Goal: Contribute content: Contribute content

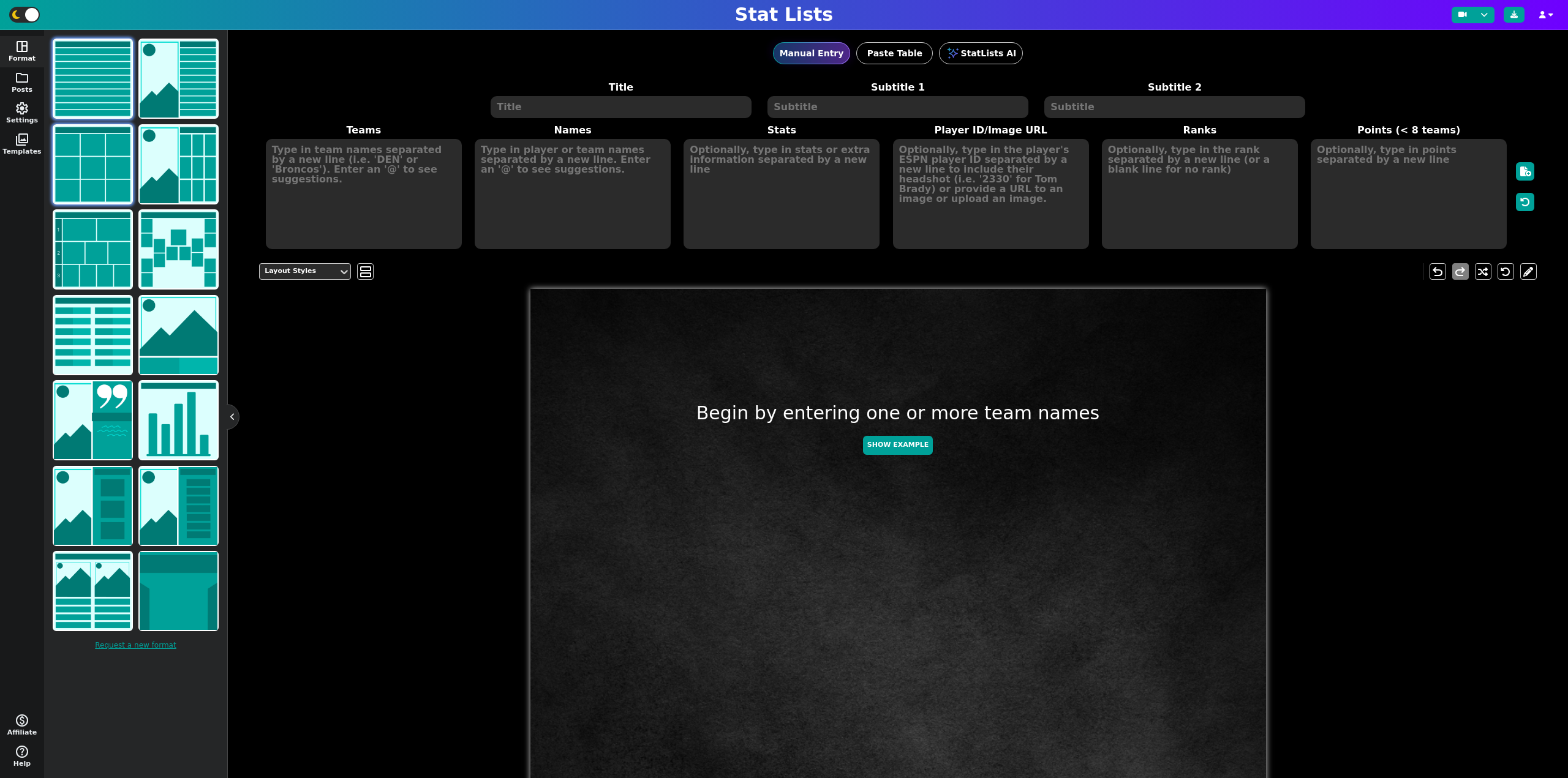
click at [75, 160] on img at bounding box center [93, 164] width 78 height 78
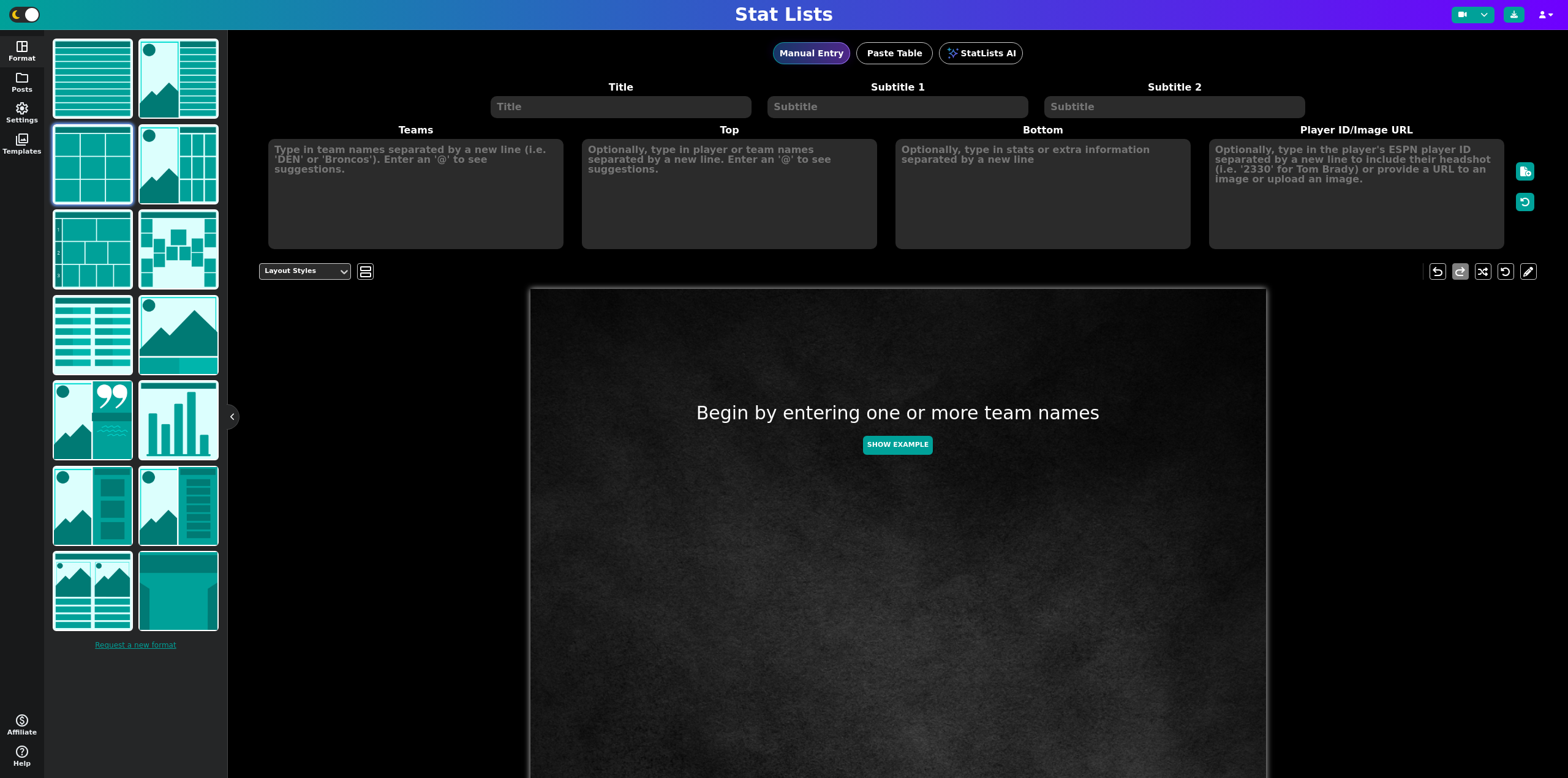
click at [514, 112] on textarea at bounding box center [620, 107] width 260 height 22
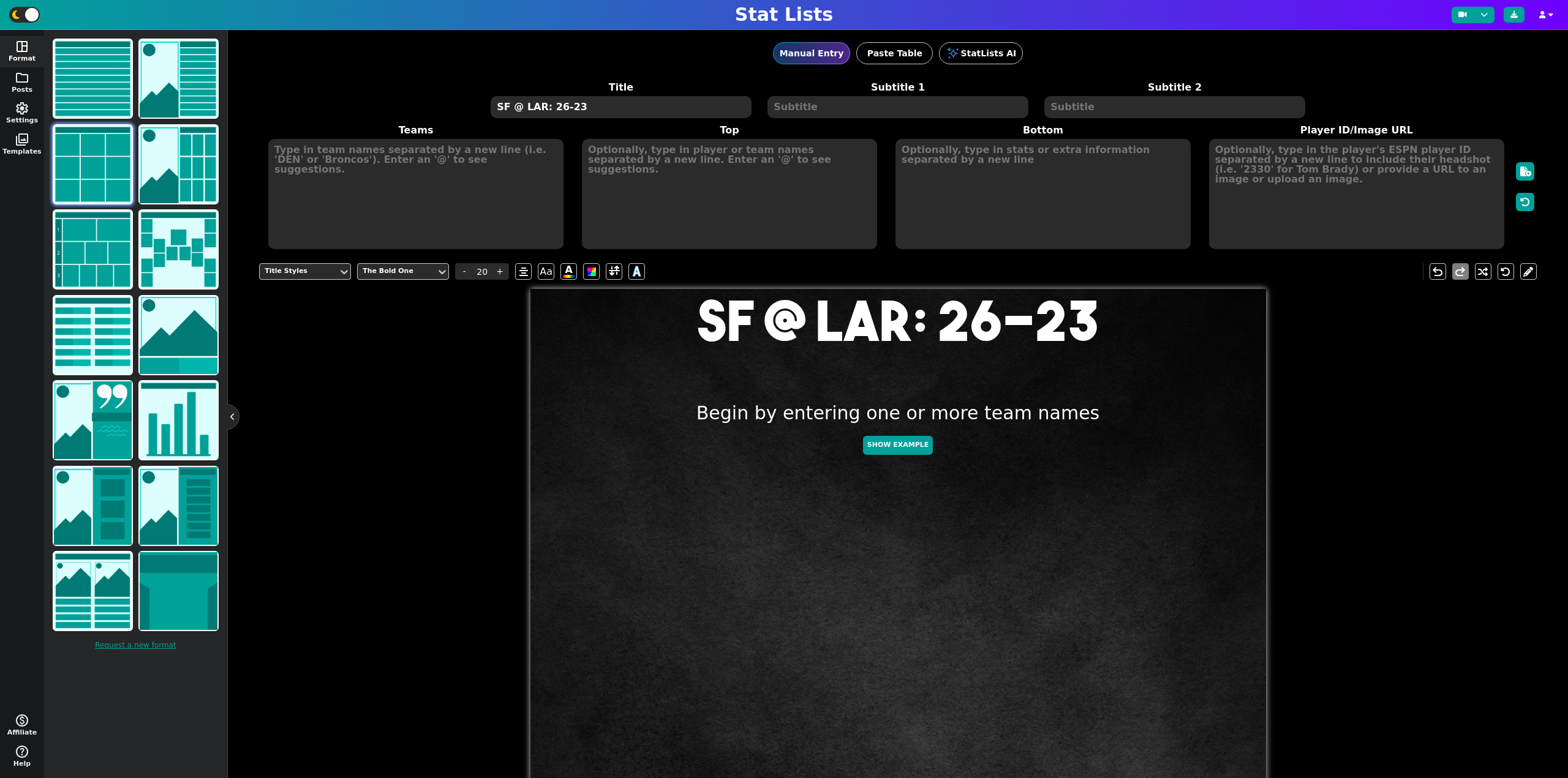
type textarea "SF @ LAR: 26-23"
click at [340, 191] on textarea at bounding box center [416, 194] width 295 height 110
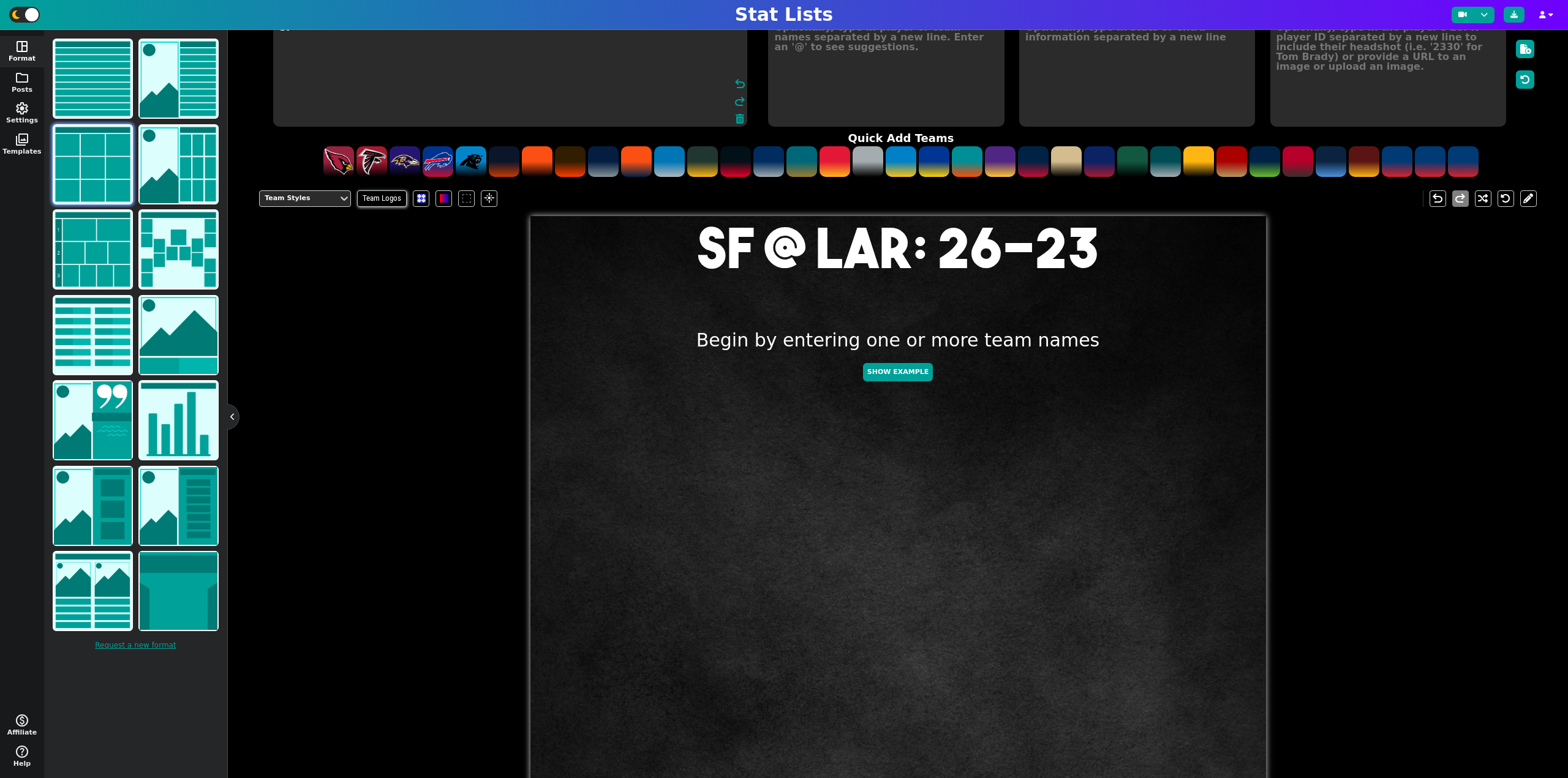
scroll to position [113, 0]
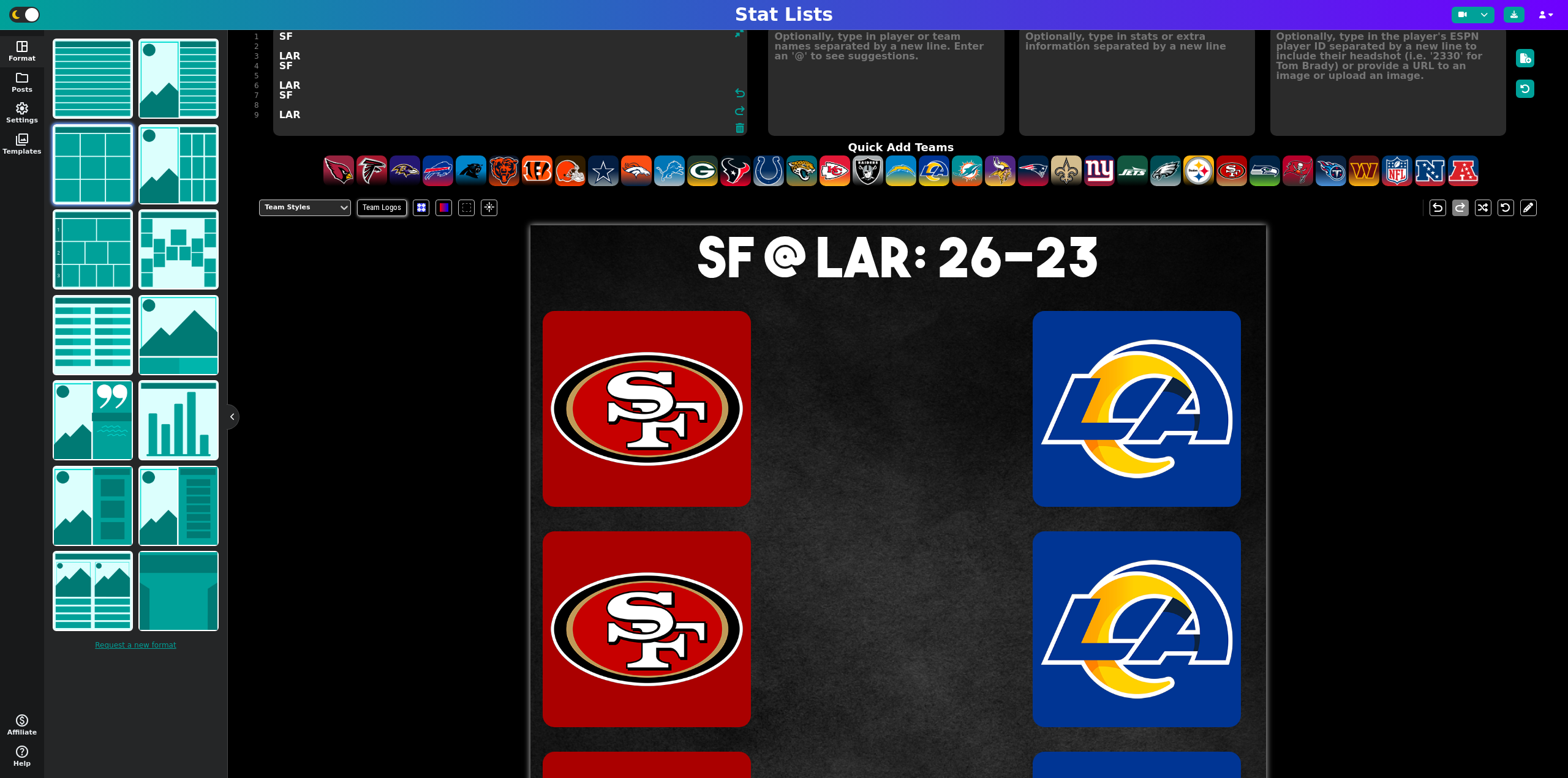
type textarea "SF LAR SF LAR SF LAR"
click at [819, 76] on textarea at bounding box center [886, 80] width 236 height 110
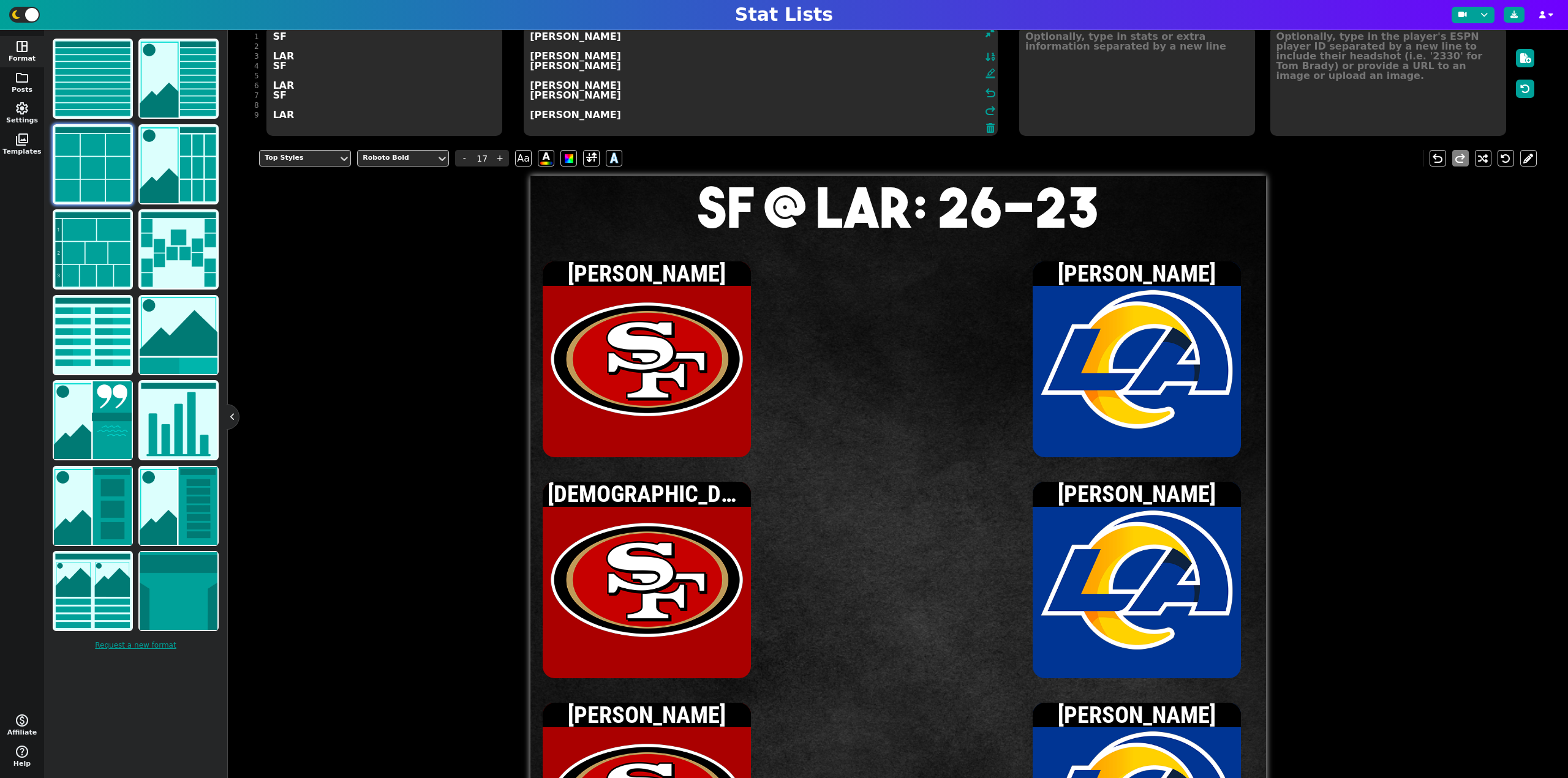
type textarea "[PERSON_NAME] [PERSON_NAME] [PERSON_NAME] [PERSON_NAME] [PERSON_NAME] [PERSON_N…"
click at [1358, 68] on textarea at bounding box center [1388, 80] width 236 height 110
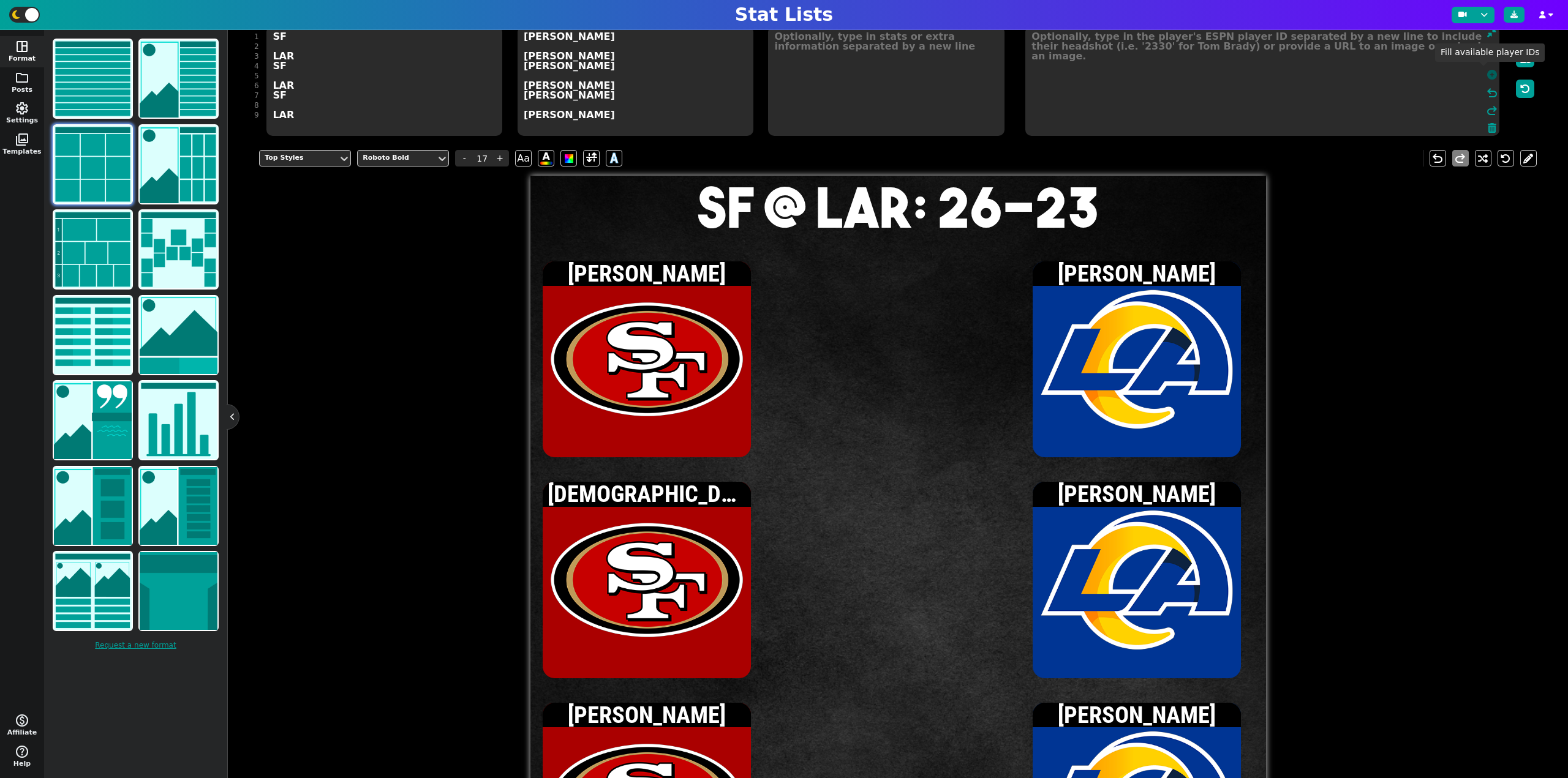
click at [1487, 73] on icon at bounding box center [1492, 75] width 10 height 10
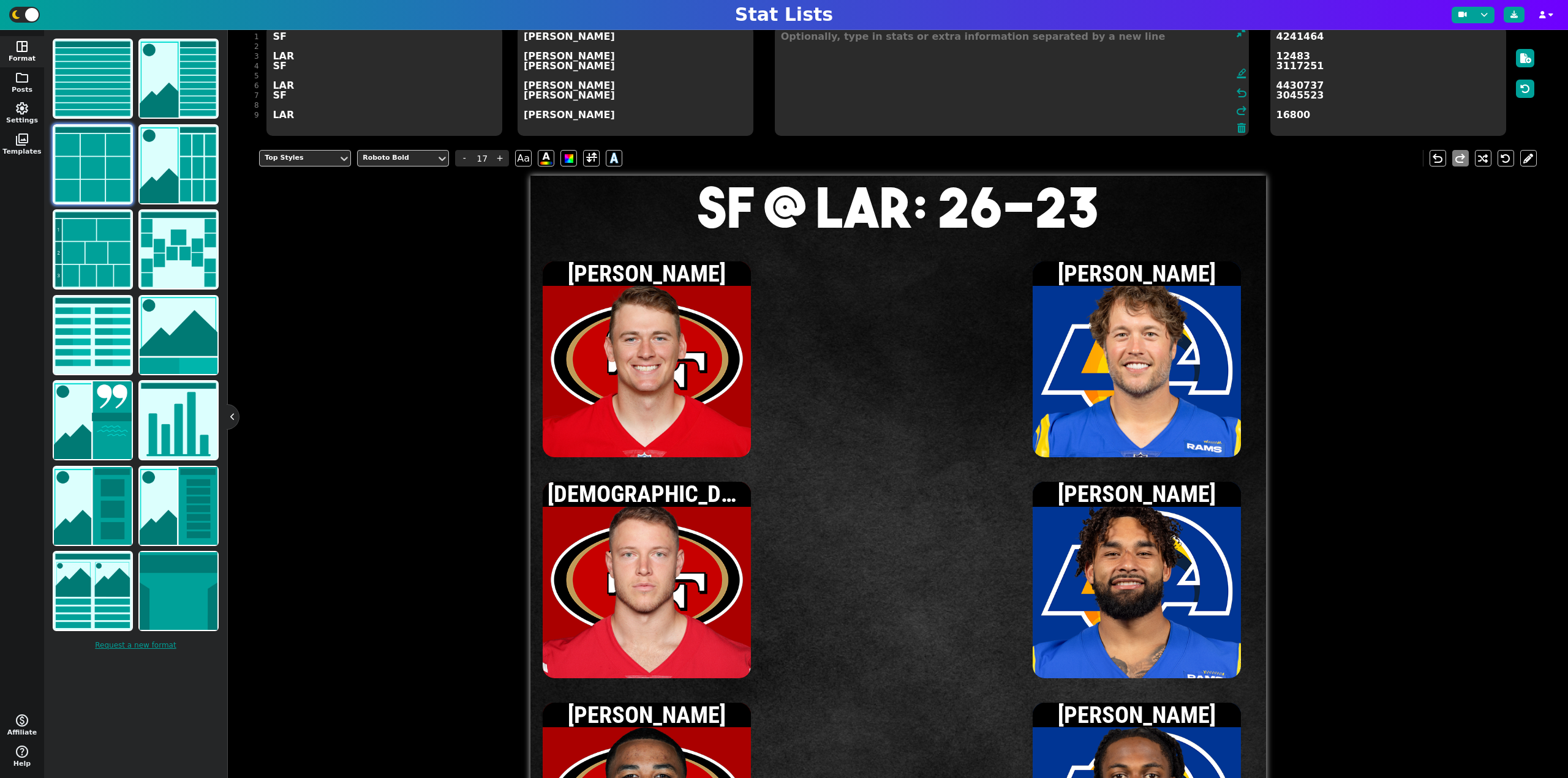
drag, startPoint x: 880, startPoint y: 75, endPoint x: 771, endPoint y: 124, distance: 119.5
click at [880, 75] on textarea at bounding box center [1012, 80] width 474 height 110
type input "15"
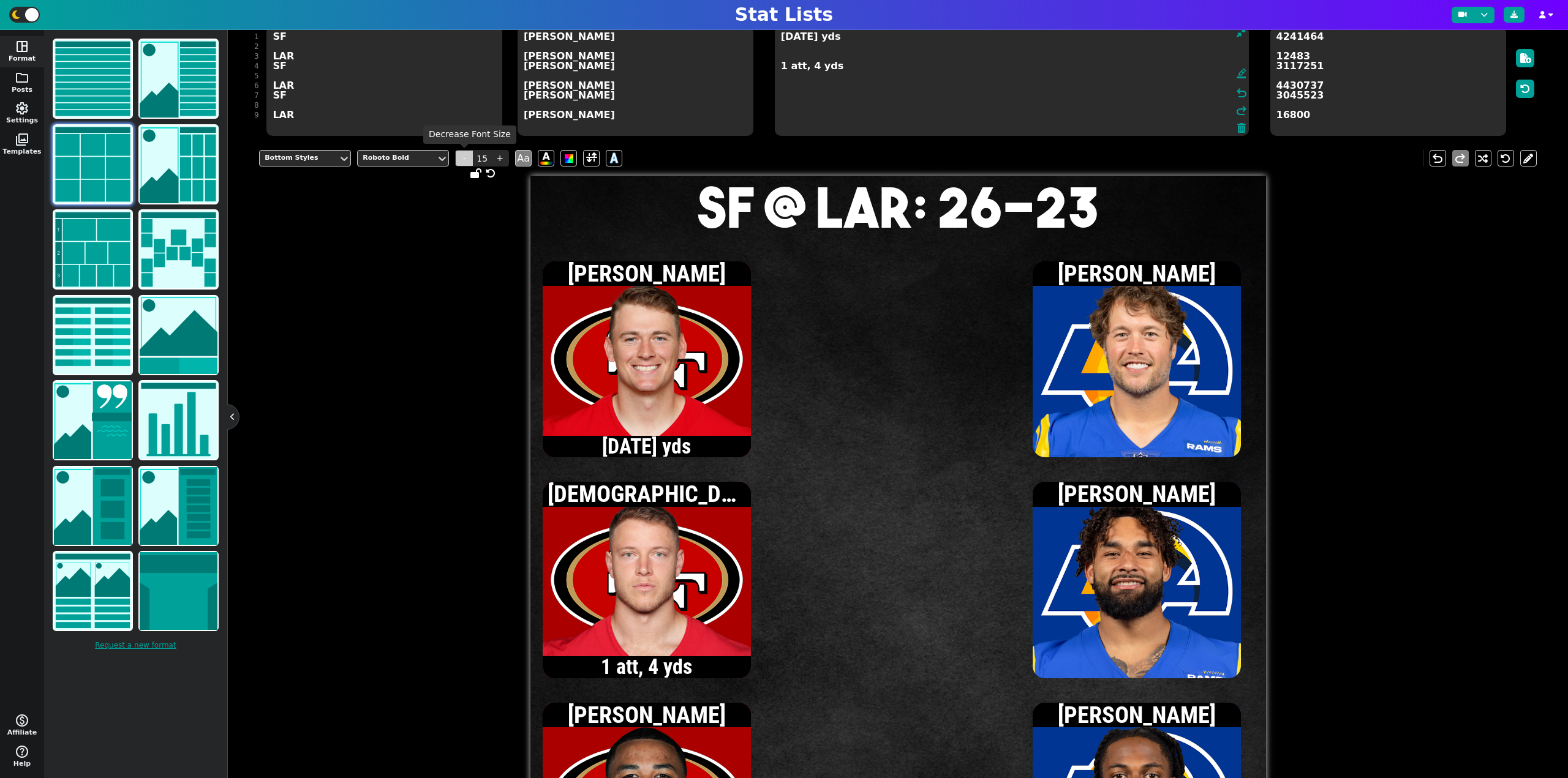
type textarea "[DATE] yds 1 att, 4 yds"
click at [461, 159] on span "-" at bounding box center [464, 158] width 19 height 17
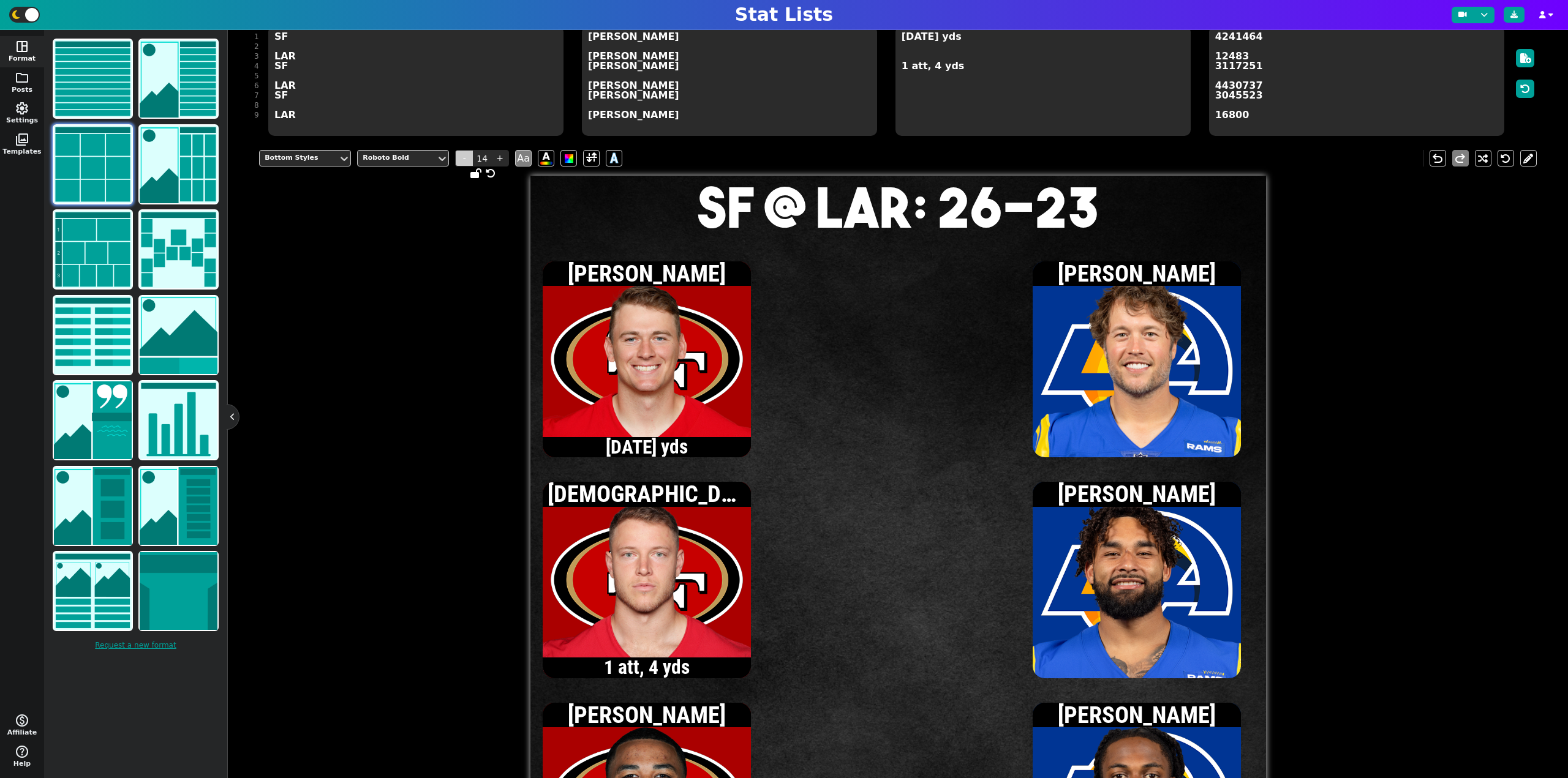
click at [461, 159] on span "-" at bounding box center [464, 158] width 19 height 17
type input "13"
click at [901, 41] on textarea "[DATE] yds 1 att, 4 yds" at bounding box center [1043, 80] width 295 height 110
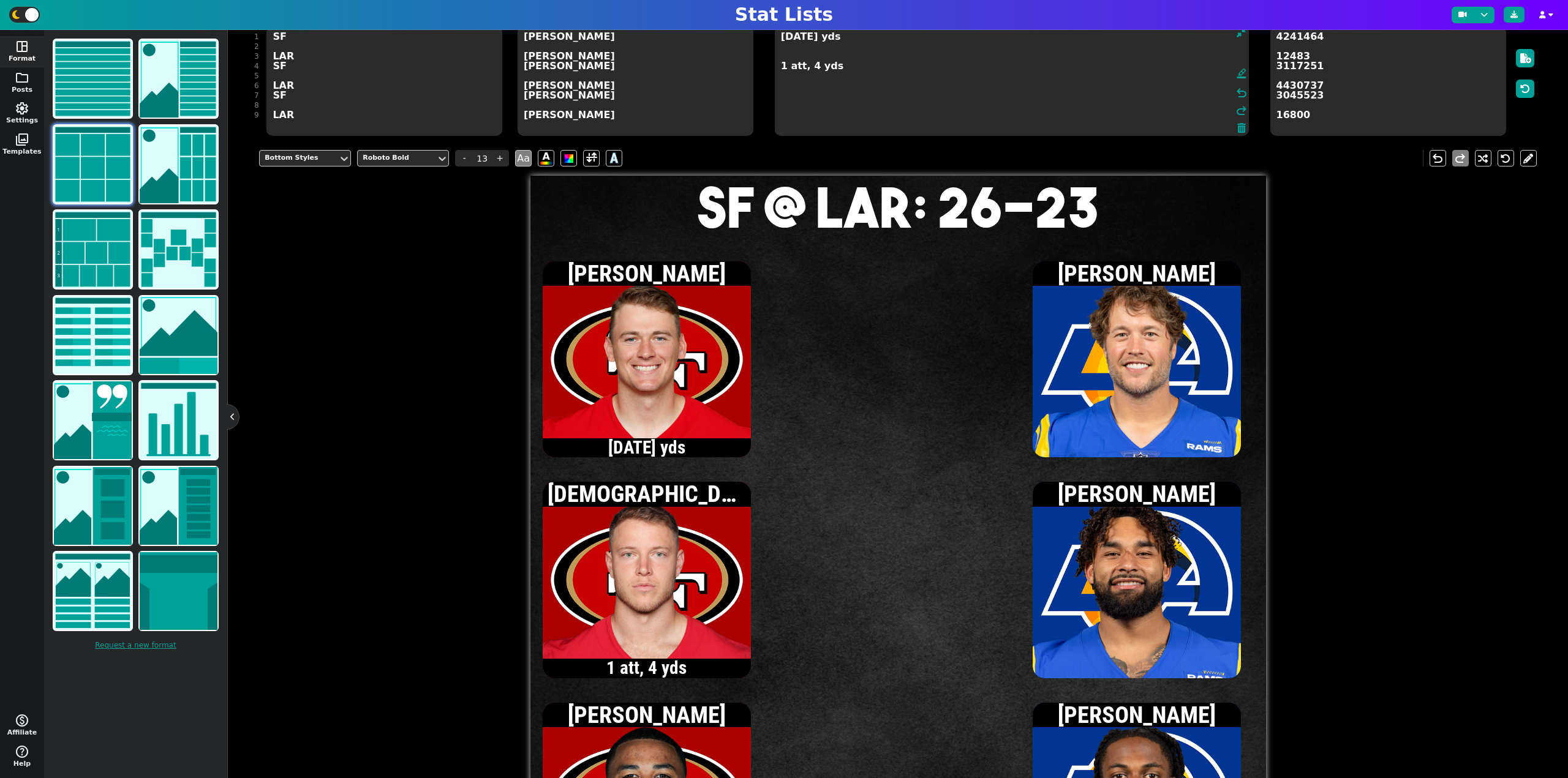
click at [781, 40] on textarea "[DATE] yds 1 att, 4 yds" at bounding box center [1012, 80] width 474 height 110
click at [846, 64] on textarea "[DATE] yds 1 att, 4 yds" at bounding box center [1012, 80] width 474 height 110
click at [781, 68] on textarea "[DATE] yds 1 att, 4 yds 1 rec, 35 yds" at bounding box center [1012, 80] width 474 height 110
click at [781, 39] on textarea "[DATE] yds 2 att, 7 yds 1 rec, 35 yds" at bounding box center [1012, 80] width 474 height 110
click at [781, 69] on textarea "[DATE] yds 2 att, 7 yds 1 rec, 35 yds" at bounding box center [1012, 80] width 474 height 110
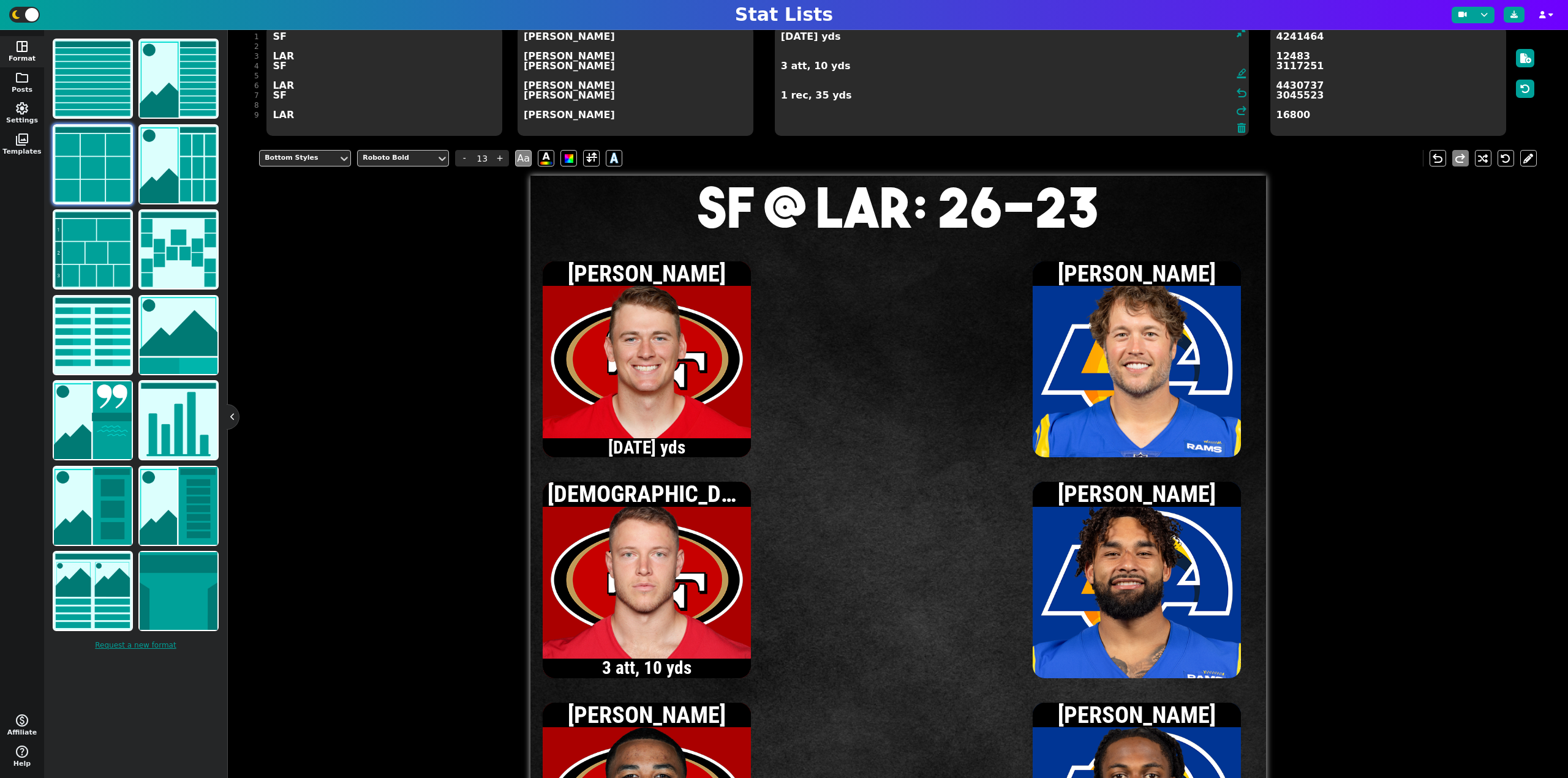
click at [781, 40] on textarea "[DATE] yds 3 att, 10 yds 1 rec, 35 yds" at bounding box center [1012, 80] width 474 height 110
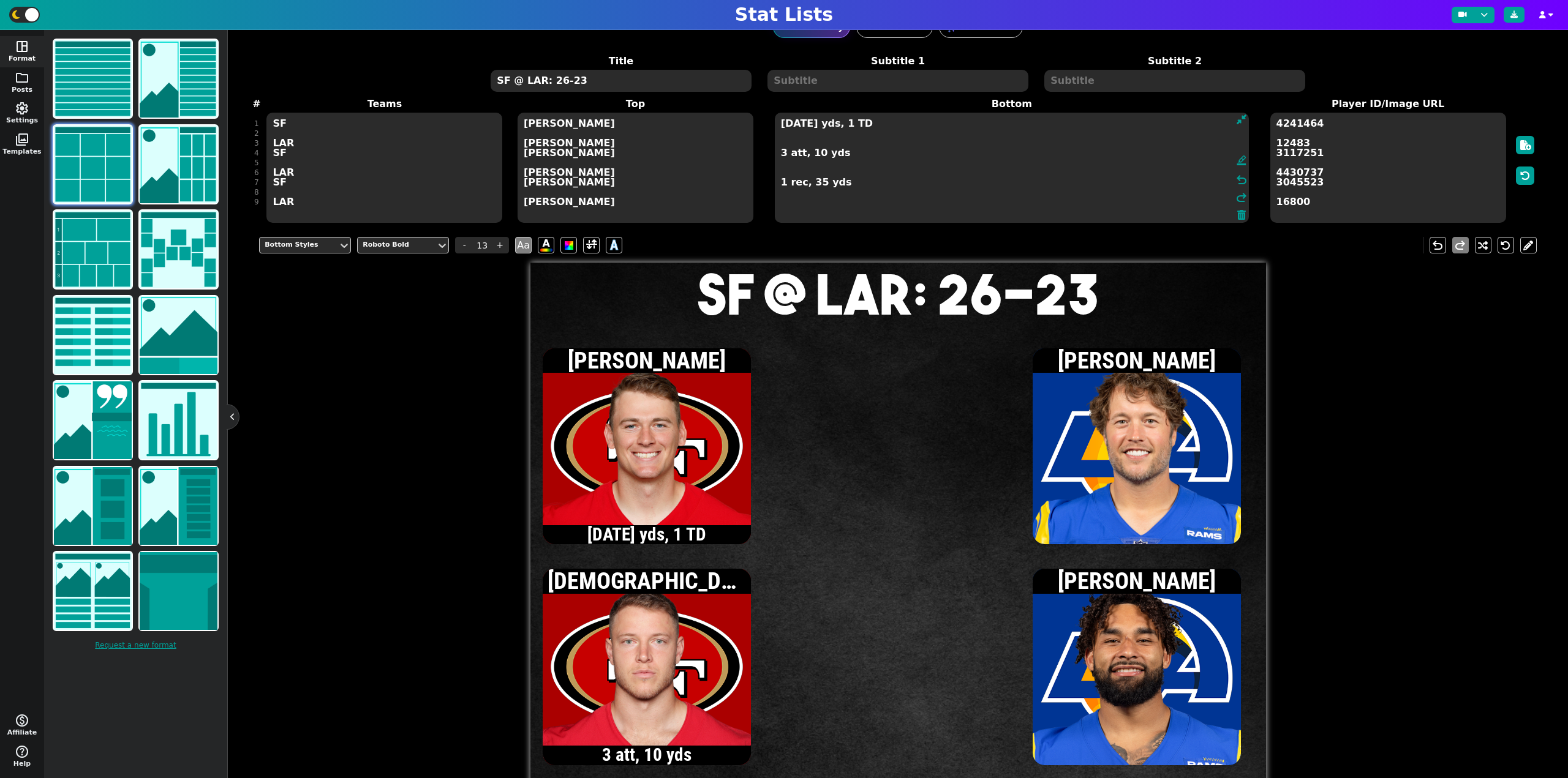
scroll to position [0, 0]
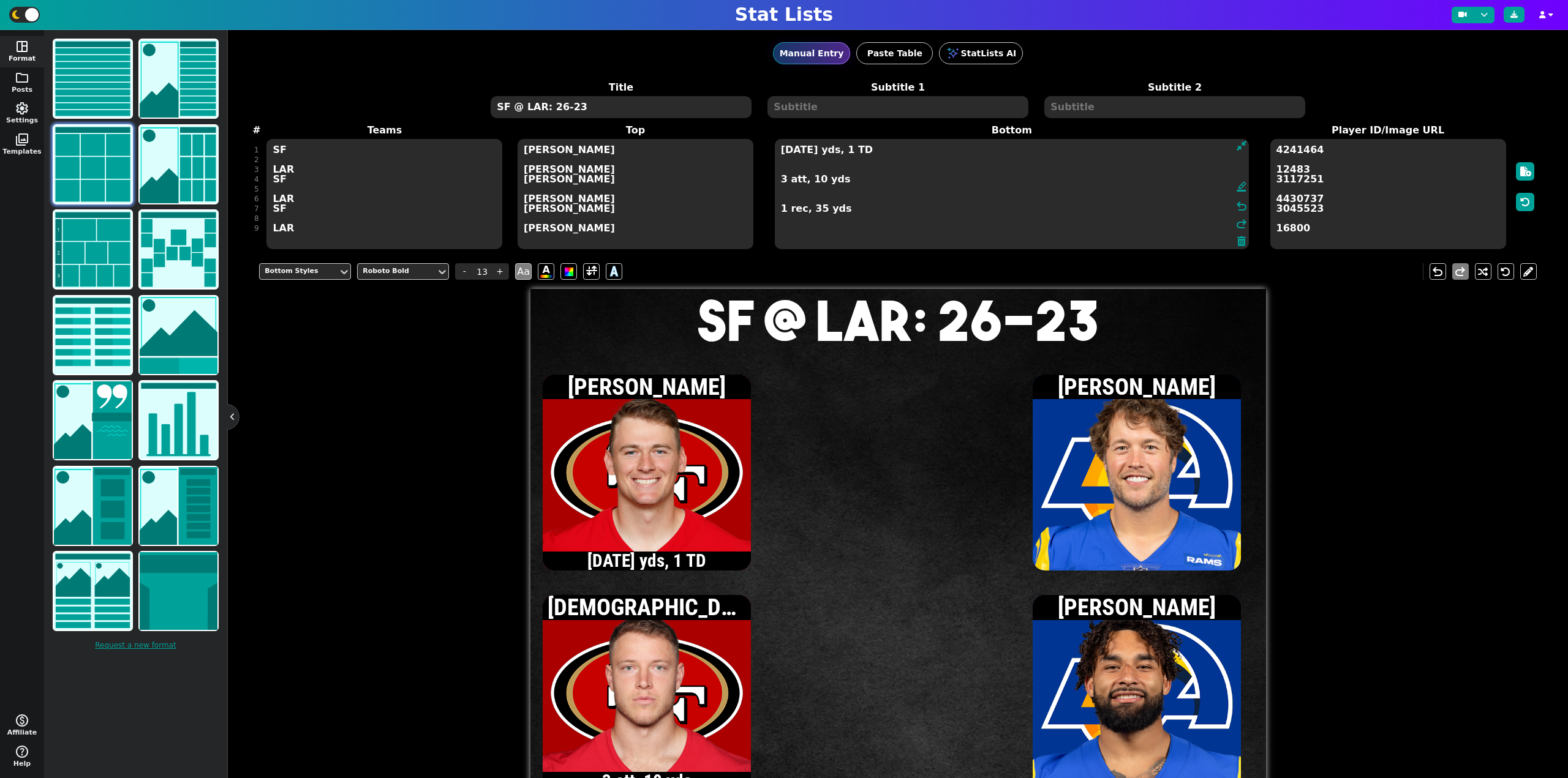
type textarea "[DATE] yds, 1 TD 3 att, 10 yds 1 rec, 35 yds"
click at [602, 105] on textarea "SF @ LAR: 26-23" at bounding box center [620, 107] width 260 height 22
type input "20"
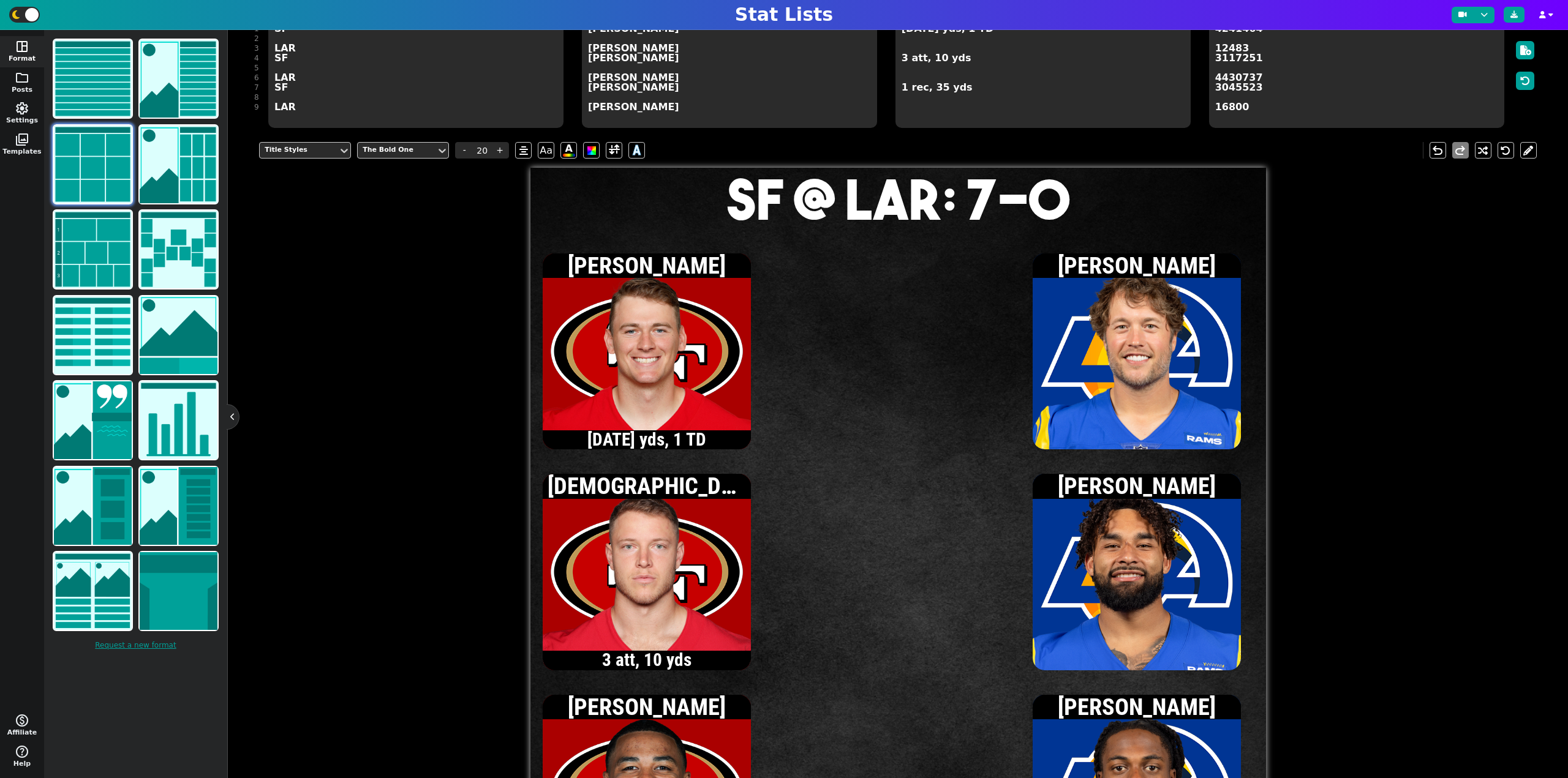
scroll to position [123, 0]
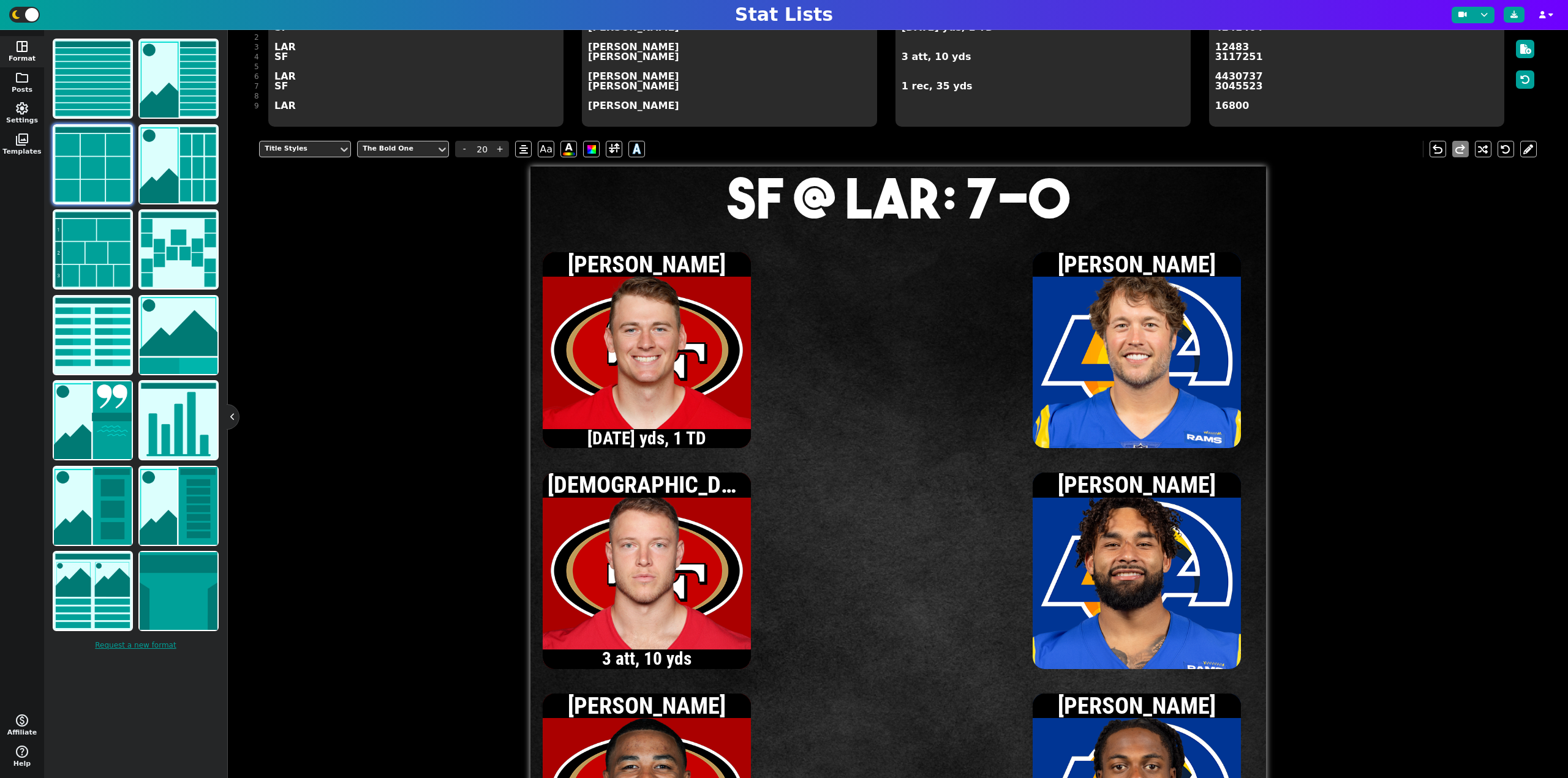
type textarea "SF @ LAR: 7-0"
click at [903, 74] on textarea "[DATE] yds, 1 TD 3 att, 10 yds 1 rec, 35 yds" at bounding box center [1043, 71] width 295 height 110
type input "13"
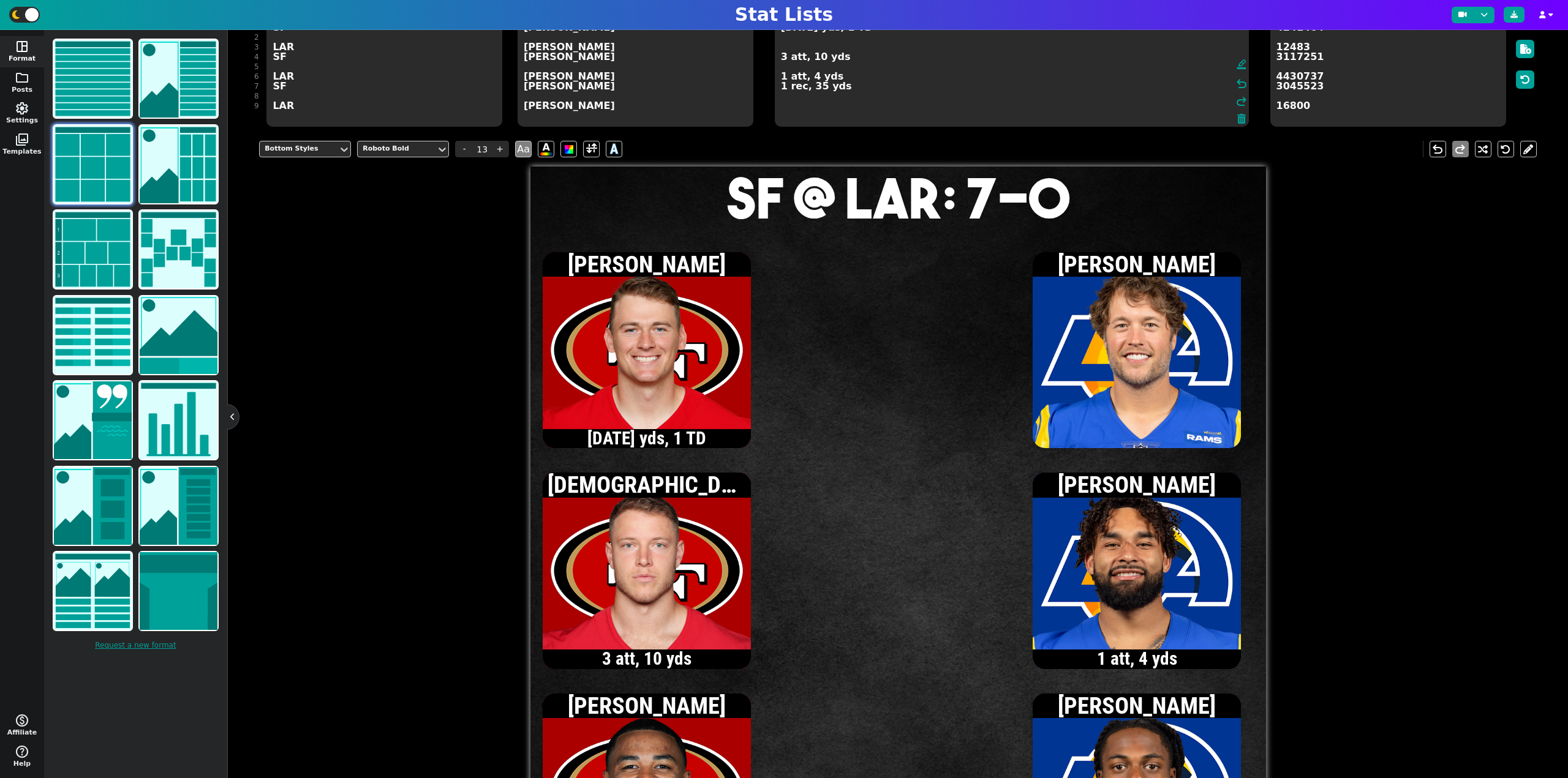
click at [792, 50] on textarea "[DATE] yds, 1 TD 3 att, 10 yds 1 att, 4 yds 1 rec, 35 yds" at bounding box center [1012, 71] width 474 height 110
click at [781, 78] on textarea "[DATE] yds, 1 TD 1/1, 5 yds 3 att, 10 yds 1 att, 4 yds 1 rec, 35 yds" at bounding box center [1012, 71] width 474 height 110
click at [791, 50] on textarea "[DATE] yds, 1 TD 1/1, 5 yds 3 att, 10 yds 2 att, 6 yds 1 rec, 35 yds" at bounding box center [1012, 71] width 474 height 110
click at [781, 77] on textarea "[DATE] yds, 1 TD 1/2, 5 yds 3 att, 10 yds 2 att, 6 yds 1 rec, 35 yds" at bounding box center [1012, 71] width 474 height 110
click at [782, 60] on textarea "[DATE] yds, 1 TD 1/2, 5 yds 3 att, 10 yds 3 att, 13 yds 1 rec, 35 yds" at bounding box center [1012, 71] width 474 height 110
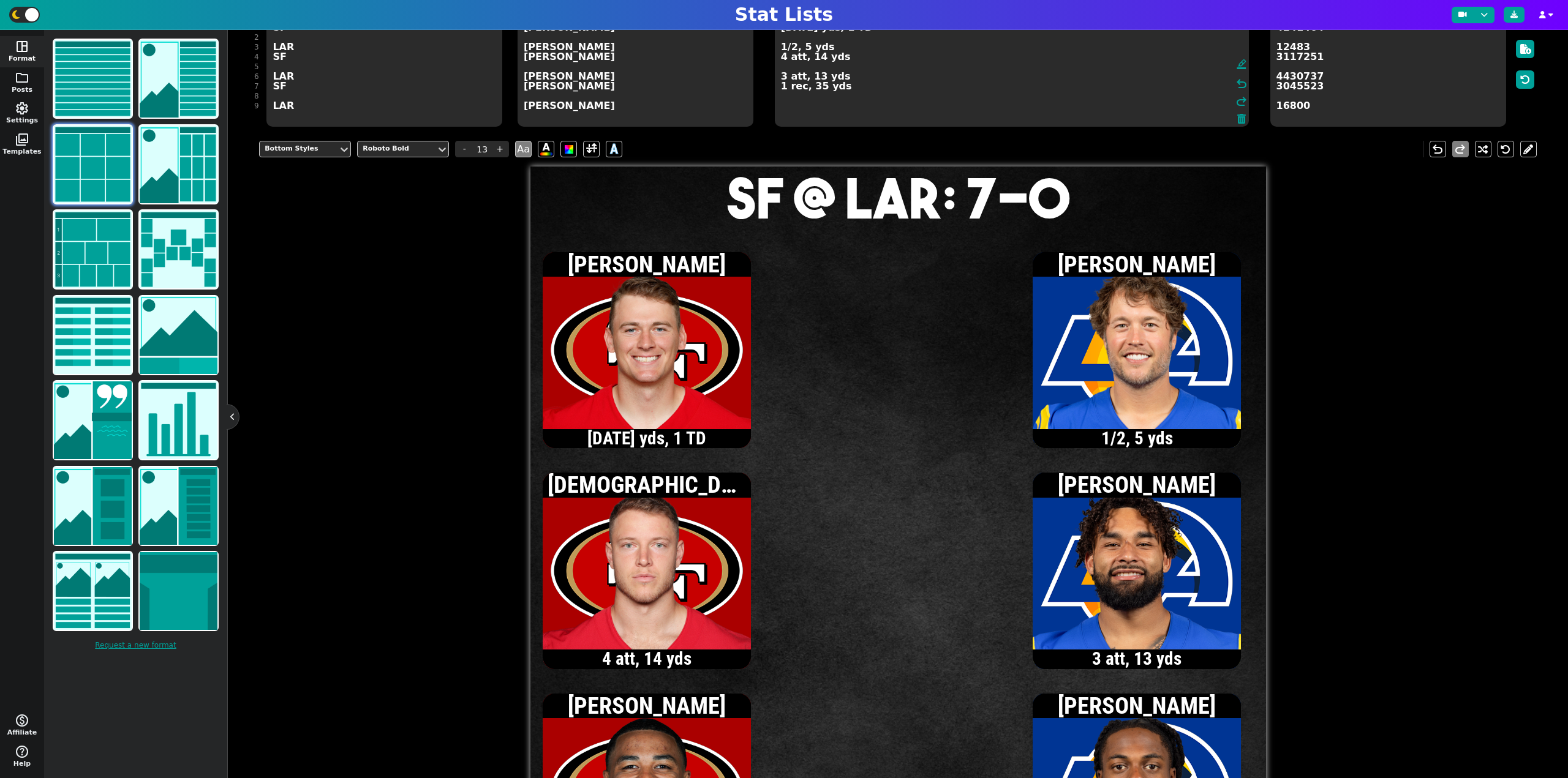
scroll to position [113, 0]
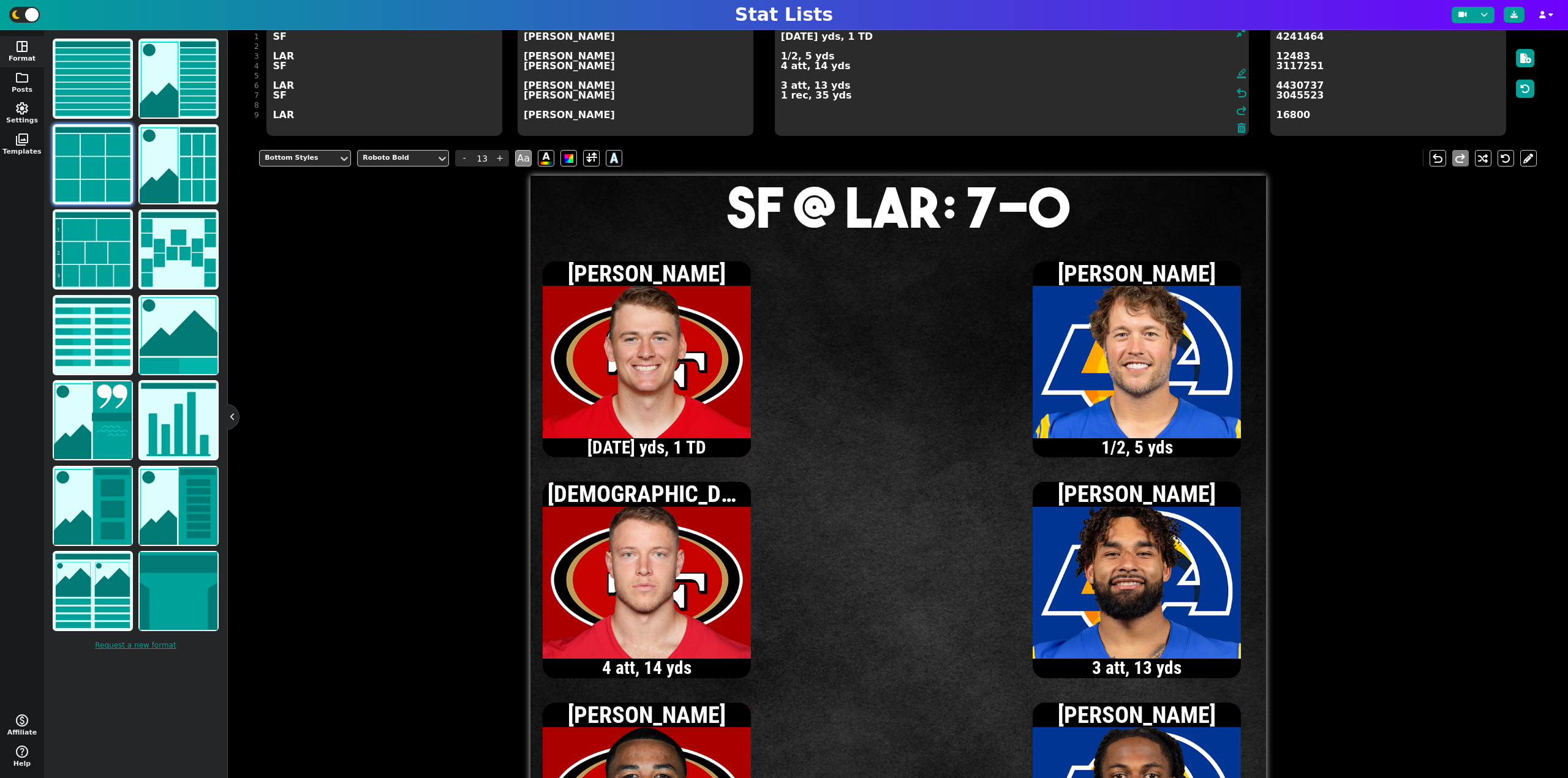
click at [781, 68] on textarea "[DATE] yds, 1 TD 1/2, 5 yds 4 att, 14 yds 3 att, 13 yds 1 rec, 35 yds" at bounding box center [1012, 80] width 474 height 110
click at [783, 40] on textarea "[DATE] yds, 1 TD 1/2, 5 yds 6 att, 18 yds 3 att, 13 yds 1 rec, 35 yds" at bounding box center [1012, 80] width 474 height 110
click at [781, 37] on textarea "[DATE] yds, 1 TD 1/2, 5 yds 6 att, 18 yds 3 att, 13 yds 1 rec, 35 yds" at bounding box center [1012, 80] width 474 height 110
click at [781, 39] on textarea "[DATE] yds, 1 TD 1/2, 5 yds 6 att, 18 yds 3 att, 13 yds 1 rec, 35 yds" at bounding box center [1012, 80] width 474 height 110
click at [797, 40] on textarea "[DATE] yds, 1 TD 1/2, 5 yds 6 att, 18 yds 3 att, 13 yds 1 rec, 35 yds" at bounding box center [1012, 80] width 474 height 110
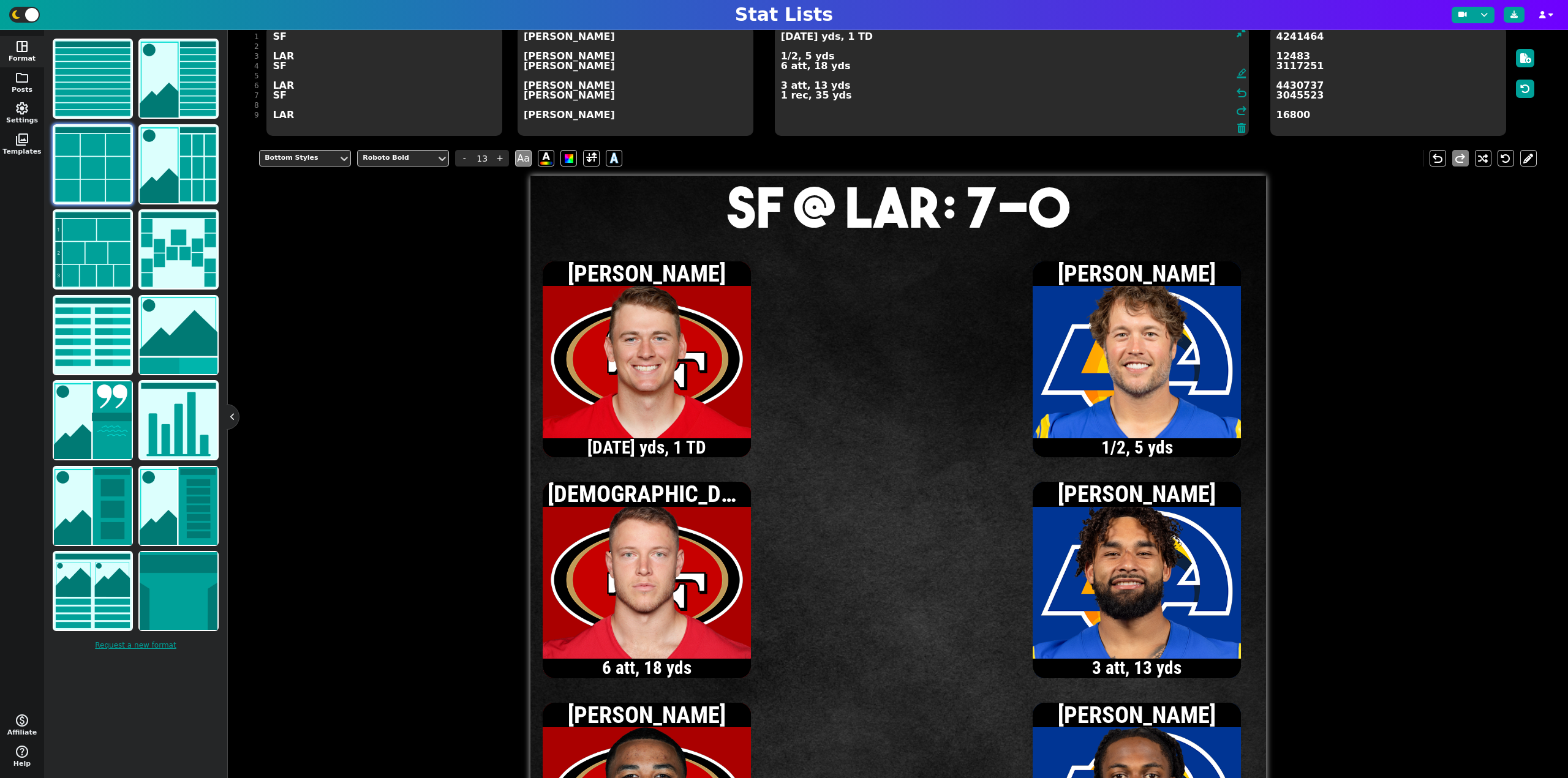
click at [782, 69] on textarea "[DATE] yds, 1 TD 1/2, 5 yds 6 att, 18 yds 3 att, 13 yds 1 rec, 35 yds" at bounding box center [1012, 80] width 474 height 110
click at [781, 41] on textarea "[DATE] yds, 1 TD 1/2, 5 yds 7 att, 19 yds 3 att, 13 yds 1 rec, 35 yds" at bounding box center [1012, 80] width 474 height 110
click at [783, 66] on textarea "[DATE] yds, 1 TD 1/2, 5 yds 7 att, 19 yds 3 att, 13 yds 1 rec, 35 yds" at bounding box center [1012, 80] width 474 height 110
click at [787, 39] on textarea "[DATE] yds, 1 TD 1/2, 5 yds 8 att, 24 yds 3 att, 13 yds 1 rec, 35 yds" at bounding box center [1012, 80] width 474 height 110
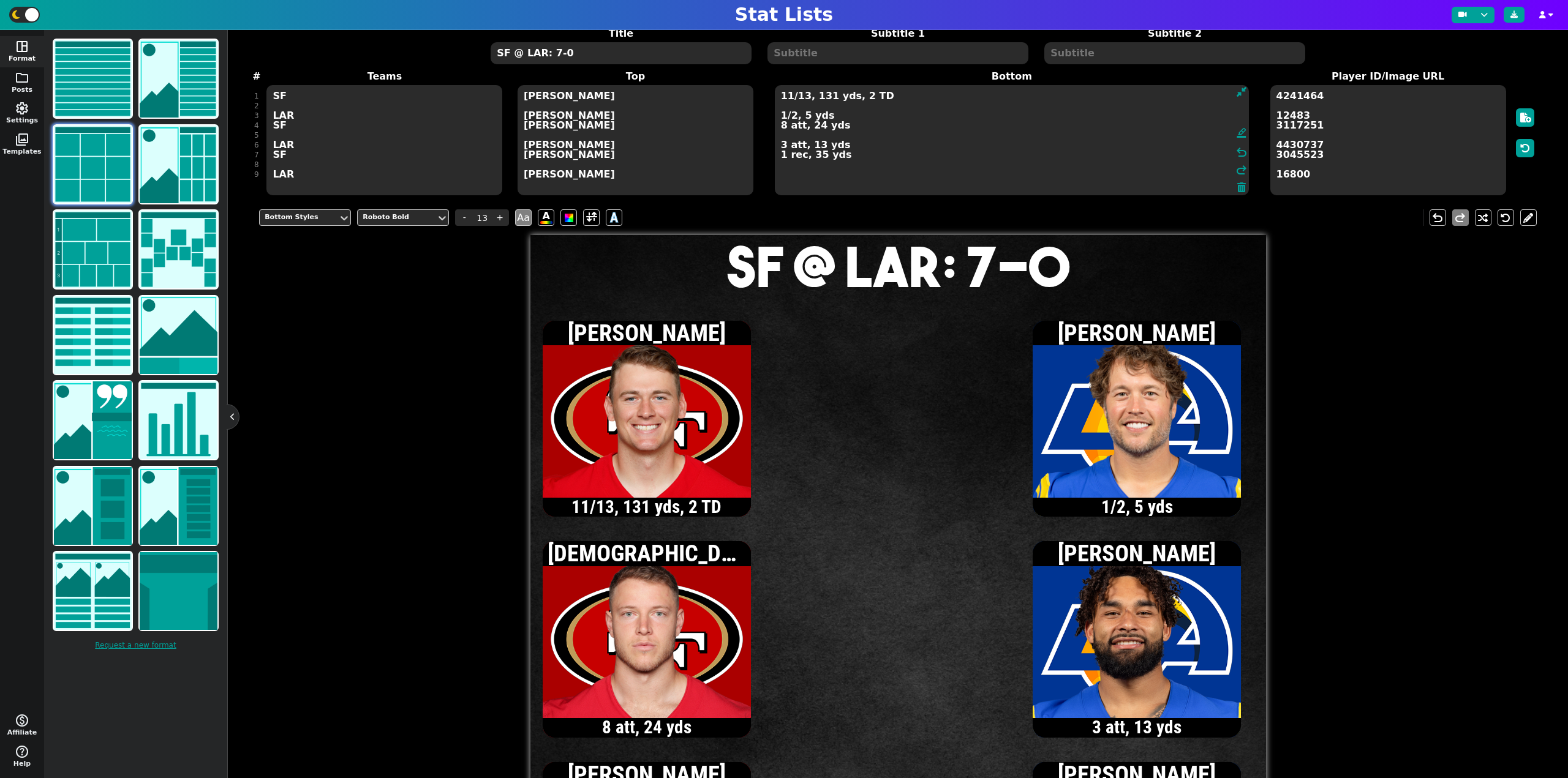
scroll to position [52, 0]
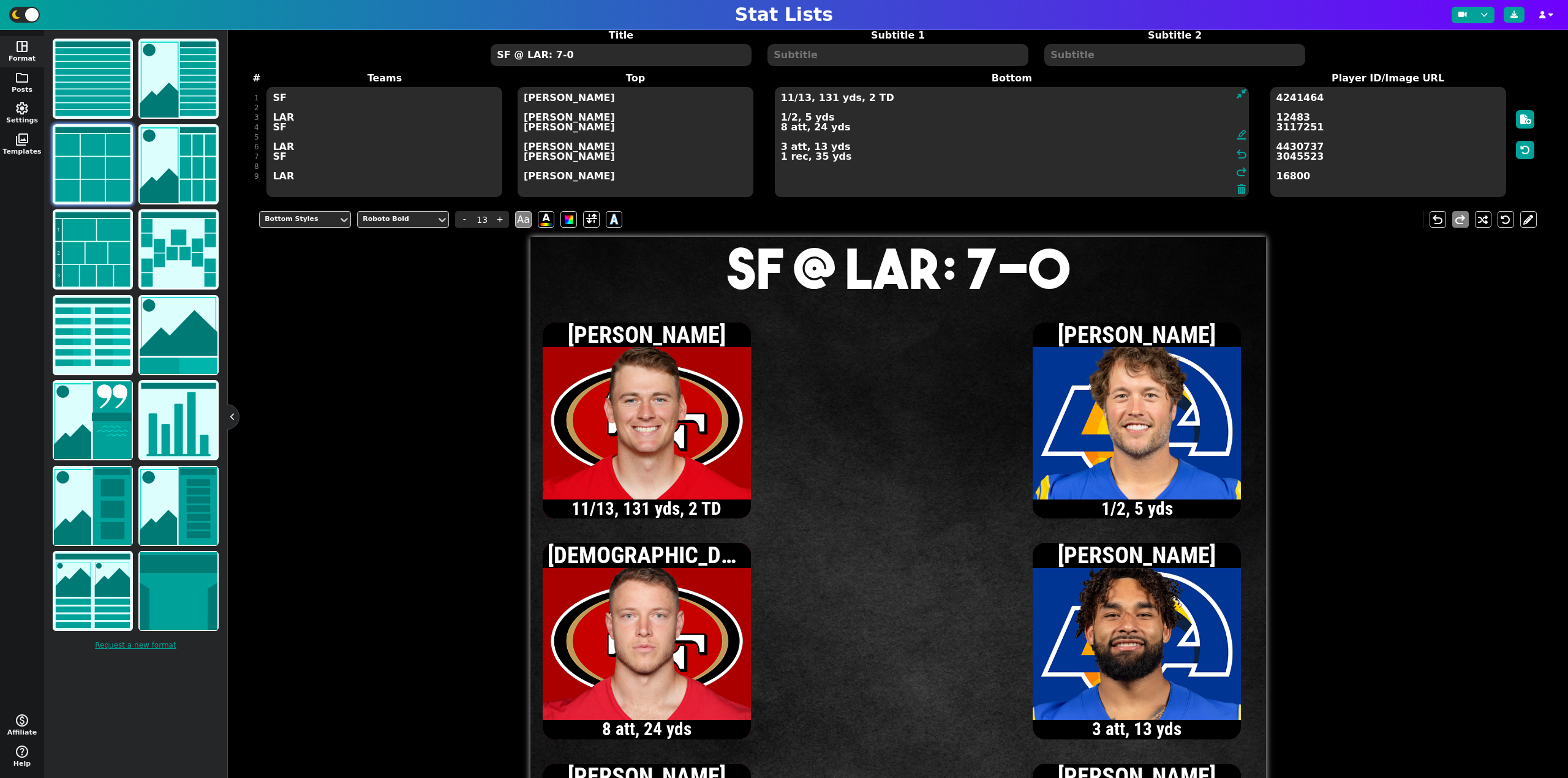
type textarea "11/13, 131 yds, 2 TD 1/2, 5 yds 8 att, 24 yds 3 att, 13 yds 1 rec, 35 yds"
click at [554, 55] on textarea "SF @ LAR: 7-0" at bounding box center [620, 55] width 260 height 22
type input "20"
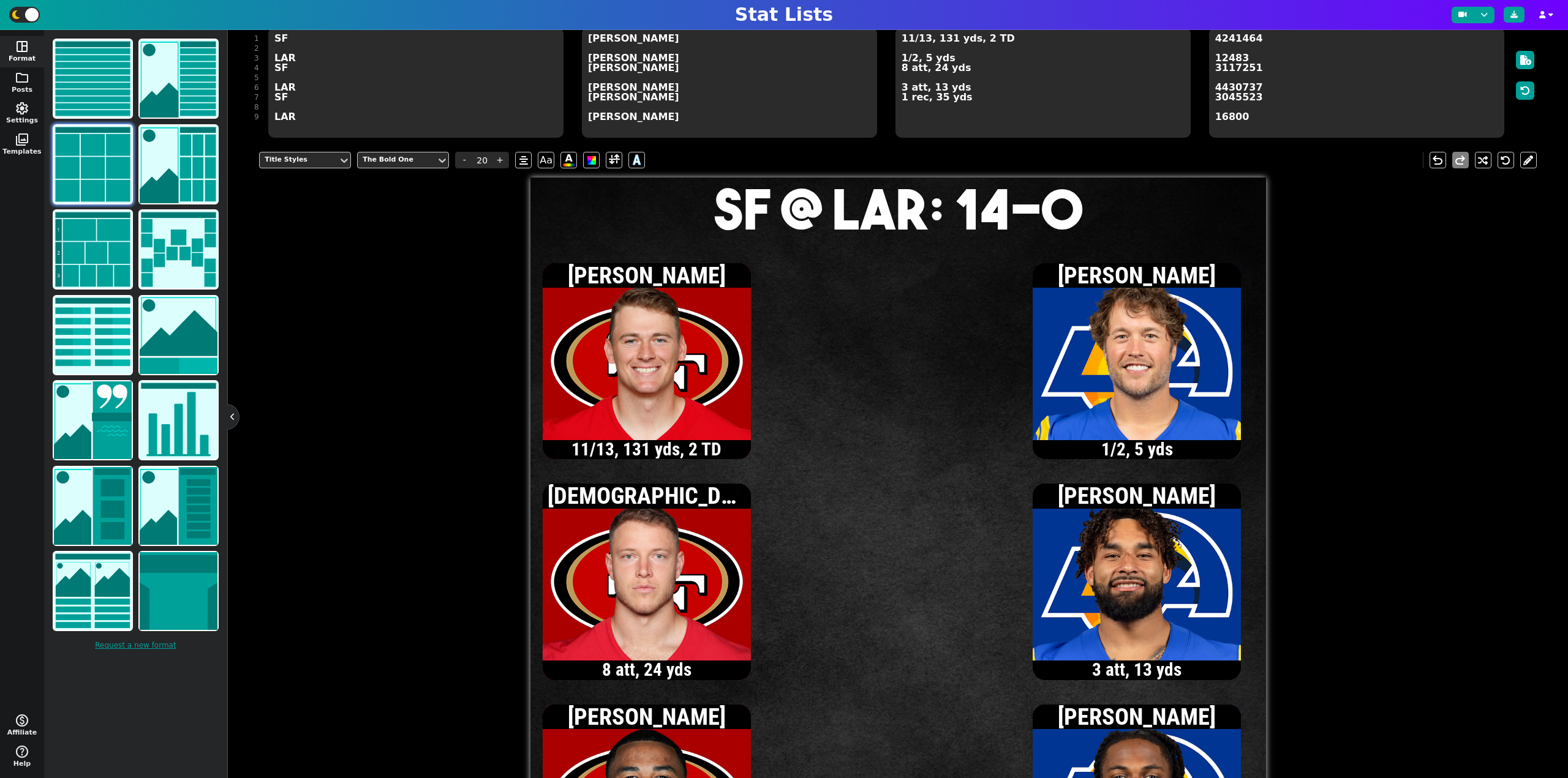
scroll to position [113, 0]
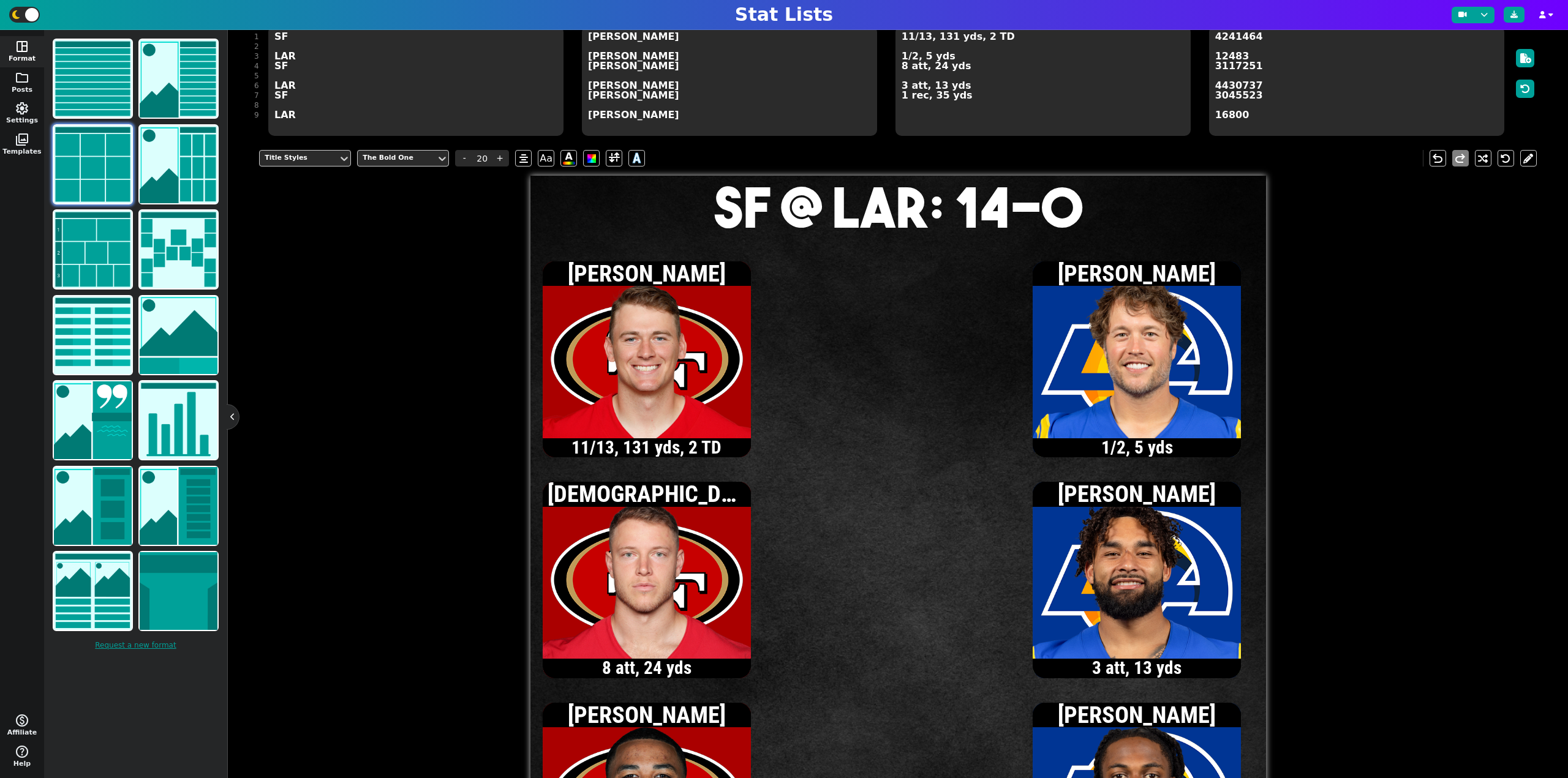
type textarea "SF @ LAR: 14-0"
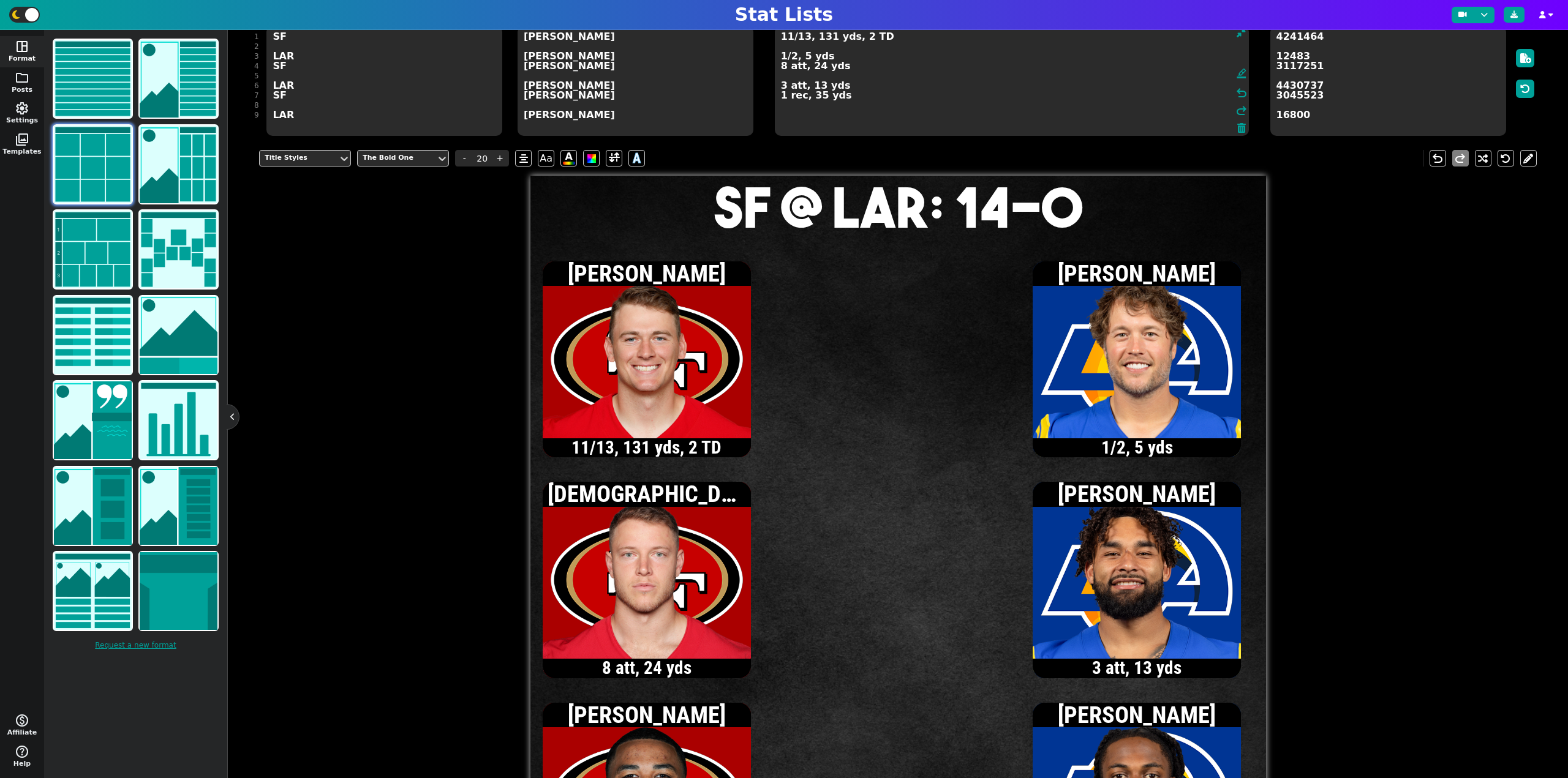
click at [902, 55] on textarea "11/13, 131 yds, 2 TD 1/2, 5 yds 8 att, 24 yds 3 att, 13 yds 1 rec, 35 yds" at bounding box center [1012, 80] width 474 height 110
type input "13"
click at [783, 58] on textarea "11/13, 131 yds, 2 TD [DATE] yds 8 att, 24 yds 3 att, 13 yds 1 rec, 35 yds" at bounding box center [1012, 80] width 474 height 110
click at [782, 88] on textarea "11/13, 131 yds, 2 TD [DATE] yds 8 att, 24 yds 3 att, 13 yds 1 rec, 35 yds" at bounding box center [1012, 80] width 474 height 110
click at [787, 39] on textarea "11/13, 131 yds, 2 TD [DATE] yds 8 att, 24 yds 7 att, 26 yds 1 rec, 35 yds" at bounding box center [1012, 80] width 474 height 110
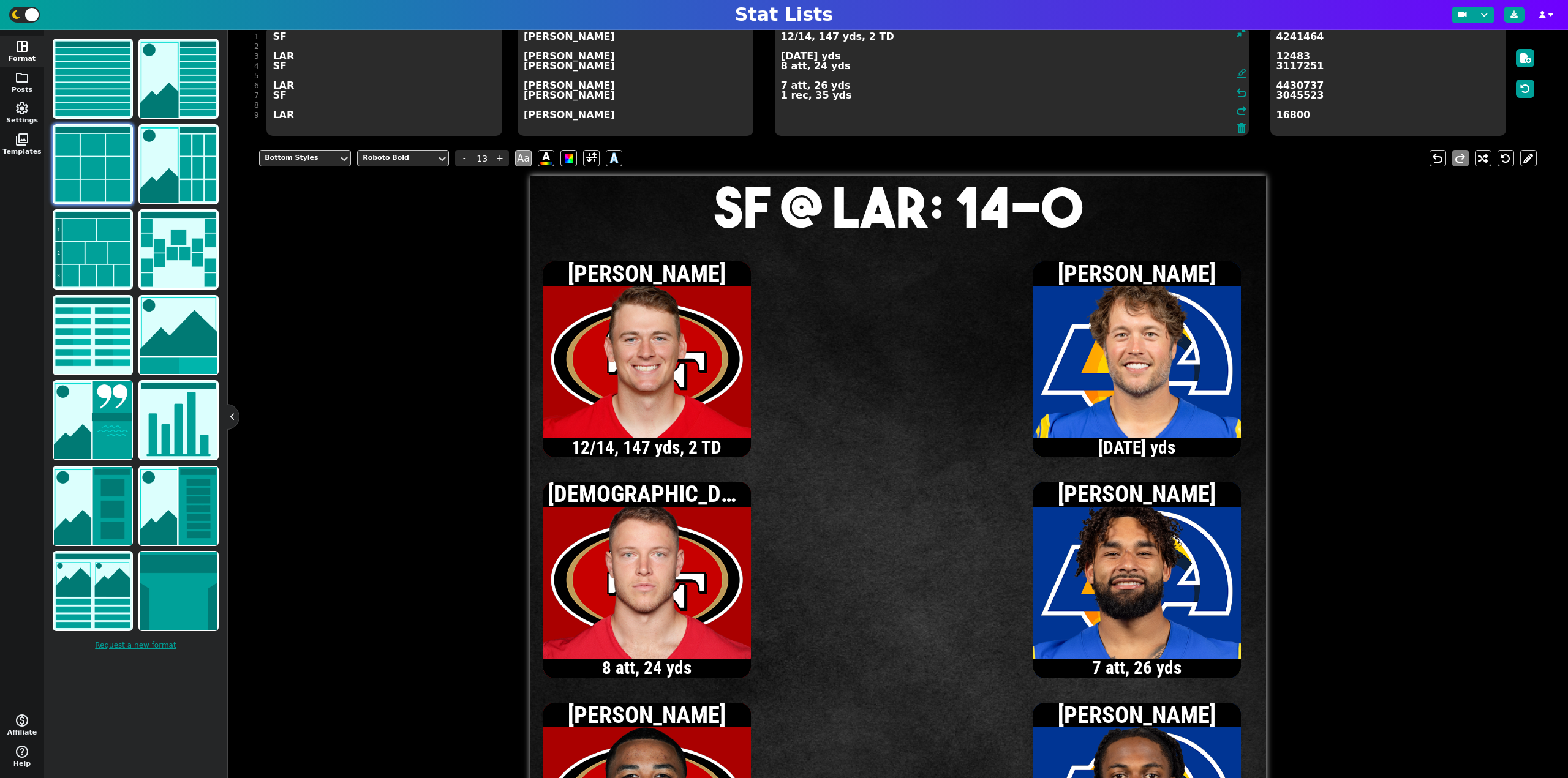
click at [780, 96] on textarea "12/14, 147 yds, 2 TD [DATE] yds 8 att, 24 yds 7 att, 26 yds 1 rec, 35 yds" at bounding box center [1012, 80] width 474 height 110
click at [782, 68] on textarea "12/14, 147 yds, 2 TD [DATE] yds 8 att, 24 yds 7 att, 26 yds 2 rec, 51 yds" at bounding box center [1012, 80] width 474 height 110
click at [803, 39] on textarea "12/14, 147 yds, 2 TD [DATE] yds 10 att, 29 yds 7 att, 26 yds 2 rec, 51 yds" at bounding box center [1012, 80] width 474 height 110
click at [783, 55] on textarea "12/15, 147 yds, 2 TD [DATE] yds 10 att, 29 yds 7 att, 26 yds 2 rec, 51 yds" at bounding box center [1012, 80] width 474 height 110
click at [843, 101] on textarea "12/15, 147 yds, 2 TD [DATE] yds 10 att, 29 yds 7 att, 26 yds 2 rec, 51 yds" at bounding box center [1012, 80] width 474 height 110
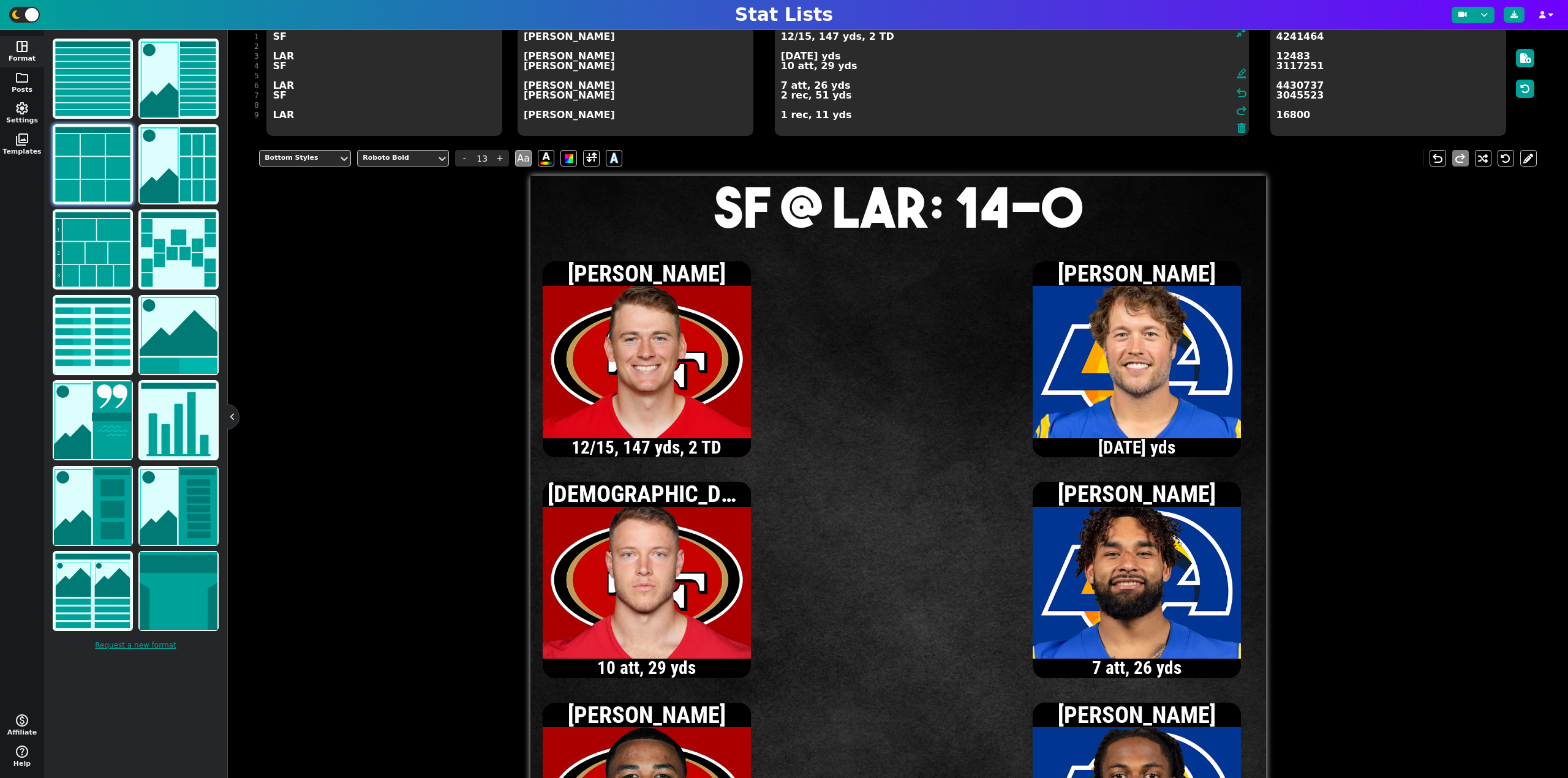
click at [780, 55] on textarea "12/15, 147 yds, 2 TD [DATE] yds 10 att, 29 yds 7 att, 26 yds 2 rec, 51 yds 1 re…" at bounding box center [1012, 80] width 474 height 110
click at [781, 57] on textarea "12/15, 147 yds, 2 TD [DATE] yds 10 att, 29 yds 7 att, 26 yds 2 rec, 51 yds 1 re…" at bounding box center [1012, 80] width 474 height 110
click at [783, 58] on textarea "12/15, 147 yds, 2 TD [DATE] yds 10 att, 29 yds 7 att, 26 yds 2 rec, 51 yds 1 re…" at bounding box center [1012, 80] width 474 height 110
click at [782, 55] on textarea "12/15, 147 yds, 2 TD [DATE] yds 10 att, 29 yds 7 att, 26 yds 2 rec, 51 yds 1 re…" at bounding box center [1012, 80] width 474 height 110
click at [782, 57] on textarea "12/15, 147 yds, 2 TD [DATE] yds 10 att, 29 yds 7 att, 26 yds 2 rec, 51 yds 1 re…" at bounding box center [1012, 80] width 474 height 110
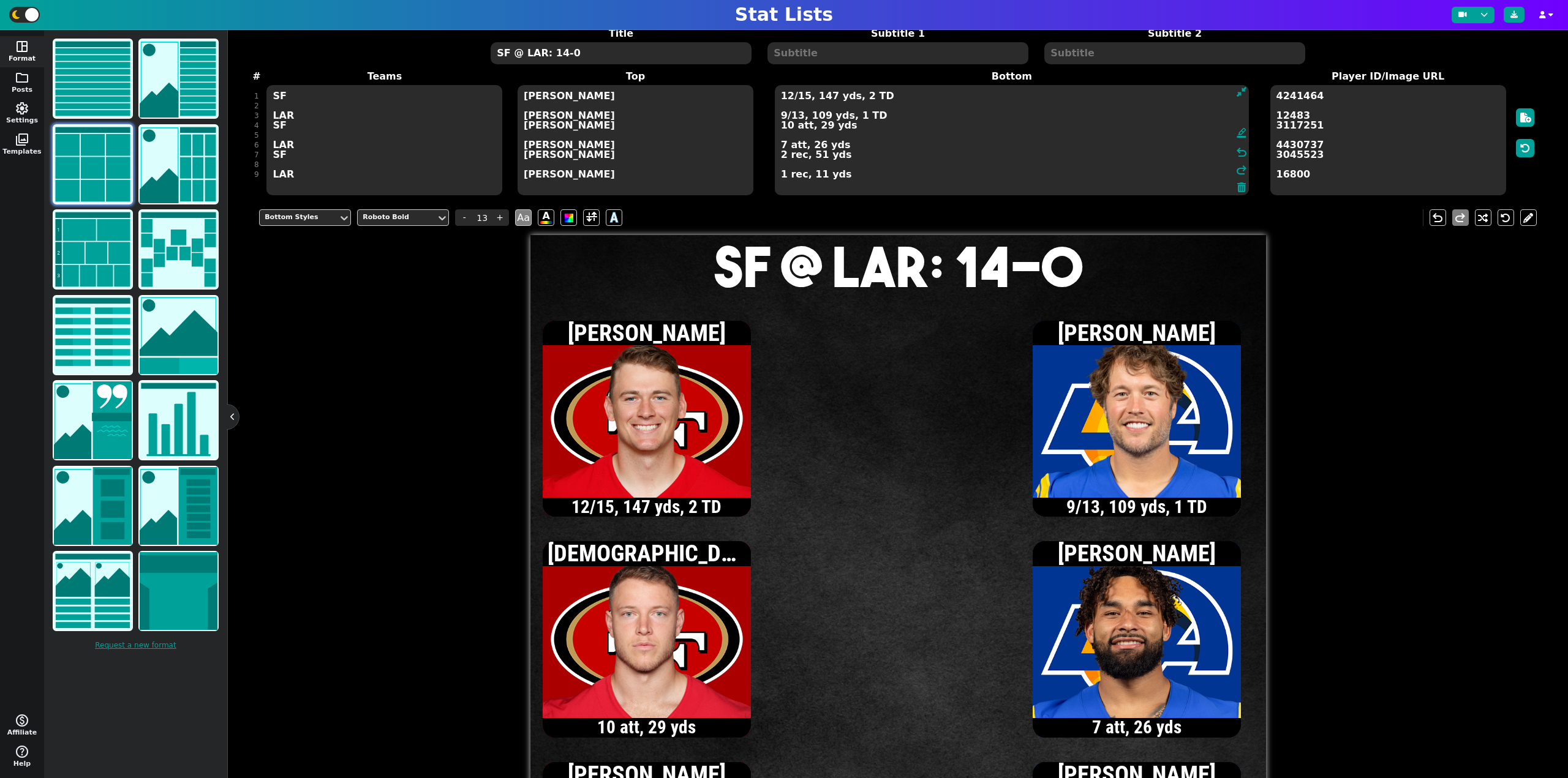
scroll to position [52, 0]
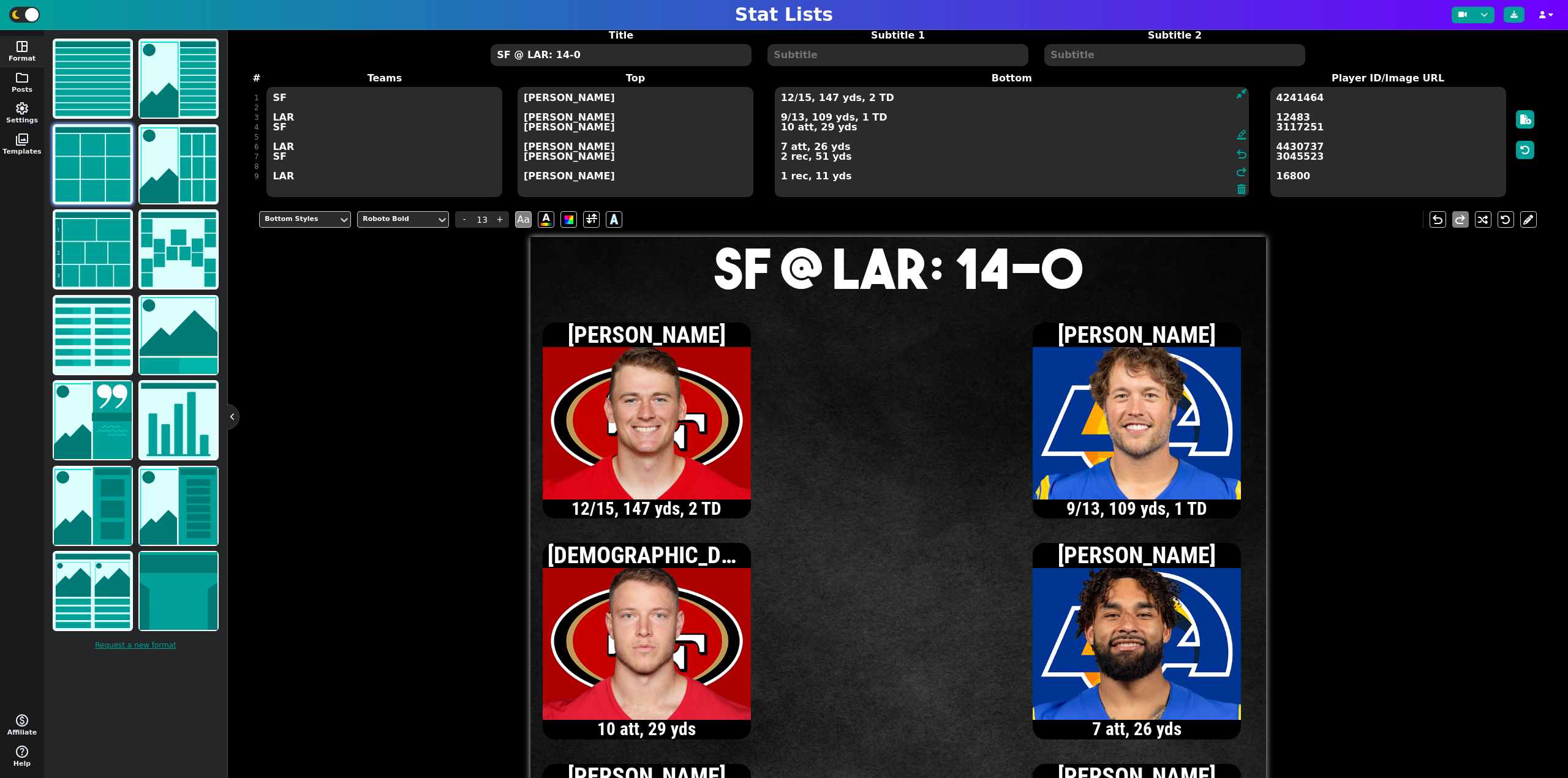
type textarea "12/15, 147 yds, 2 TD 9/13, 109 yds, 1 TD 10 att, 29 yds 7 att, 26 yds 2 rec, 51…"
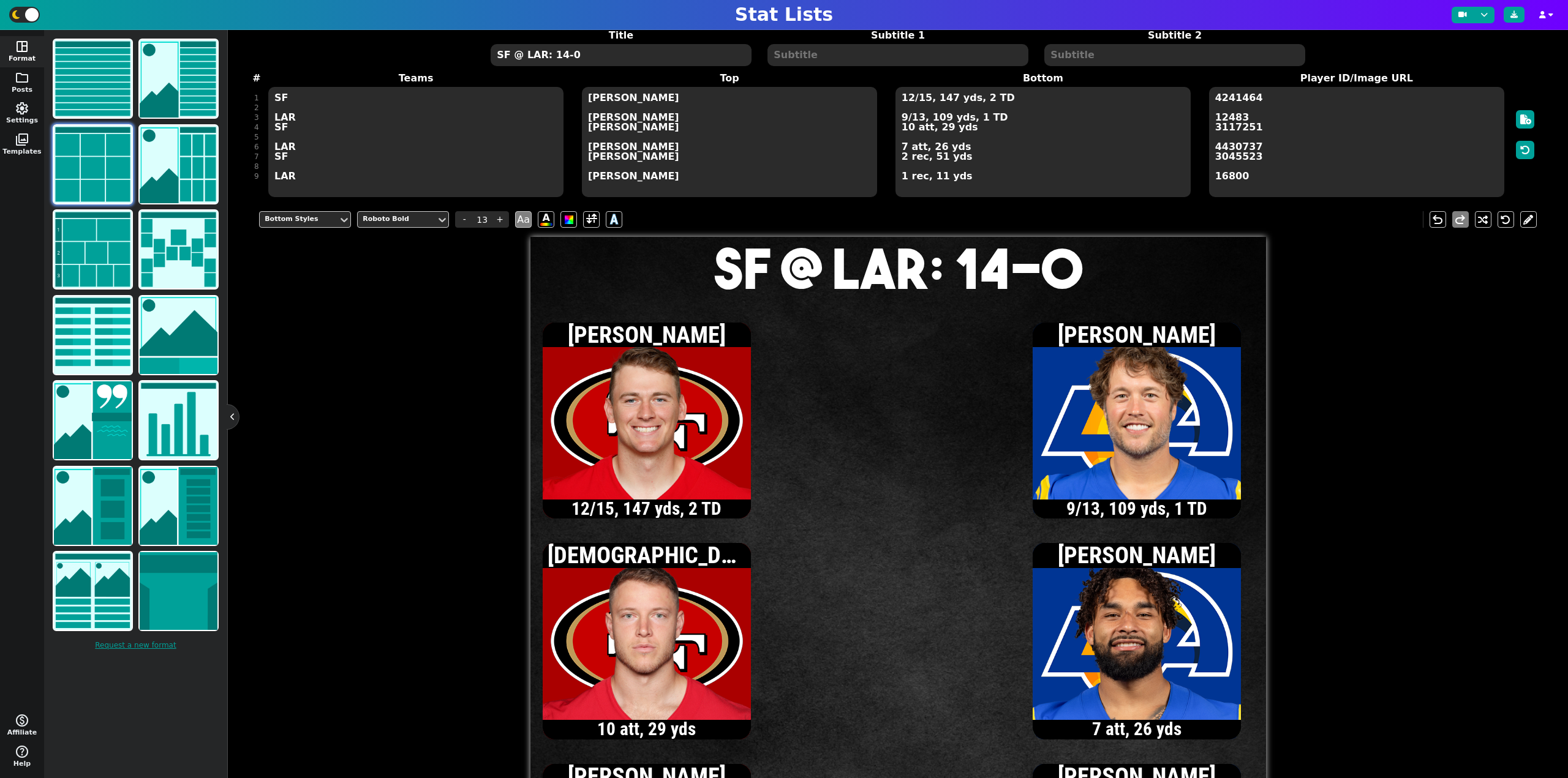
click at [638, 58] on textarea "SF @ LAR: 14-0" at bounding box center [620, 55] width 260 height 22
type input "20"
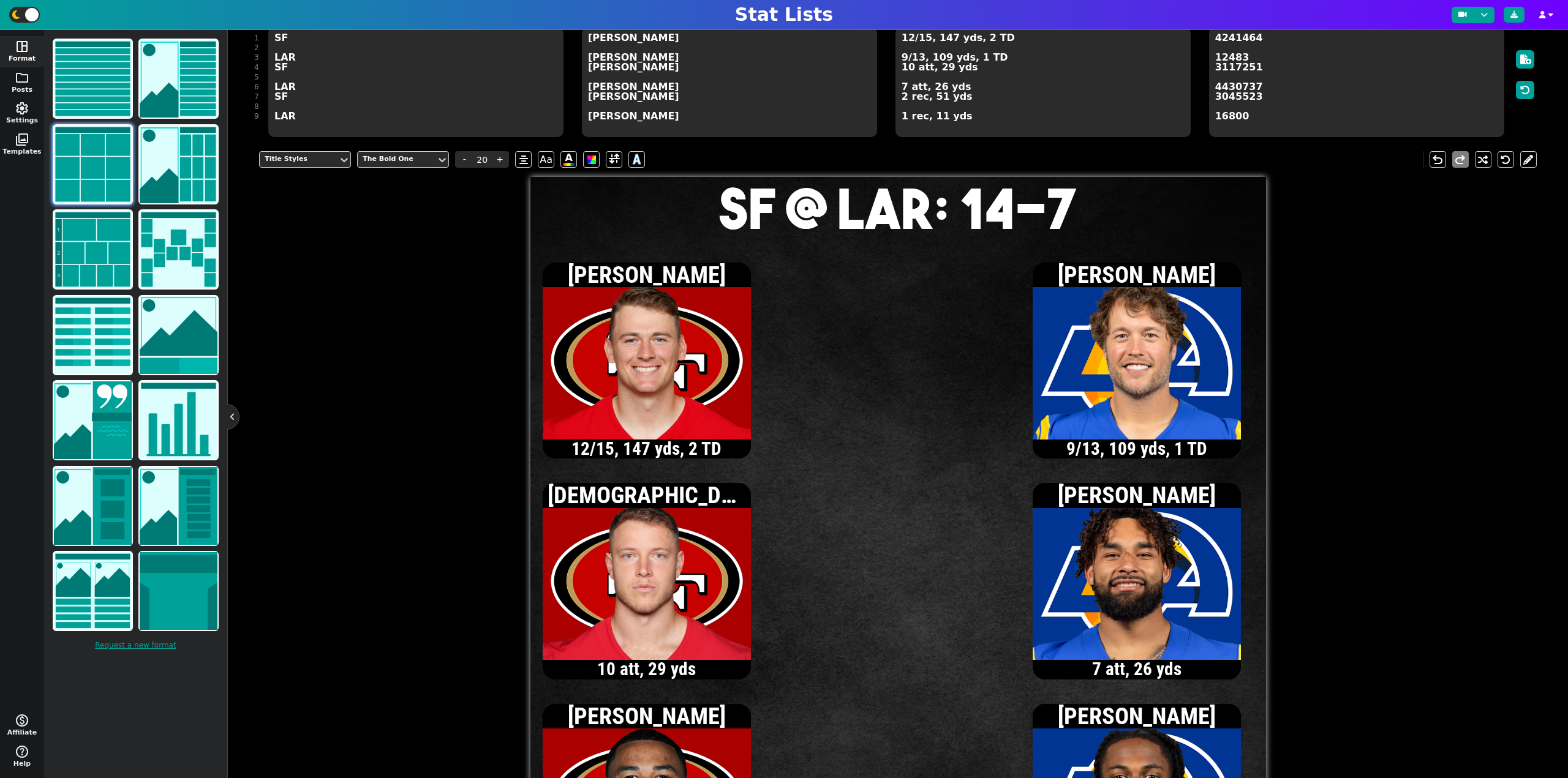
scroll to position [113, 0]
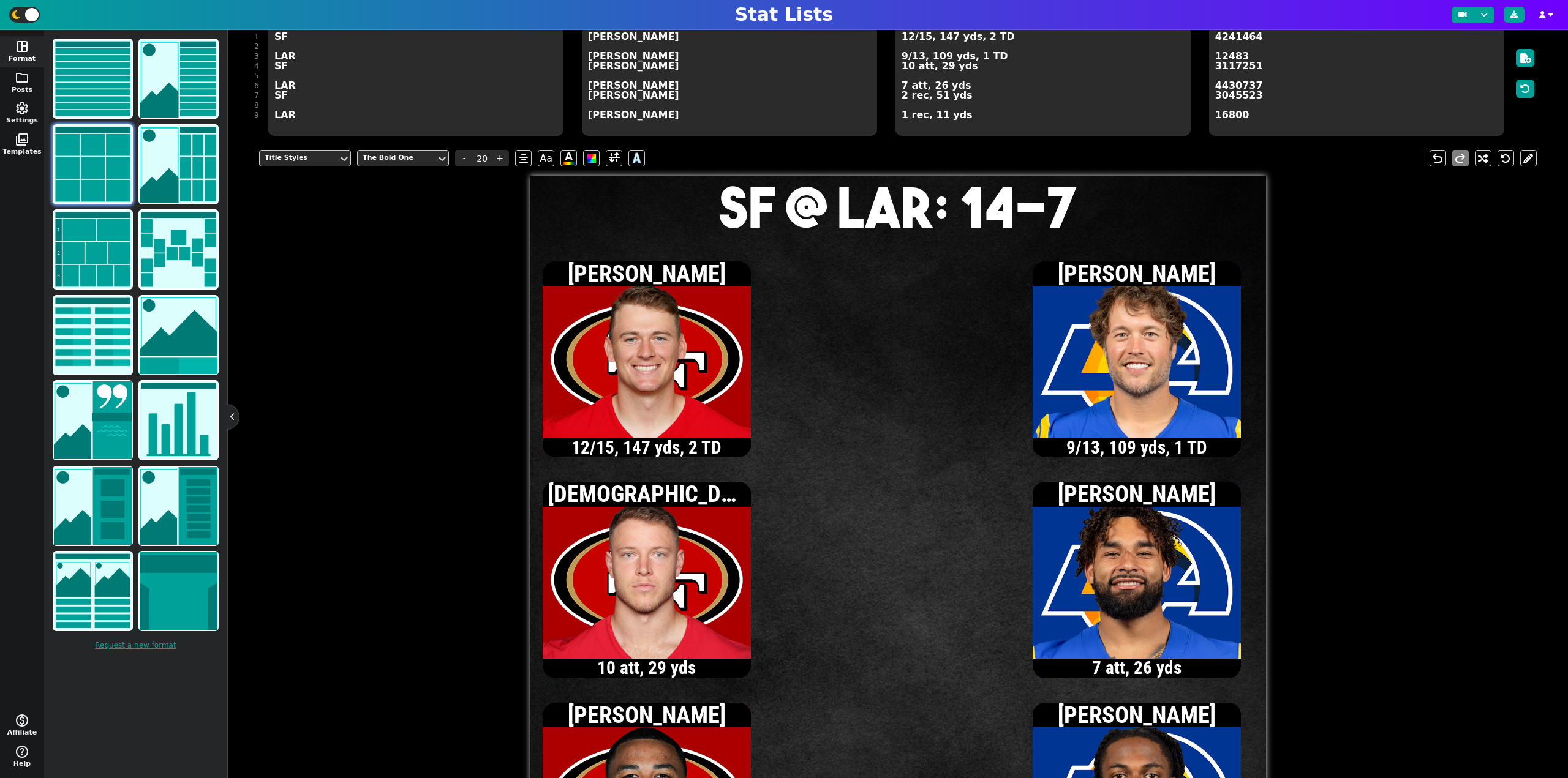
type textarea "SF @ LAR: 14-7"
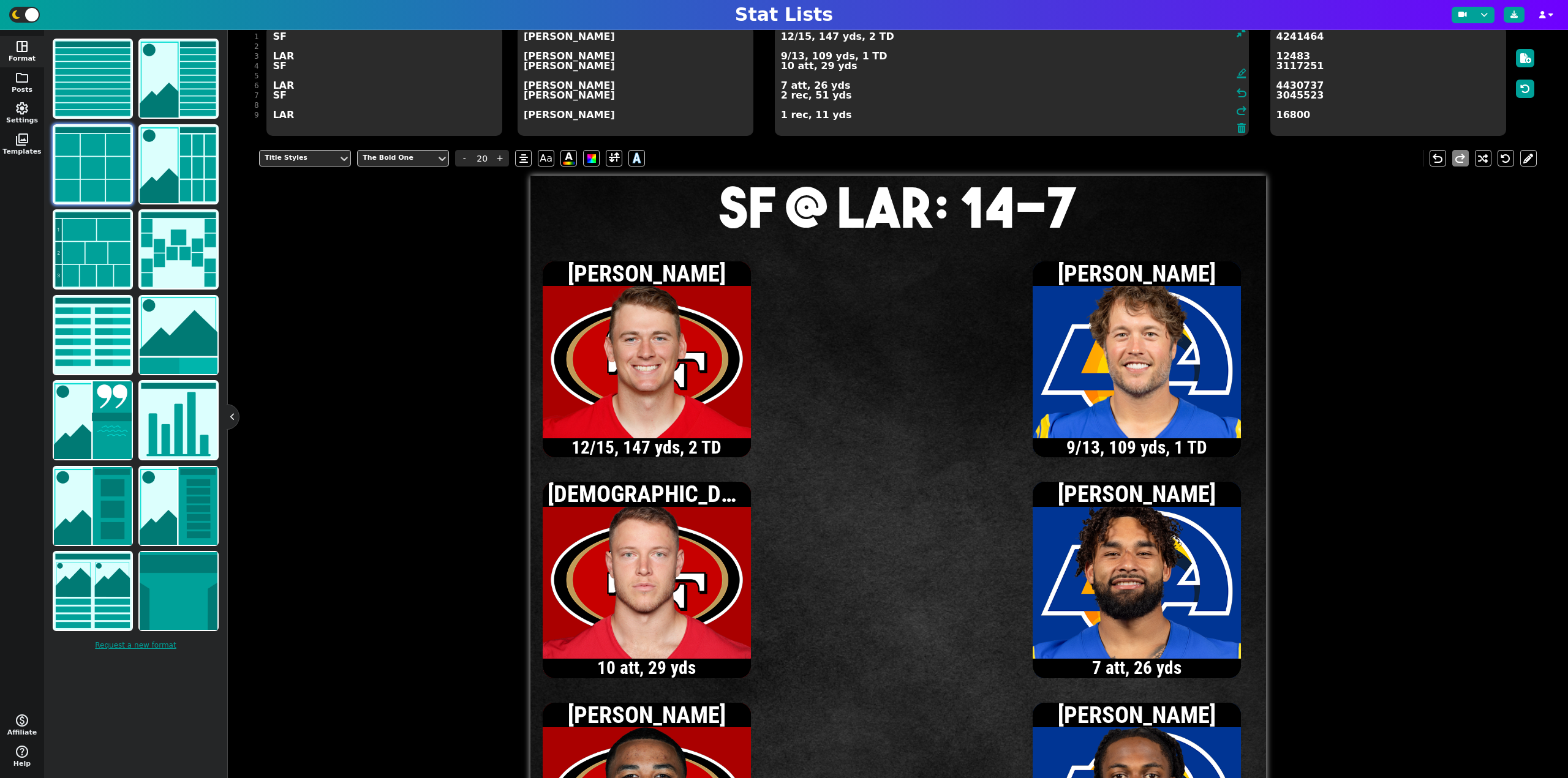
click at [908, 39] on textarea "12/15, 147 yds, 2 TD 9/13, 109 yds, 1 TD 10 att, 29 yds 7 att, 26 yds 2 rec, 51…" at bounding box center [1012, 80] width 474 height 110
type input "13"
click at [781, 97] on textarea "13/17, 160 yds, 2 TD 9/13, 109 yds, 1 TD 10 att, 29 yds 7 att, 26 yds 2 rec, 51…" at bounding box center [1012, 80] width 474 height 110
click at [804, 38] on textarea "13/17, 160 yds, 2 TD 9/13, 109 yds, 1 TD 10 att, 29 yds 7 att, 26 yds 3 rec, 64…" at bounding box center [1012, 80] width 474 height 110
click at [787, 69] on textarea "13/18, 160 yds, 2 TD 9/13, 109 yds, 1 TD 10 att, 29 yds 7 att, 26 yds 3 rec, 64…" at bounding box center [1012, 80] width 474 height 110
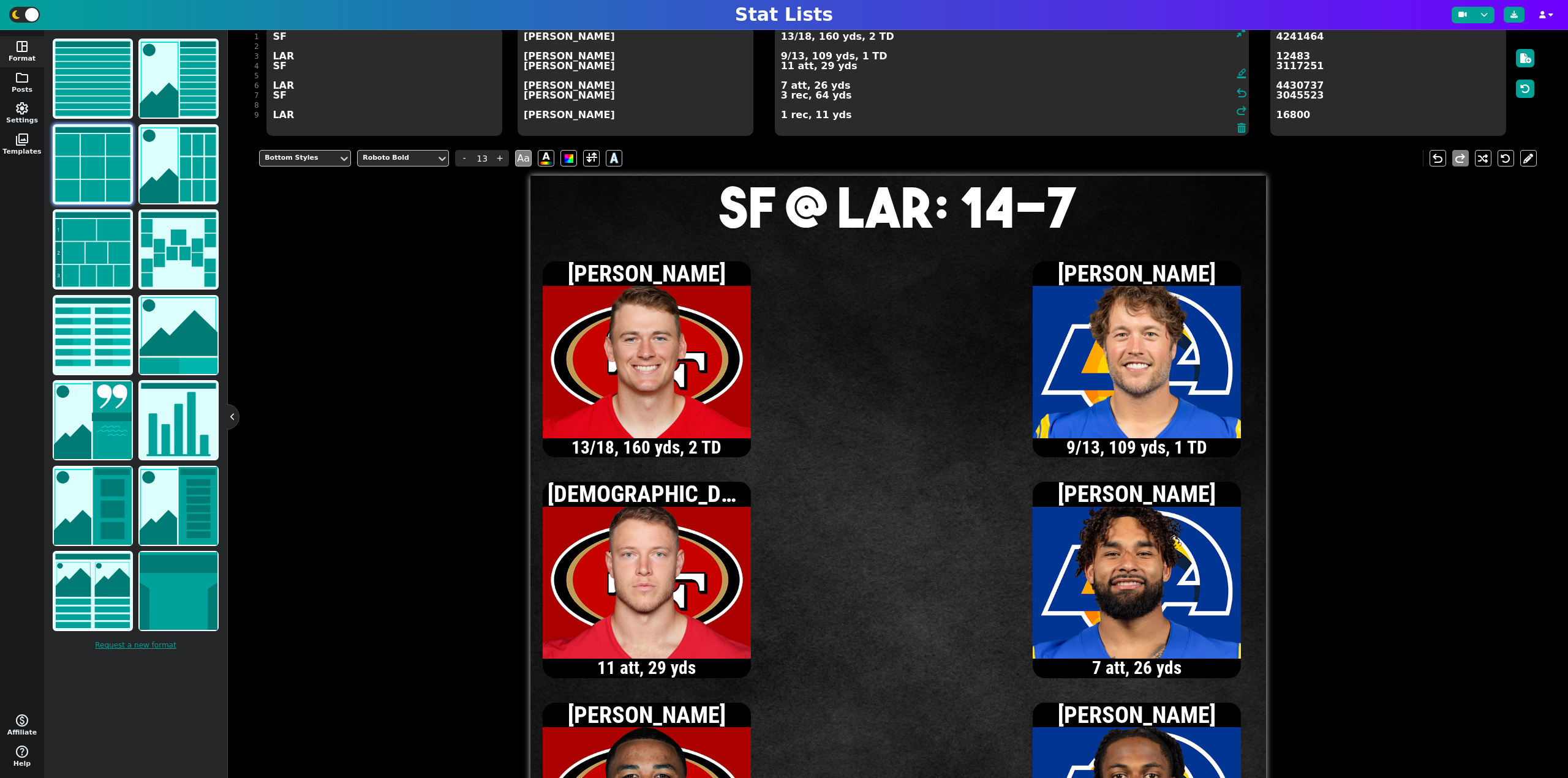
click at [786, 37] on textarea "13/18, 160 yds, 2 TD 9/13, 109 yds, 1 TD 11 att, 29 yds 7 att, 26 yds 3 rec, 64…" at bounding box center [1012, 80] width 474 height 110
click at [787, 40] on textarea "14/19, 171 yds, 2 TD 9/13, 109 yds, 1 TD 11 att, 29 yds 7 att, 26 yds 3 rec, 64…" at bounding box center [1012, 80] width 474 height 110
click at [803, 40] on textarea "15/20, 179 yds, 2 TD 9/13, 109 yds, 1 TD 11 att, 29 yds 7 att, 26 yds 3 rec, 64…" at bounding box center [1012, 80] width 474 height 110
click at [787, 67] on textarea "15/21, 179 yds, 2 TD 9/13, 109 yds, 1 TD 11 att, 29 yds 7 att, 26 yds 3 rec, 64…" at bounding box center [1012, 80] width 474 height 110
click at [803, 37] on textarea "15/21, 179 yds, 2 TD 9/13, 109 yds, 1 TD 12 att, 37 yds 7 att, 26 yds 3 rec, 64…" at bounding box center [1012, 80] width 474 height 110
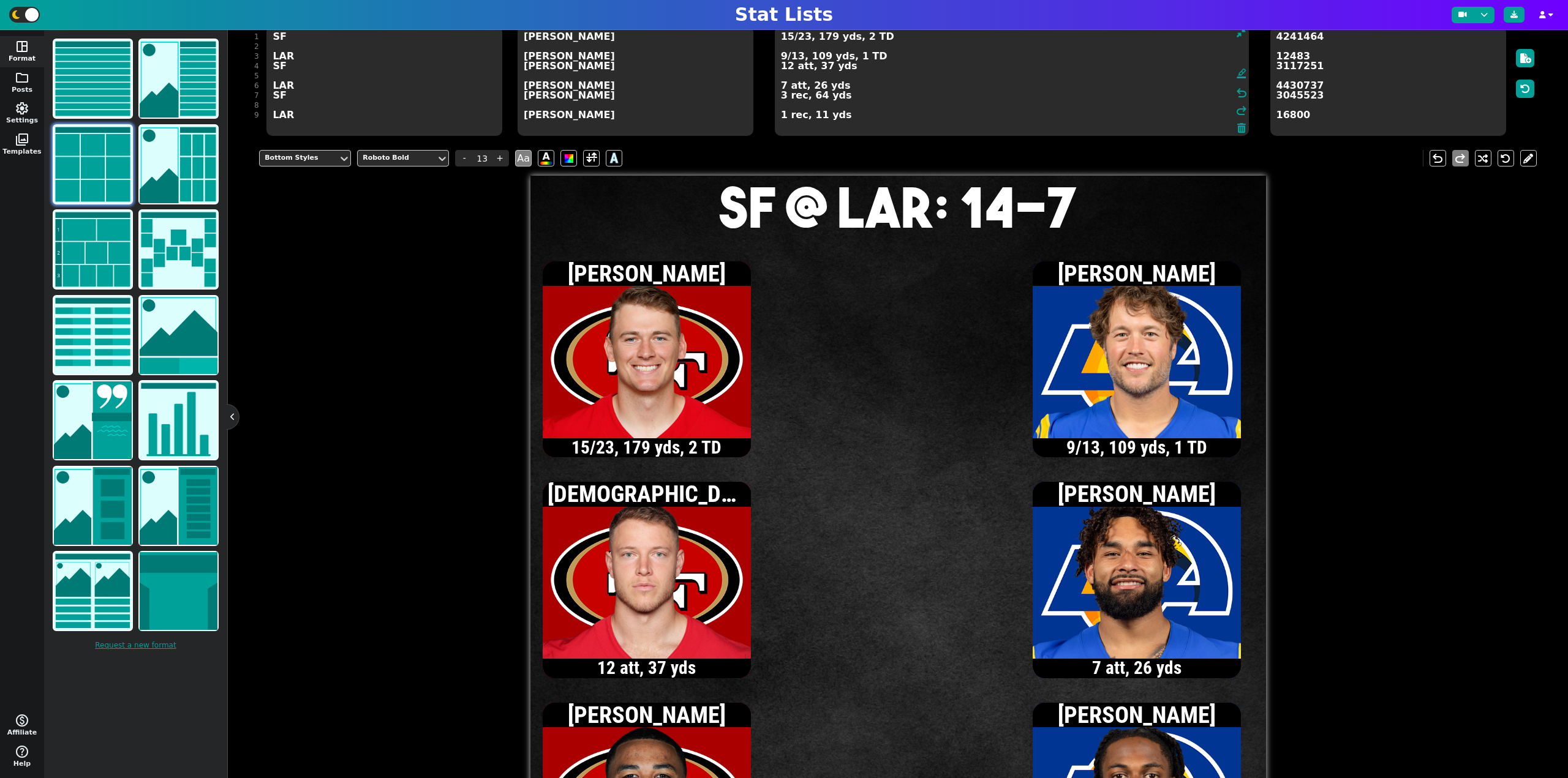
click at [787, 69] on textarea "15/23, 179 yds, 2 TD 9/13, 109 yds, 1 TD 12 att, 37 yds 7 att, 26 yds 3 rec, 64…" at bounding box center [1012, 80] width 474 height 110
type textarea "15/23, 179 yds, 2 TD 9/13, 109 yds, 1 TD 13 att, 45 yds 7 att, 26 yds 3 rec, 64…"
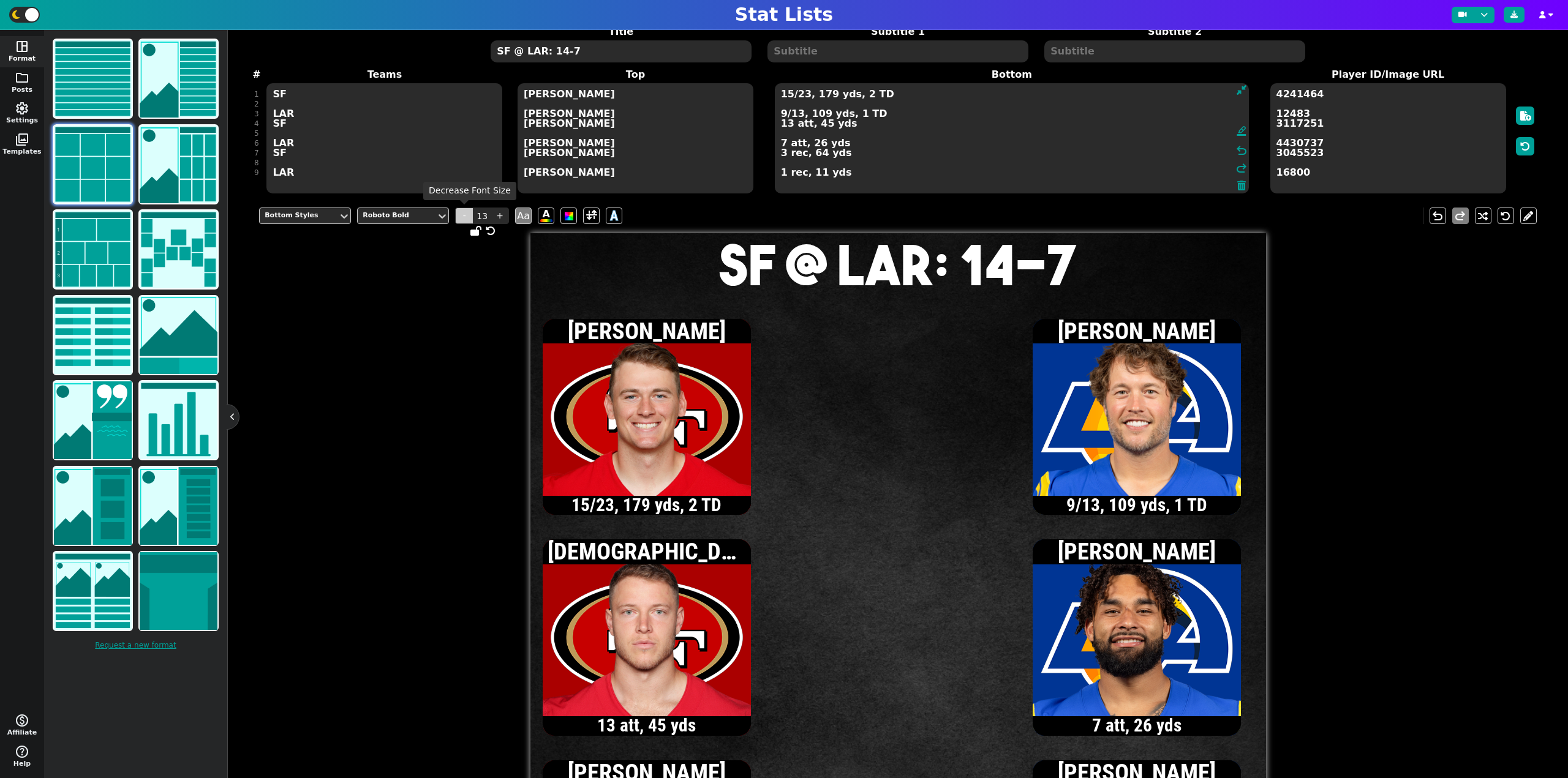
scroll to position [52, 0]
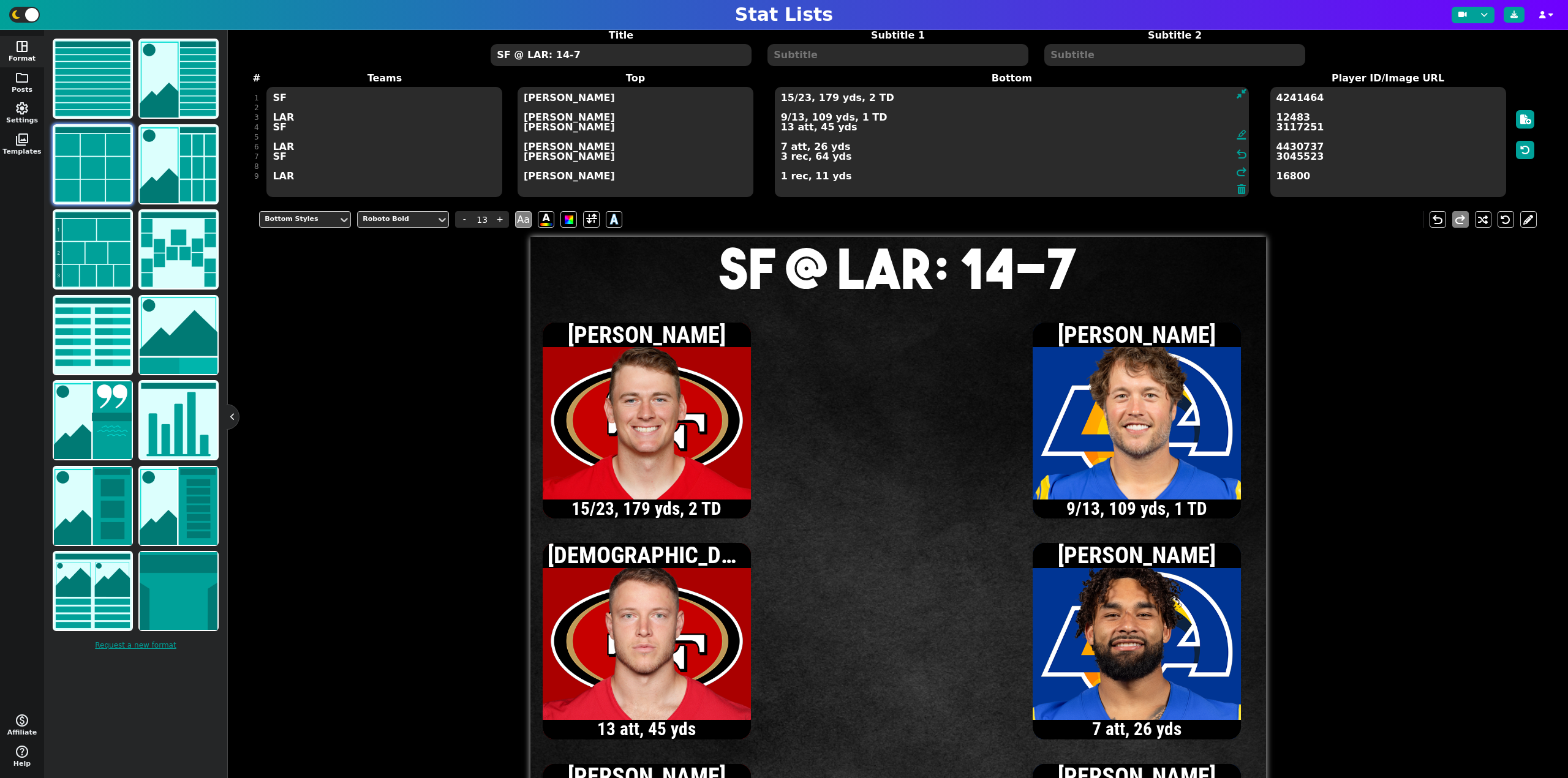
click at [559, 57] on textarea "SF @ LAR: 14-7" at bounding box center [620, 55] width 260 height 22
type input "20"
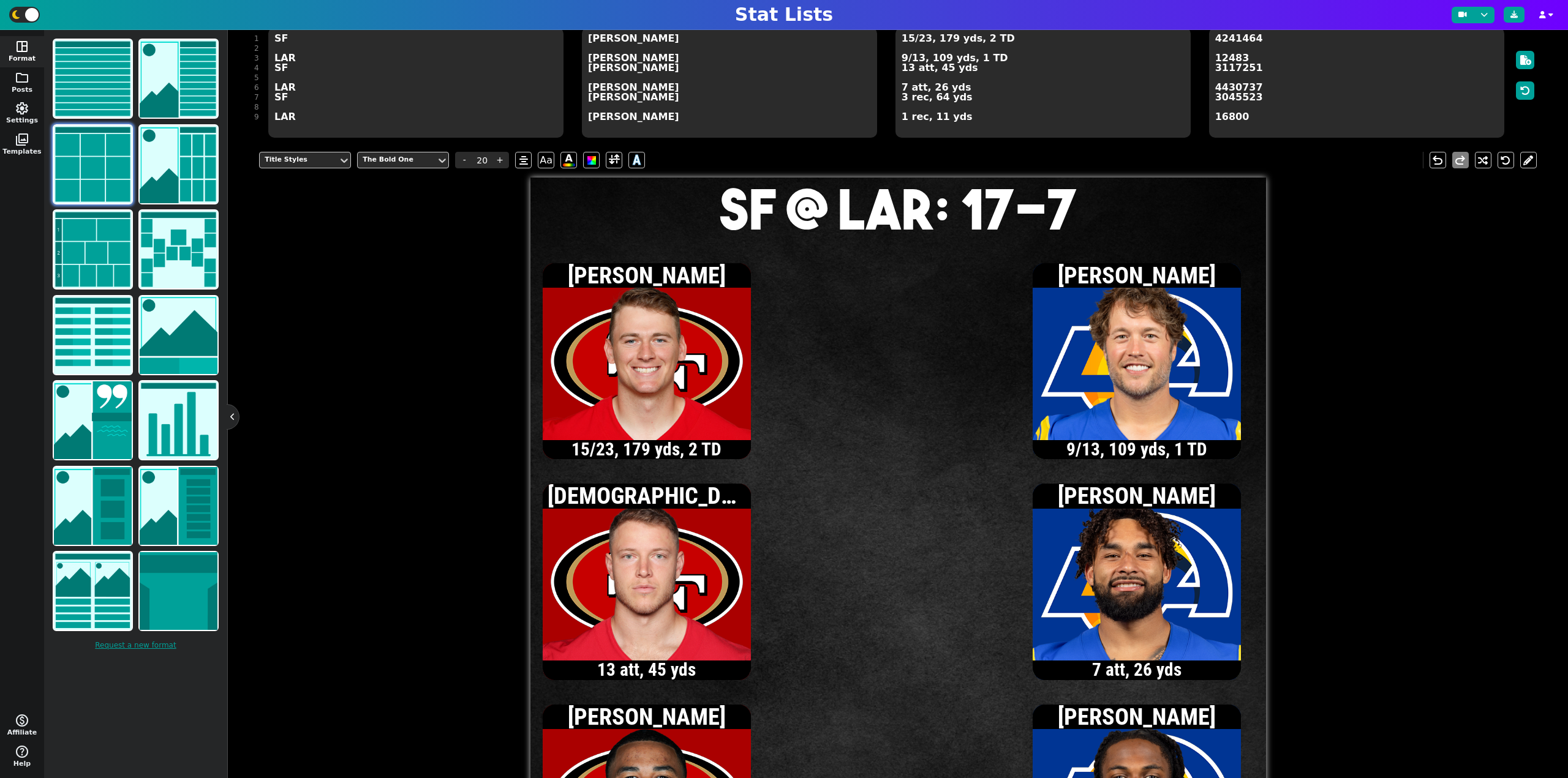
scroll to position [113, 0]
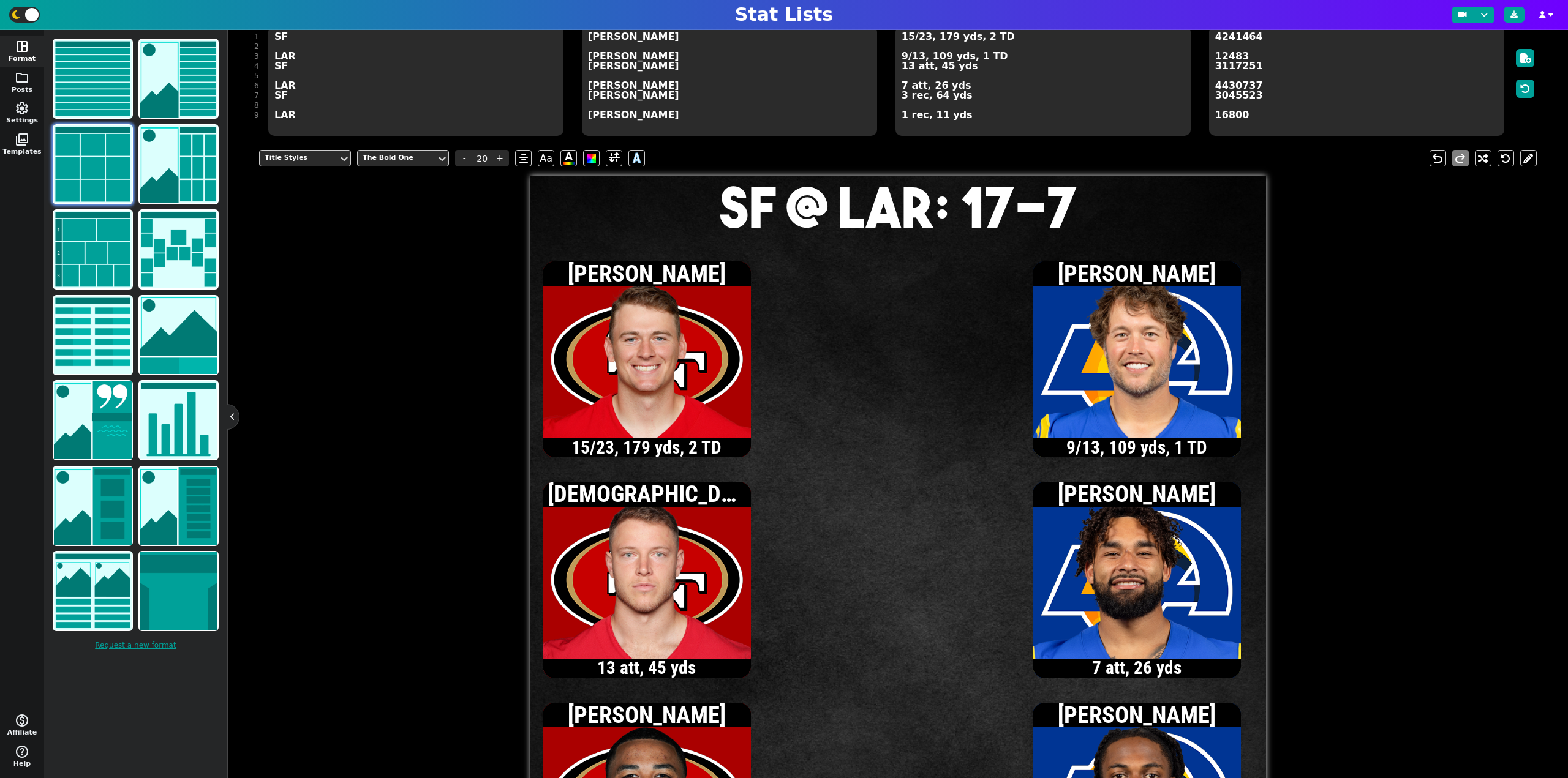
type textarea "SF @ LAR: 17-7"
click at [901, 55] on textarea "15/23, 179 yds, 2 TD 9/13, 109 yds, 1 TD 13 att, 45 yds 7 att, 26 yds 3 rec, 64…" at bounding box center [1043, 80] width 295 height 110
type input "13"
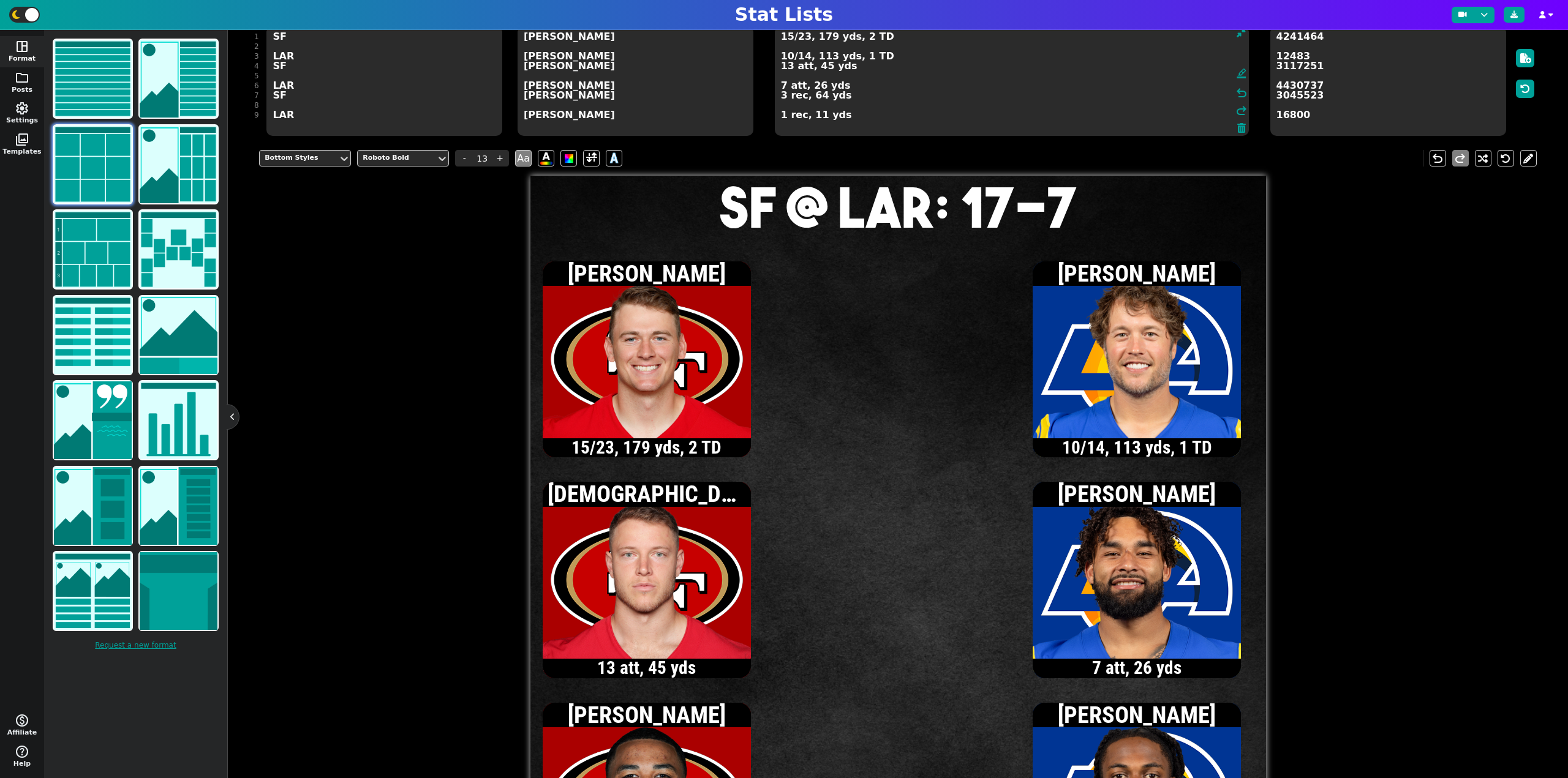
click at [789, 60] on textarea "15/23, 179 yds, 2 TD 10/14, 113 yds, 1 TD 13 att, 45 yds 7 att, 26 yds 3 rec, 6…" at bounding box center [1012, 80] width 474 height 110
click at [782, 85] on textarea "15/23, 179 yds, 2 TD 11/15, 133 yds, 1 TD 13 att, 45 yds 7 att, 26 yds 3 rec, 6…" at bounding box center [1012, 80] width 474 height 110
click at [802, 58] on textarea "15/23, 179 yds, 2 TD 11/15, 133 yds, 1 TD 13 att, 45 yds 8 att, 30 yds 3 rec, 6…" at bounding box center [1012, 80] width 474 height 110
click at [787, 66] on textarea "15/23, 179 yds, 2 TD 11/17, 133 yds, 1 TD 13 att, 45 yds 8 att, 30 yds 3 rec, 6…" at bounding box center [1012, 80] width 474 height 110
click at [787, 38] on textarea "15/23, 179 yds, 2 TD 11/17, 133 yds, 1 TD 14 att, 47 yds 8 att, 30 yds 3 rec, 6…" at bounding box center [1012, 80] width 474 height 110
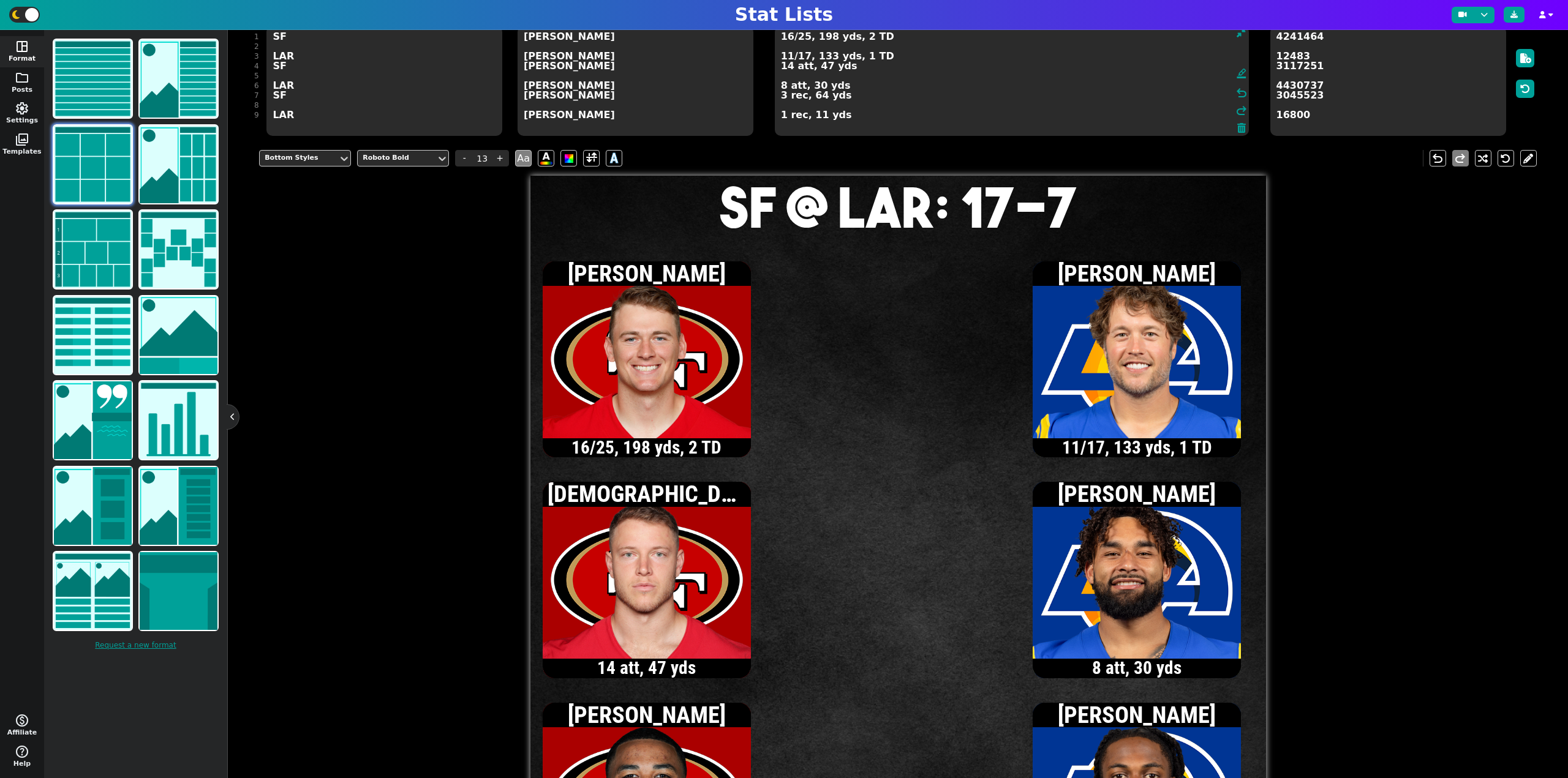
click at [783, 98] on textarea "16/25, 198 yds, 2 TD 11/17, 133 yds, 1 TD 14 att, 47 yds 8 att, 30 yds 3 rec, 6…" at bounding box center [1012, 80] width 474 height 110
click at [787, 71] on textarea "16/25, 198 yds, 2 TD 11/17, 133 yds, 1 TD 14 att, 47 yds 8 att, 30 yds 4 rec, 8…" at bounding box center [1012, 80] width 474 height 110
click at [787, 40] on textarea "16/25, 198 yds, 2 TD 11/17, 133 yds, 1 TD 15 att, 49 yds 8 att, 30 yds 4 rec, 8…" at bounding box center [1012, 80] width 474 height 110
click at [782, 99] on textarea "17/26, 208 yds, 2 TD 11/17, 133 yds, 1 TD 15 att, 49 yds 8 att, 30 yds 4 rec, 8…" at bounding box center [1012, 80] width 474 height 110
click at [787, 69] on textarea "17/26, 208 yds, 2 TD 11/17, 133 yds, 1 TD 15 att, 49 yds 8 att, 30 yds 5 rec, 9…" at bounding box center [1012, 80] width 474 height 110
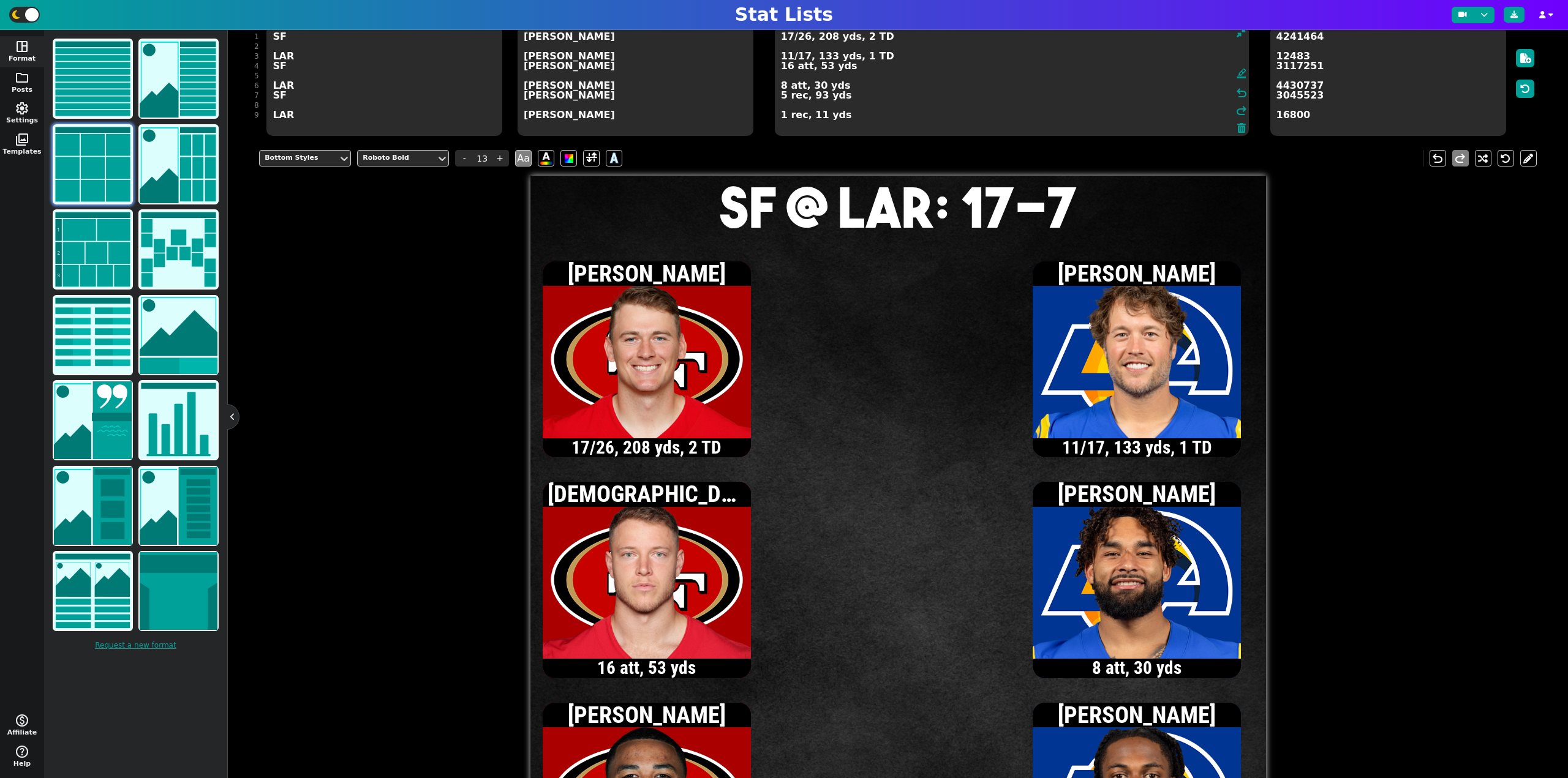
click at [789, 39] on textarea "17/26, 208 yds, 2 TD 11/17, 133 yds, 1 TD 16 att, 53 yds 8 att, 30 yds 5 rec, 9…" at bounding box center [1012, 80] width 474 height 110
click at [782, 96] on textarea "18/27, 214 yds, 2 TD 11/17, 133 yds, 1 TD 16 att, 53 yds 8 att, 30 yds 5 rec, 9…" at bounding box center [1012, 80] width 474 height 110
click at [788, 67] on textarea "18/27, 214 yds, 2 TD 11/17, 133 yds, 1 TD 16 att, 53 yds 8 att, 30 yds 6 rec, 9…" at bounding box center [1012, 80] width 474 height 110
click at [803, 39] on textarea "18/27, 214 yds, 2 TD 11/17, 133 yds, 1 TD 17 att, 55 yds 8 att, 30 yds 6 rec, 9…" at bounding box center [1012, 80] width 474 height 110
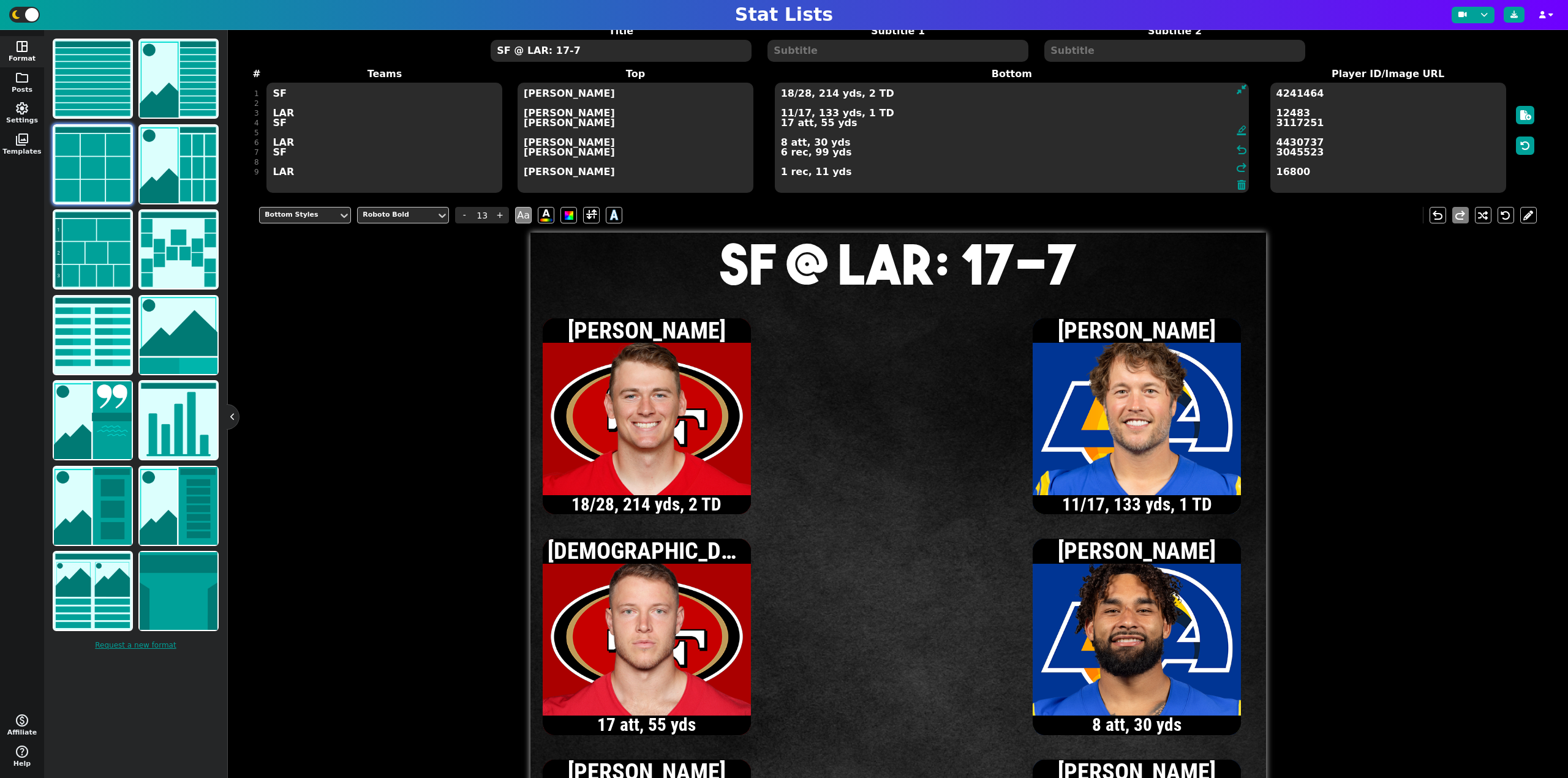
scroll to position [52, 0]
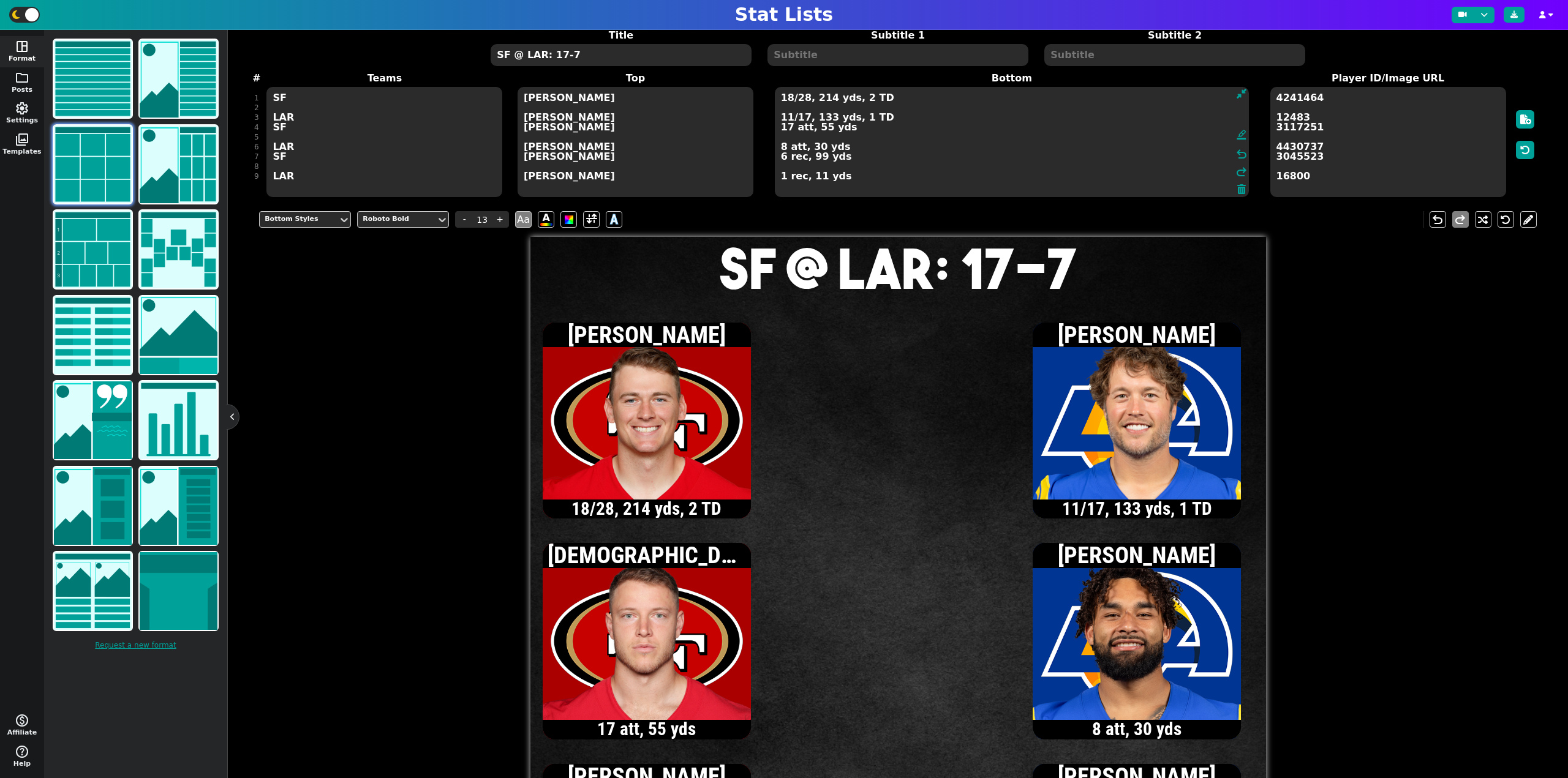
type textarea "18/28, 214 yds, 2 TD 11/17, 133 yds, 1 TD 17 att, 55 yds 8 att, 30 yds 6 rec, 9…"
click at [560, 57] on textarea "SF @ LAR: 17-7" at bounding box center [620, 55] width 260 height 22
type input "20"
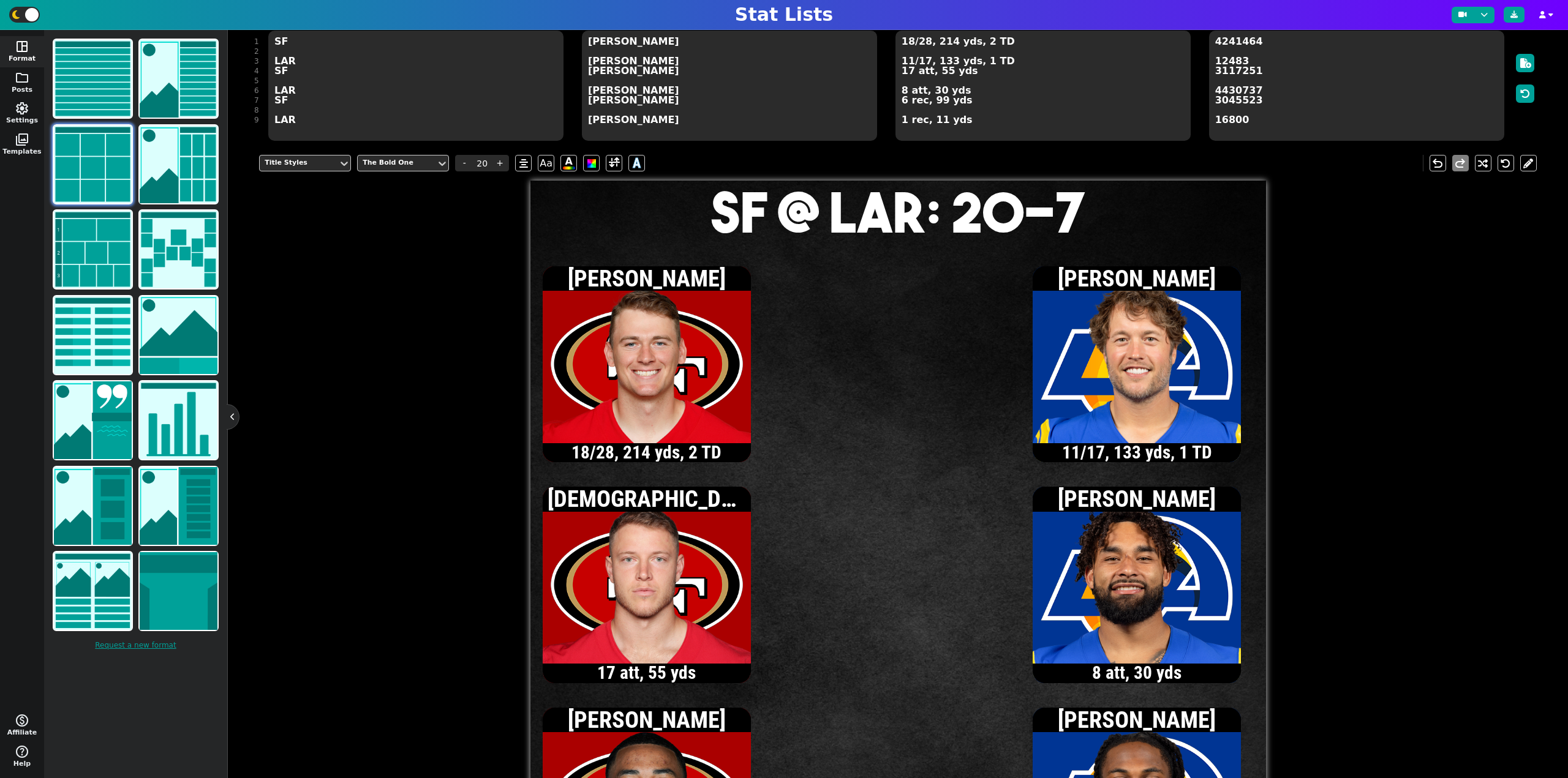
scroll to position [113, 0]
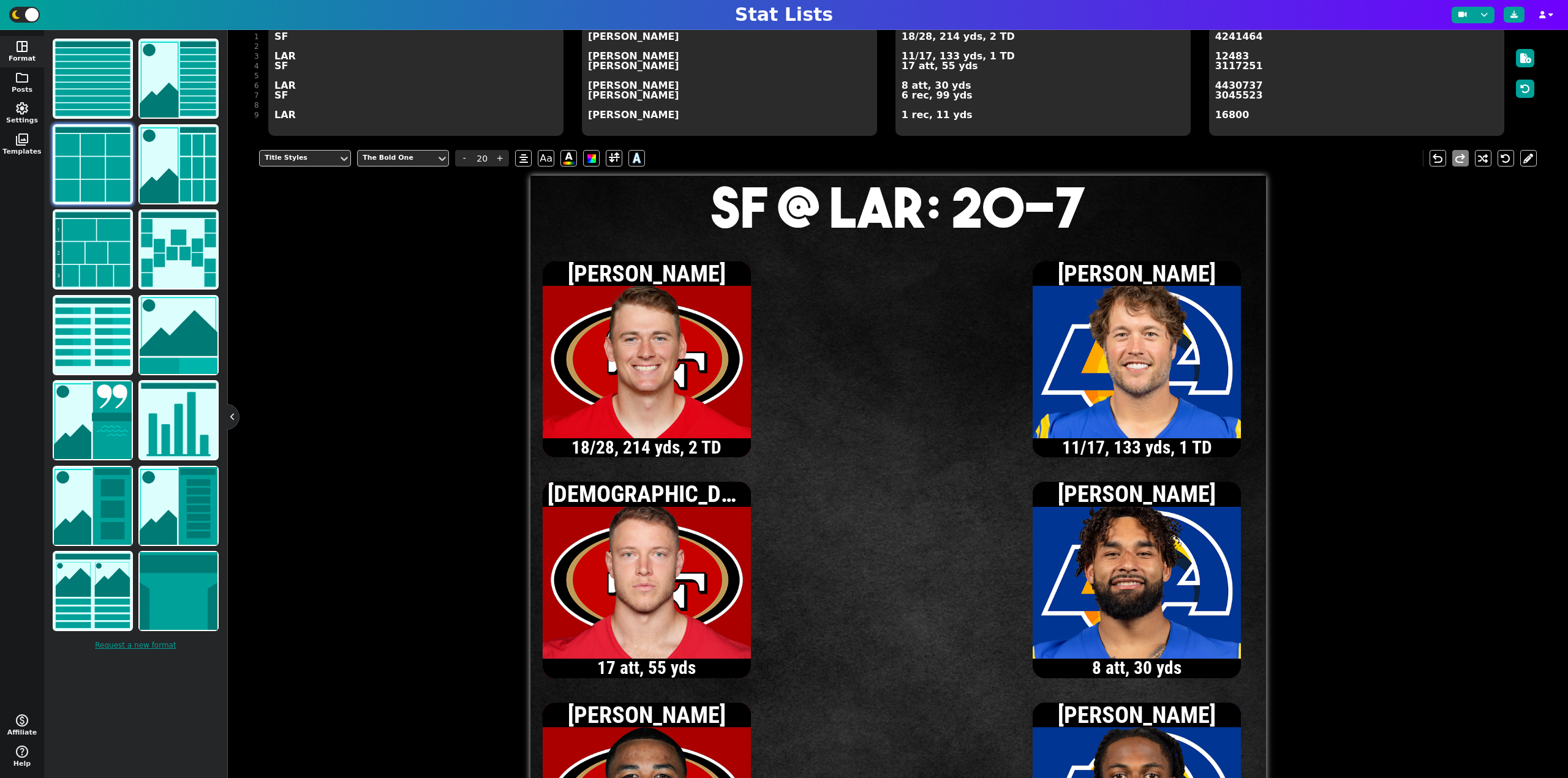
type textarea "SF @ LAR: 20-7"
click at [908, 56] on textarea "18/28, 214 yds, 2 TD 11/17, 133 yds, 1 TD 17 att, 55 yds 8 att, 30 yds 6 rec, 9…" at bounding box center [1043, 80] width 295 height 110
type input "13"
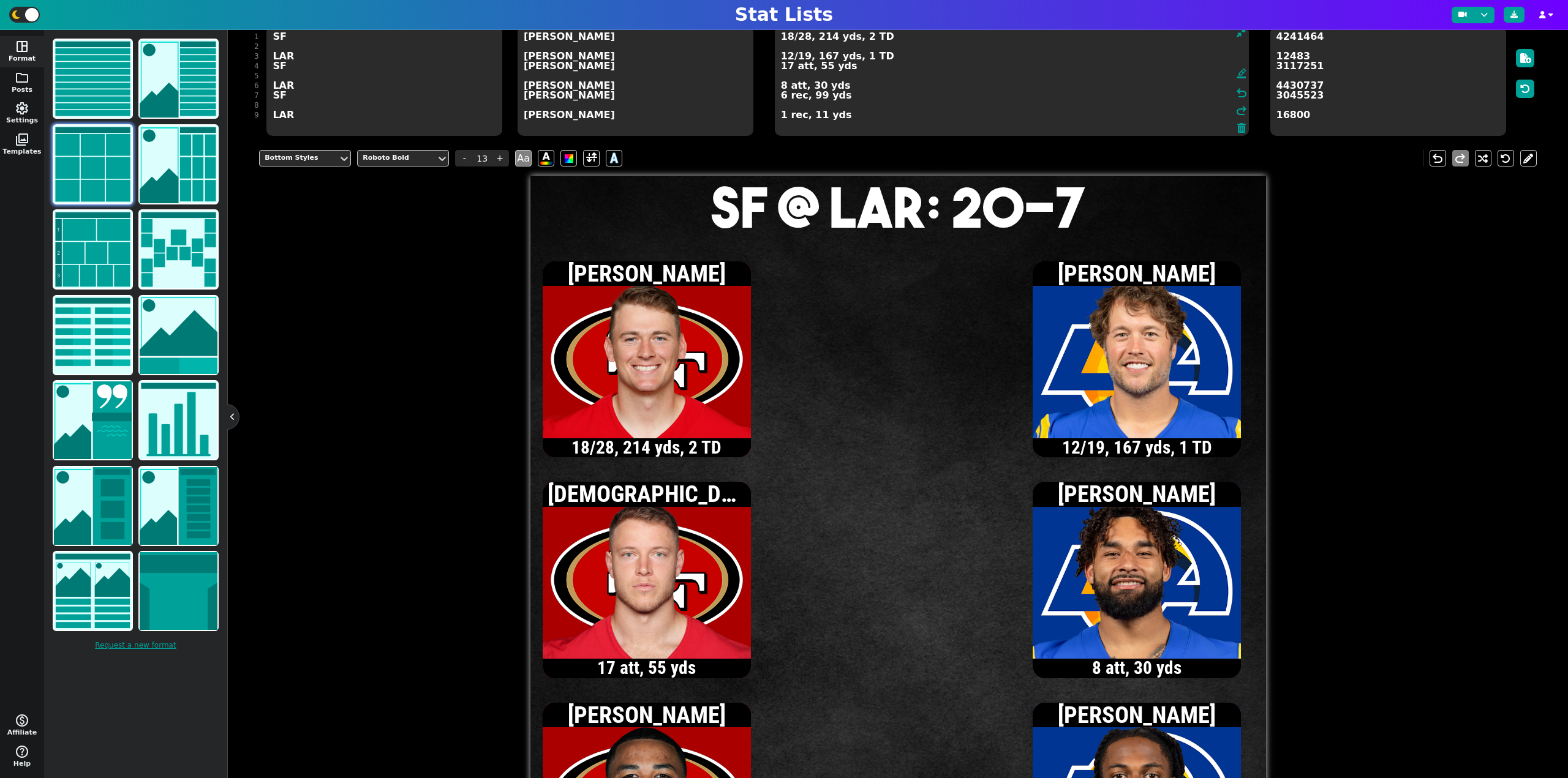
click at [787, 56] on textarea "18/28, 214 yds, 2 TD 12/19, 167 yds, 1 TD 17 att, 55 yds 8 att, 30 yds 6 rec, 9…" at bounding box center [1012, 80] width 474 height 110
click at [788, 56] on textarea "18/28, 214 yds, 2 TD 13/20, 183 yds, 1 TD 17 att, 55 yds 8 att, 30 yds 6 rec, 9…" at bounding box center [1012, 80] width 474 height 110
click at [781, 87] on textarea "18/28, 214 yds, 2 TD 14/22, 194 yds, 1 TD 17 att, 55 yds 8 att, 30 yds 6 rec, 9…" at bounding box center [1012, 80] width 474 height 110
click at [786, 56] on textarea "18/28, 214 yds, 2 TD 14/22, 194 yds, 1 TD 17 att, 55 yds 9 att, 37 yds 6 rec, 9…" at bounding box center [1012, 80] width 474 height 110
type textarea "18/28, 214 yds, 2 TD 15/23, 195 yds, 2 TD 17 att, 55 yds 9 att, 37 yds 6 rec, 9…"
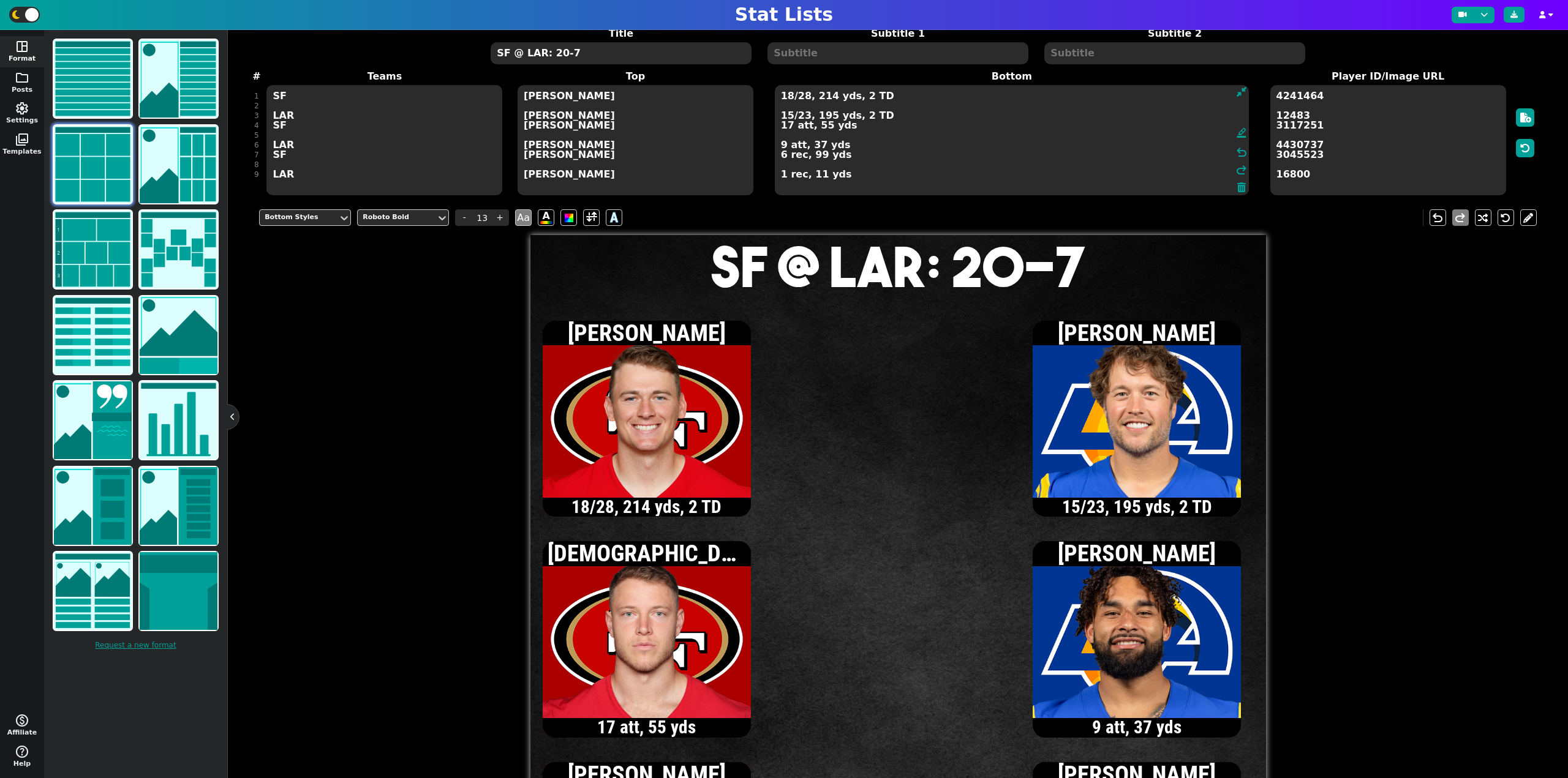
scroll to position [52, 0]
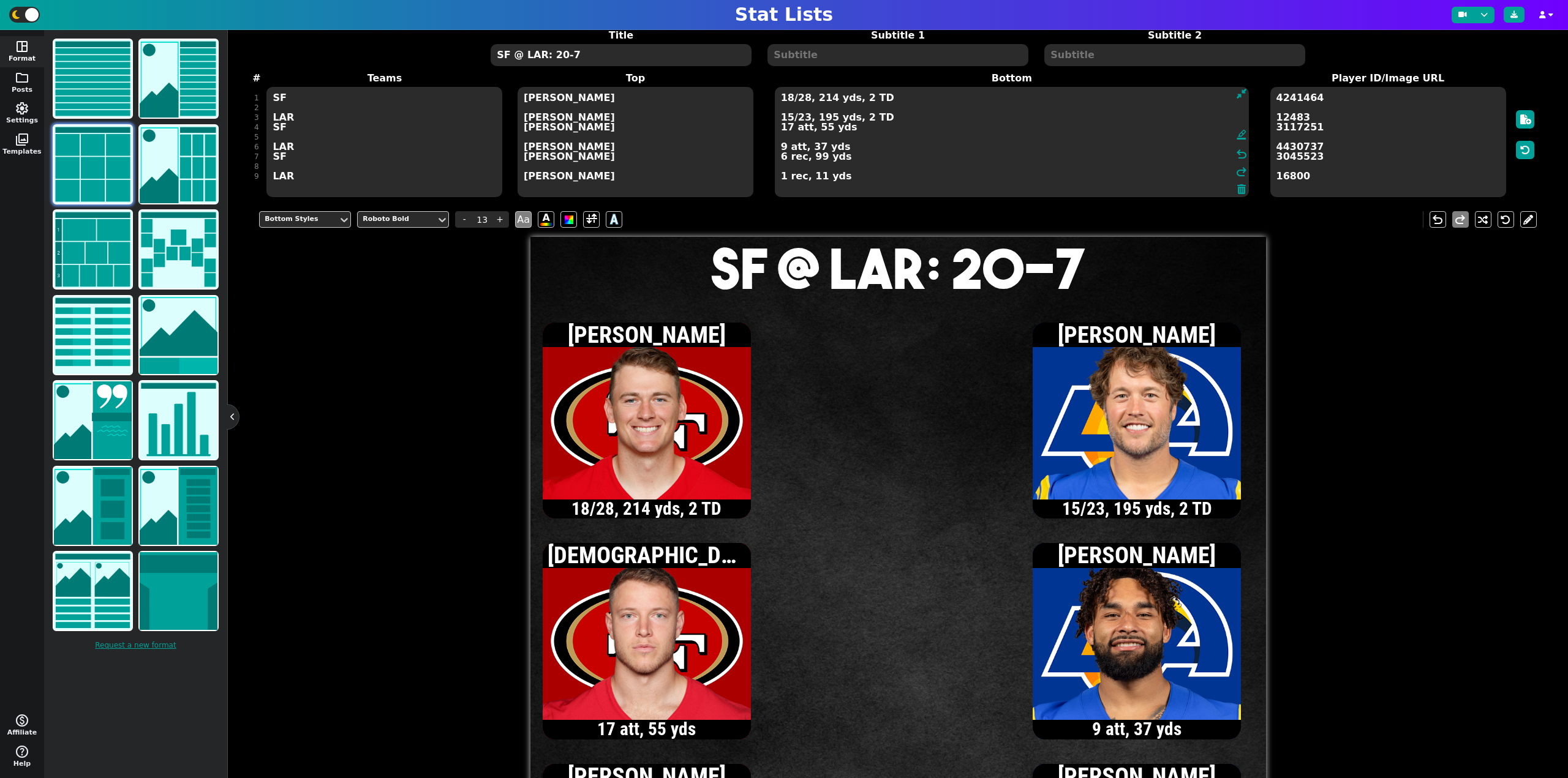
click at [600, 55] on textarea "SF @ LAR: 20-7" at bounding box center [620, 55] width 260 height 22
type input "20"
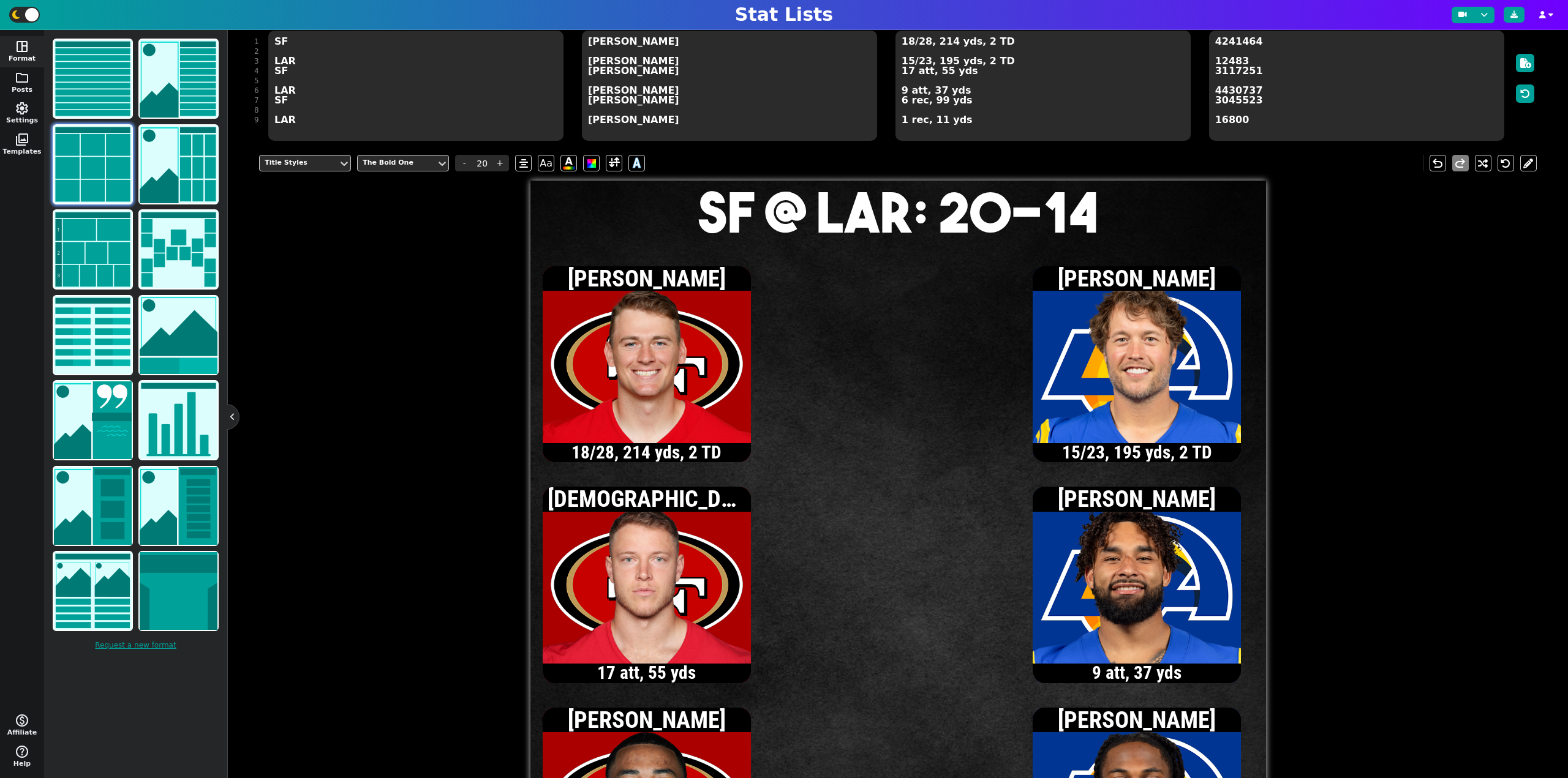
scroll to position [113, 0]
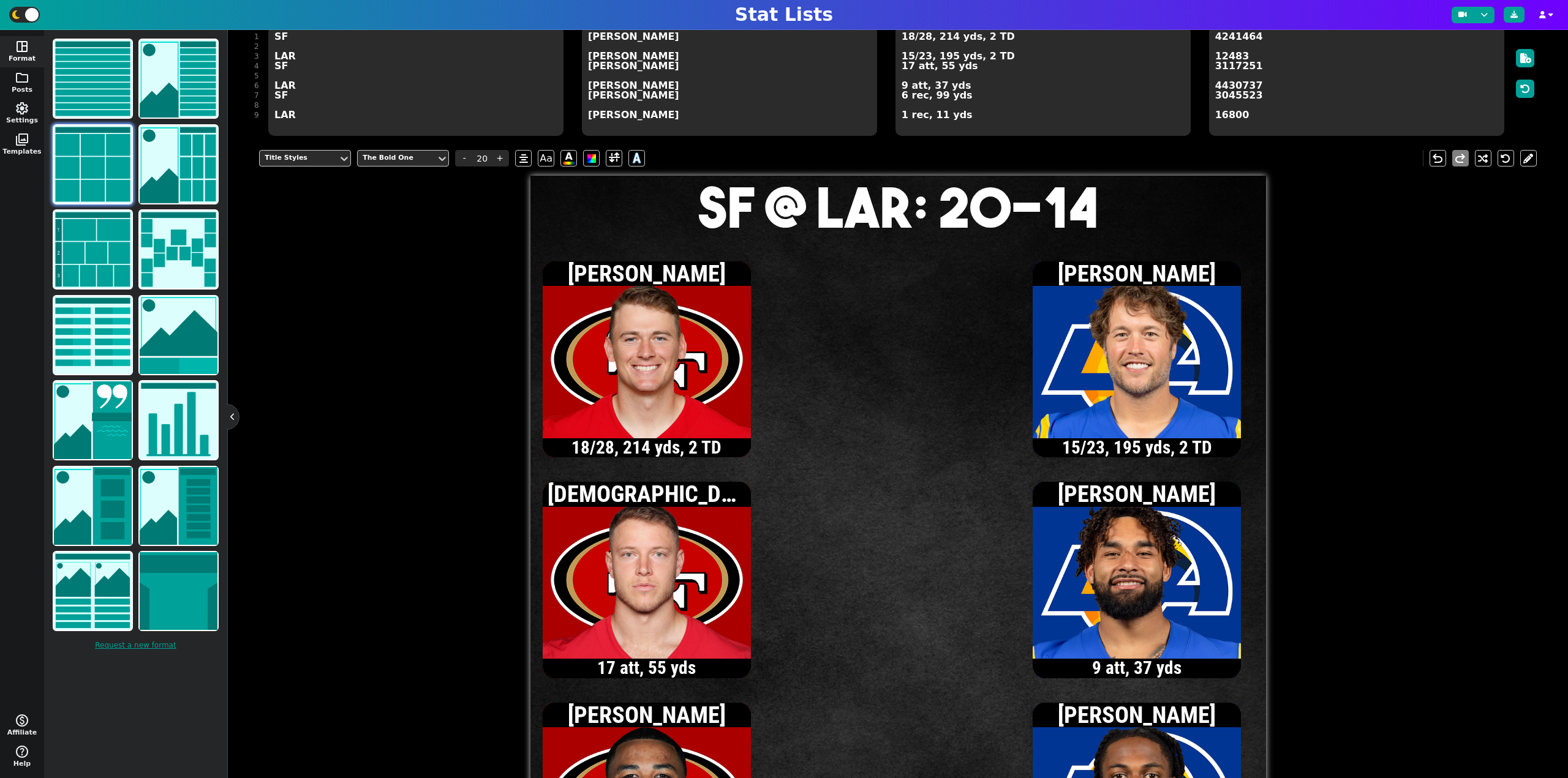
type textarea "SF @ LAR: 20-14"
click at [907, 38] on textarea "18/28, 214 yds, 2 TD 15/23, 195 yds, 2 TD 17 att, 55 yds 9 att, 37 yds 6 rec, 9…" at bounding box center [1043, 80] width 295 height 110
type input "13"
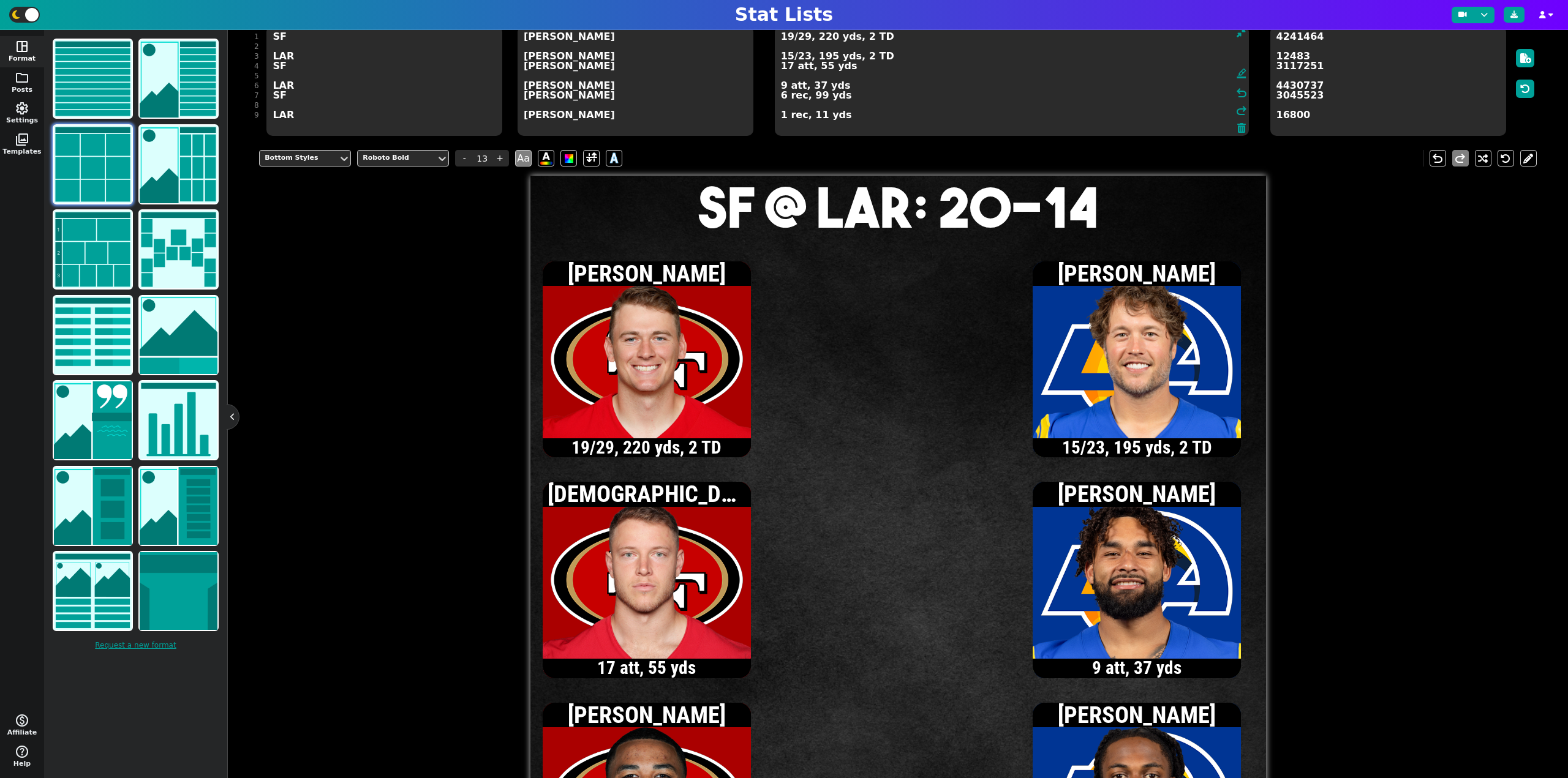
click at [782, 98] on textarea "19/29, 220 yds, 2 TD 15/23, 195 yds, 2 TD 17 att, 55 yds 9 att, 37 yds 6 rec, 9…" at bounding box center [1012, 80] width 474 height 110
click at [788, 39] on textarea "19/29, 220 yds, 2 TD 15/23, 195 yds, 2 TD 17 att, 55 yds 9 att, 37 yds 7 rec, 1…" at bounding box center [1012, 80] width 474 height 110
click at [787, 69] on textarea "20/30, 228 yds, 2 TD 15/23, 195 yds, 2 TD 17 att, 55 yds 9 att, 37 yds 7 rec, 1…" at bounding box center [1012, 80] width 474 height 110
click at [790, 39] on textarea "20/30, 228 yds, 2 TD 15/23, 195 yds, 2 TD 18 att, 59 yds 9 att, 37 yds 7 rec, 1…" at bounding box center [1012, 80] width 474 height 110
click at [787, 70] on textarea "21/31, 233 yds, 2 TD 15/23, 195 yds, 2 TD 18 att, 59 yds 9 att, 37 yds 7 rec, 1…" at bounding box center [1012, 80] width 474 height 110
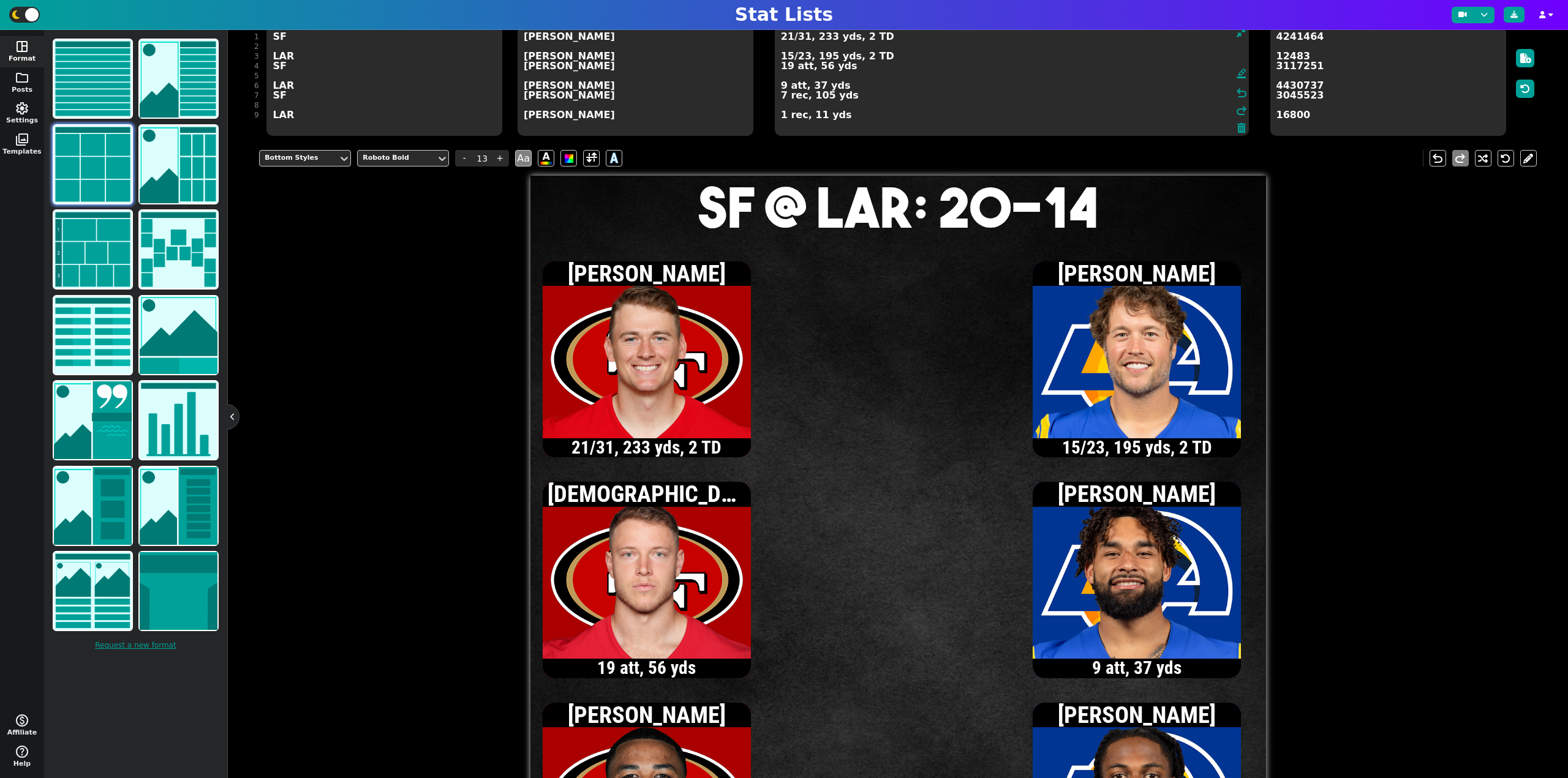
click at [787, 55] on textarea "21/31, 233 yds, 2 TD 15/23, 195 yds, 2 TD 19 att, 56 yds 9 att, 37 yds 7 rec, 1…" at bounding box center [1012, 80] width 474 height 110
click at [788, 56] on textarea "21/31, 233 yds, 2 TD 16/24, 204 yds, 2 TD 19 att, 56 yds 9 att, 37 yds 7 rec, 1…" at bounding box center [1012, 80] width 474 height 110
click at [788, 58] on textarea "21/31, 233 yds, 2 TD 17/25, 208 yds, 2 TD 19 att, 56 yds 9 att, 37 yds 7 rec, 1…" at bounding box center [1012, 80] width 474 height 110
click at [782, 85] on textarea "21/31, 233 yds, 2 TD 18/27, 217 yds, 2 TD 19 att, 56 yds 9 att, 37 yds 7 rec, 1…" at bounding box center [1012, 80] width 474 height 110
click at [789, 56] on textarea "21/31, 233 yds, 2 TD 18/27, 217 yds, 2 TD 19 att, 56 yds 10 att, 40 yds 7 rec, …" at bounding box center [1012, 80] width 474 height 110
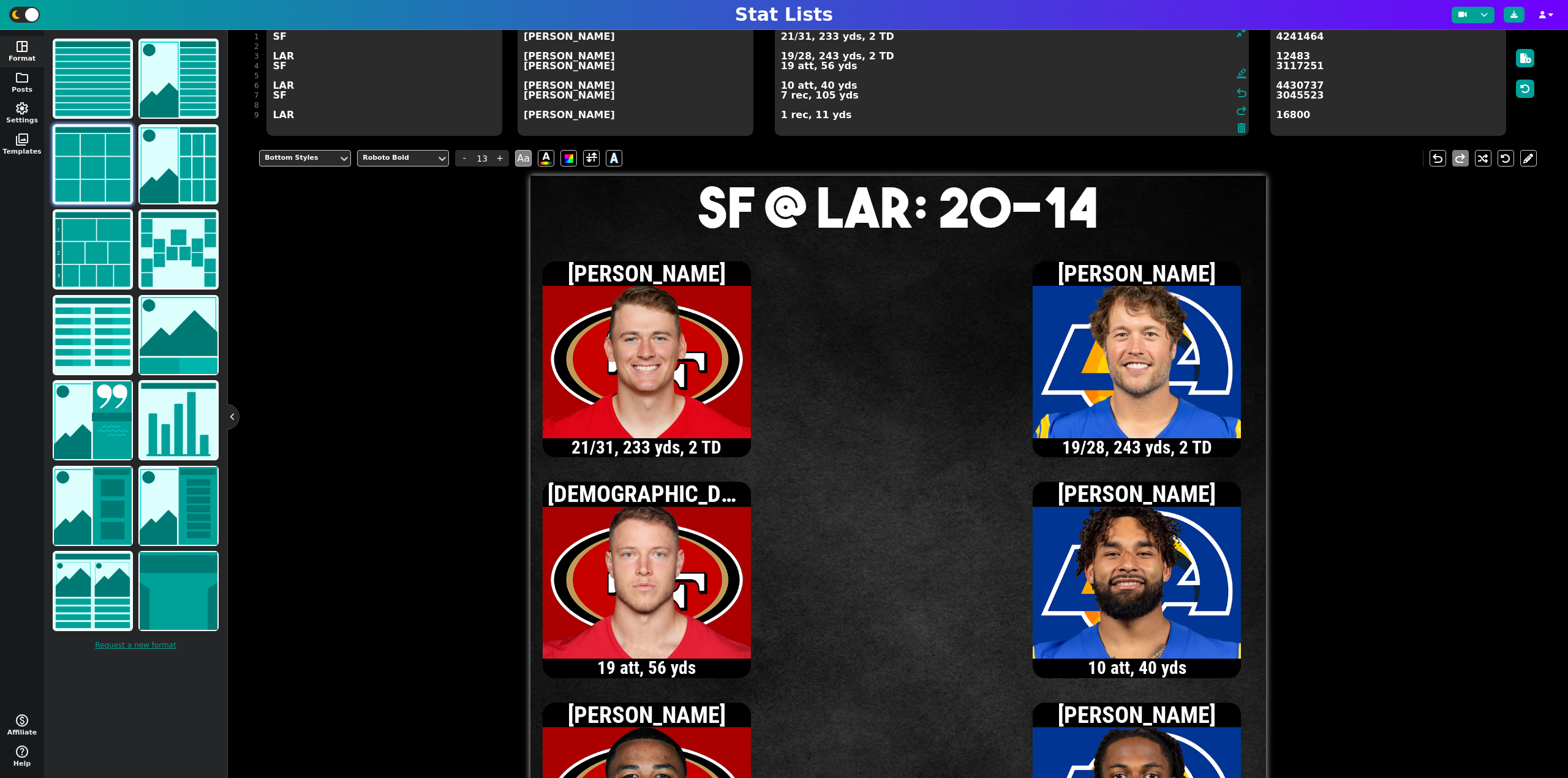
click at [781, 116] on textarea "21/31, 233 yds, 2 TD 19/28, 243 yds, 2 TD 19 att, 56 yds 10 att, 40 yds 7 rec, …" at bounding box center [1012, 80] width 474 height 110
click at [787, 54] on textarea "21/31, 233 yds, 2 TD 19/28, 243 yds, 2 TD 19 att, 56 yds 10 att, 40 yds 7 rec, …" at bounding box center [1012, 80] width 474 height 110
click at [780, 117] on textarea "21/31, 233 yds, 2 TD 20/29, 267 yds, 2 TD 19 att, 56 yds 10 att, 40 yds 7 rec, …" at bounding box center [1012, 80] width 474 height 110
click at [787, 57] on textarea "21/31, 233 yds, 2 TD 20/29, 267 yds, 2 TD 19 att, 56 yds 10 att, 40 yds 7 rec, …" at bounding box center [1012, 80] width 474 height 110
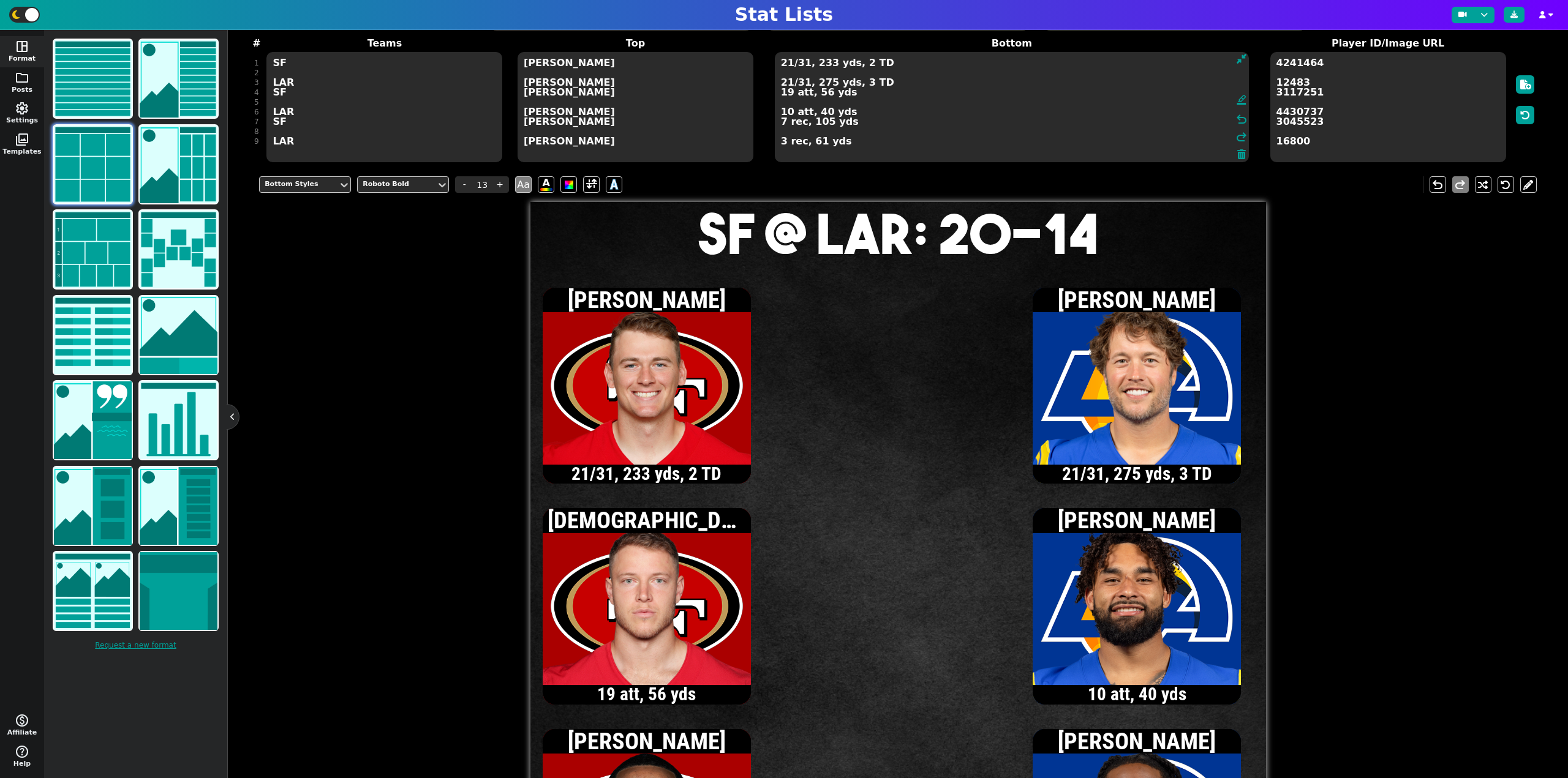
scroll to position [52, 0]
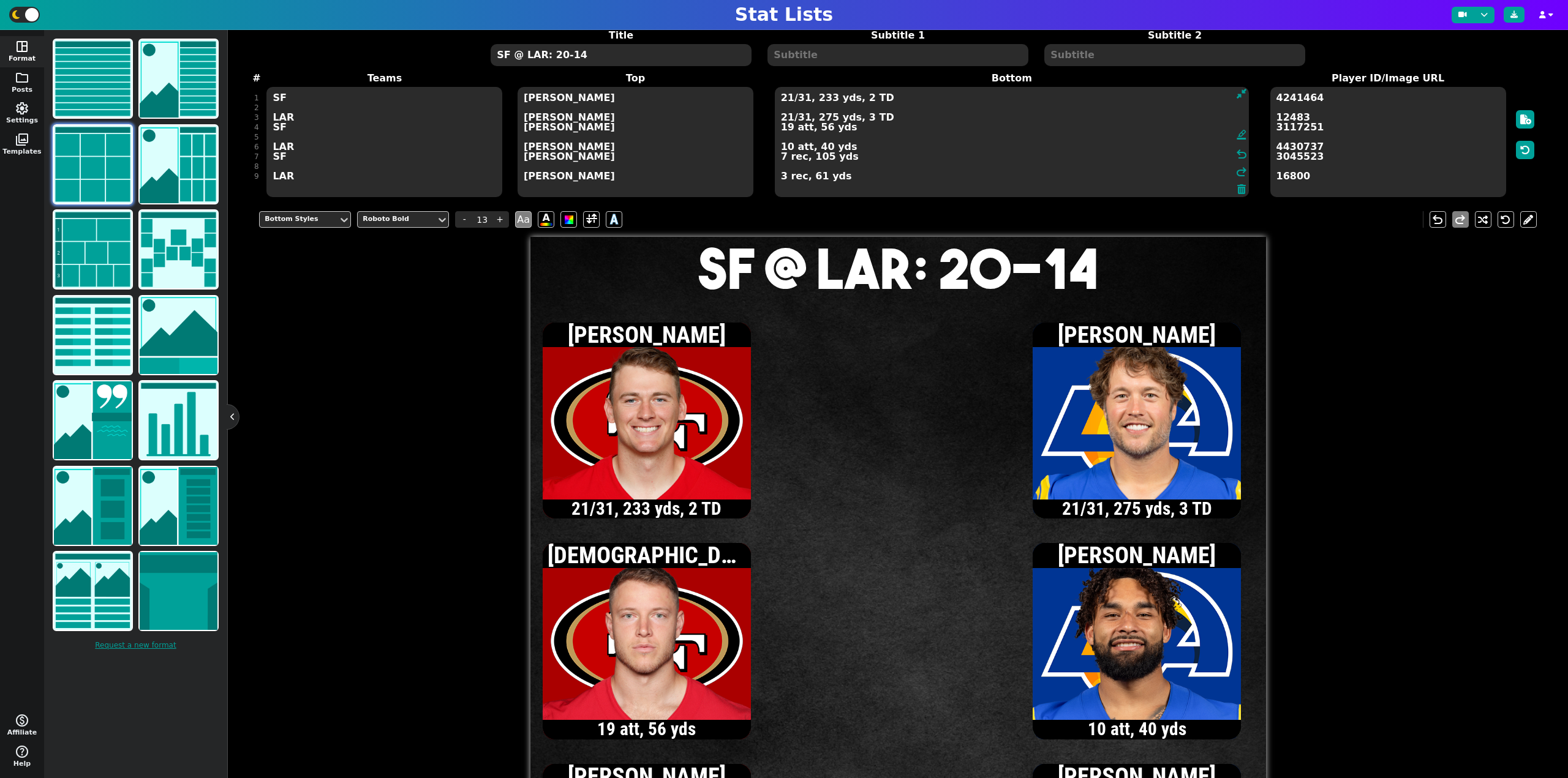
type textarea "21/31, 233 yds, 2 TD 21/31, 275 yds, 3 TD 19 att, 56 yds 10 att, 40 yds 7 rec, …"
click at [627, 62] on textarea "SF @ LAR: 20-14" at bounding box center [620, 55] width 260 height 22
type input "20"
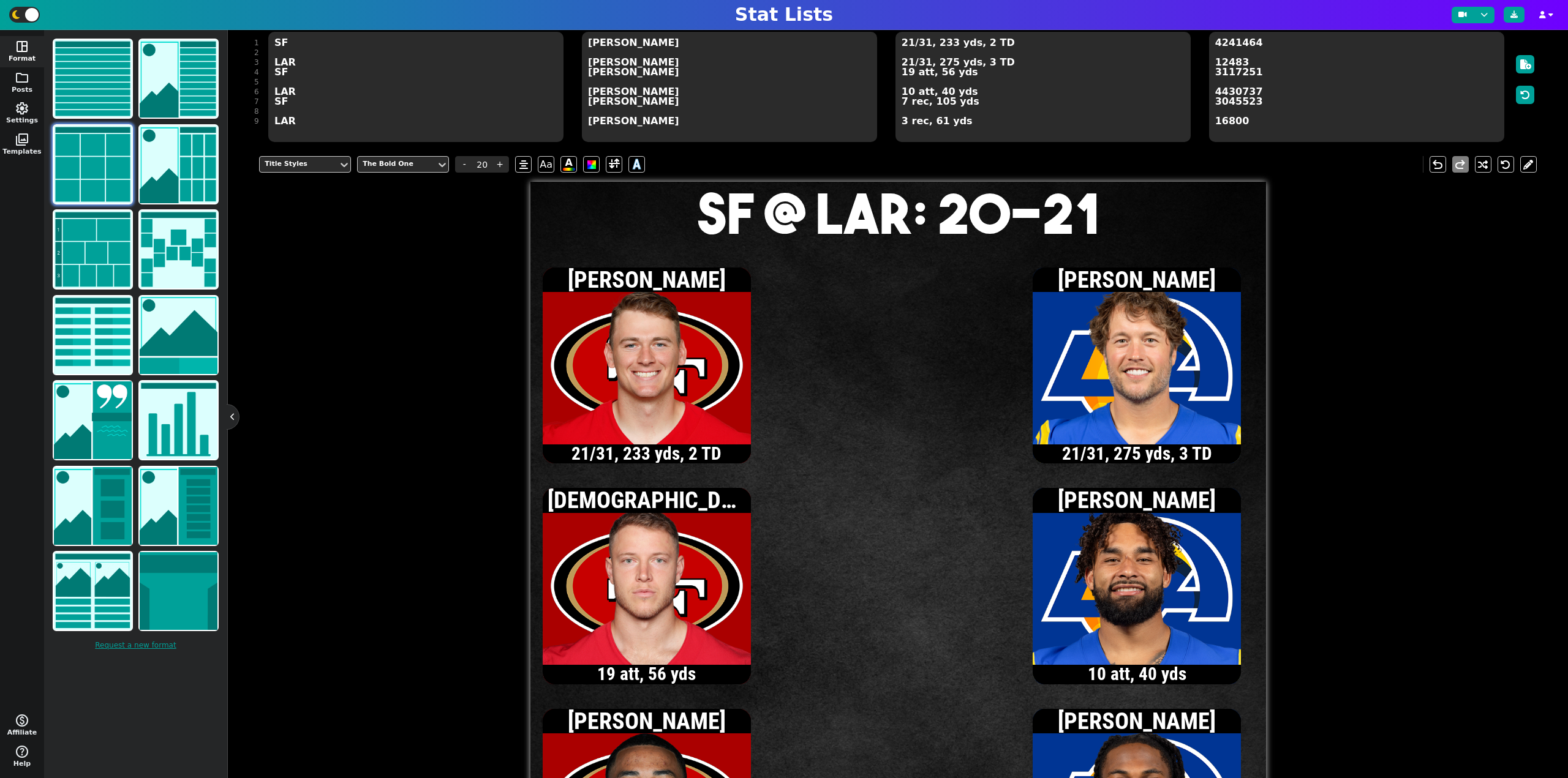
scroll to position [113, 0]
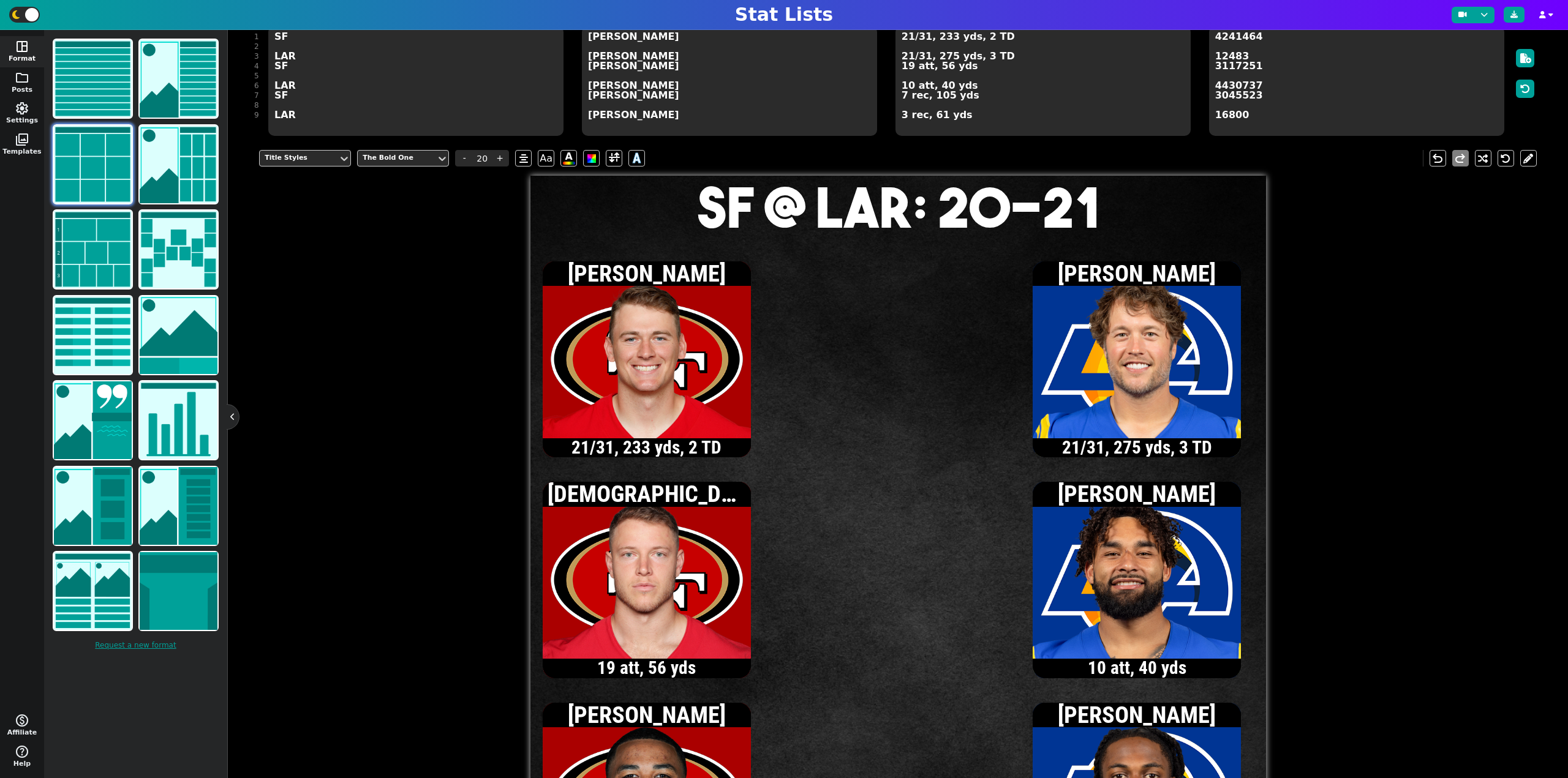
type textarea "SF @ LAR: 20-21"
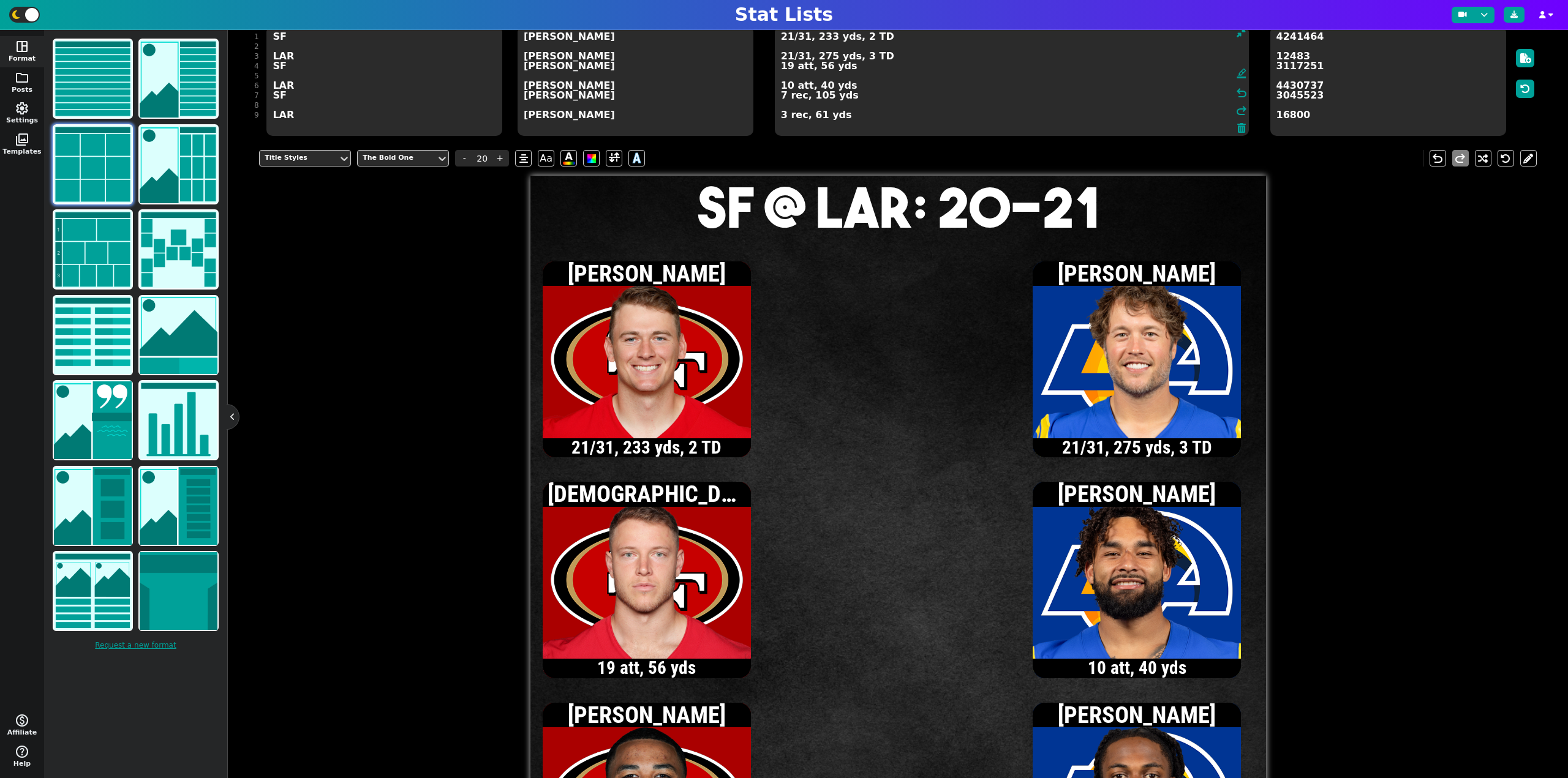
click at [906, 42] on textarea "21/31, 233 yds, 2 TD 21/31, 275 yds, 3 TD 19 att, 56 yds 10 att, 40 yds 7 rec, …" at bounding box center [1012, 80] width 474 height 110
type input "13"
click at [787, 67] on textarea "22/32, 235 yds, 2 TD 21/31, 275 yds, 3 TD 19 att, 56 yds 10 att, 40 yds 7 rec, …" at bounding box center [1012, 80] width 474 height 110
click at [802, 40] on textarea "22/32, 235 yds, 2 TD 21/31, 275 yds, 3 TD 20 att, 56 yds 10 att, 40 yds 7 rec, …" at bounding box center [1012, 80] width 474 height 110
click at [788, 58] on textarea "22/33, 235 yds, 2 TD 21/31, 275 yds, 3 TD 20 att, 56 yds 10 att, 40 yds 7 rec, …" at bounding box center [1012, 80] width 474 height 110
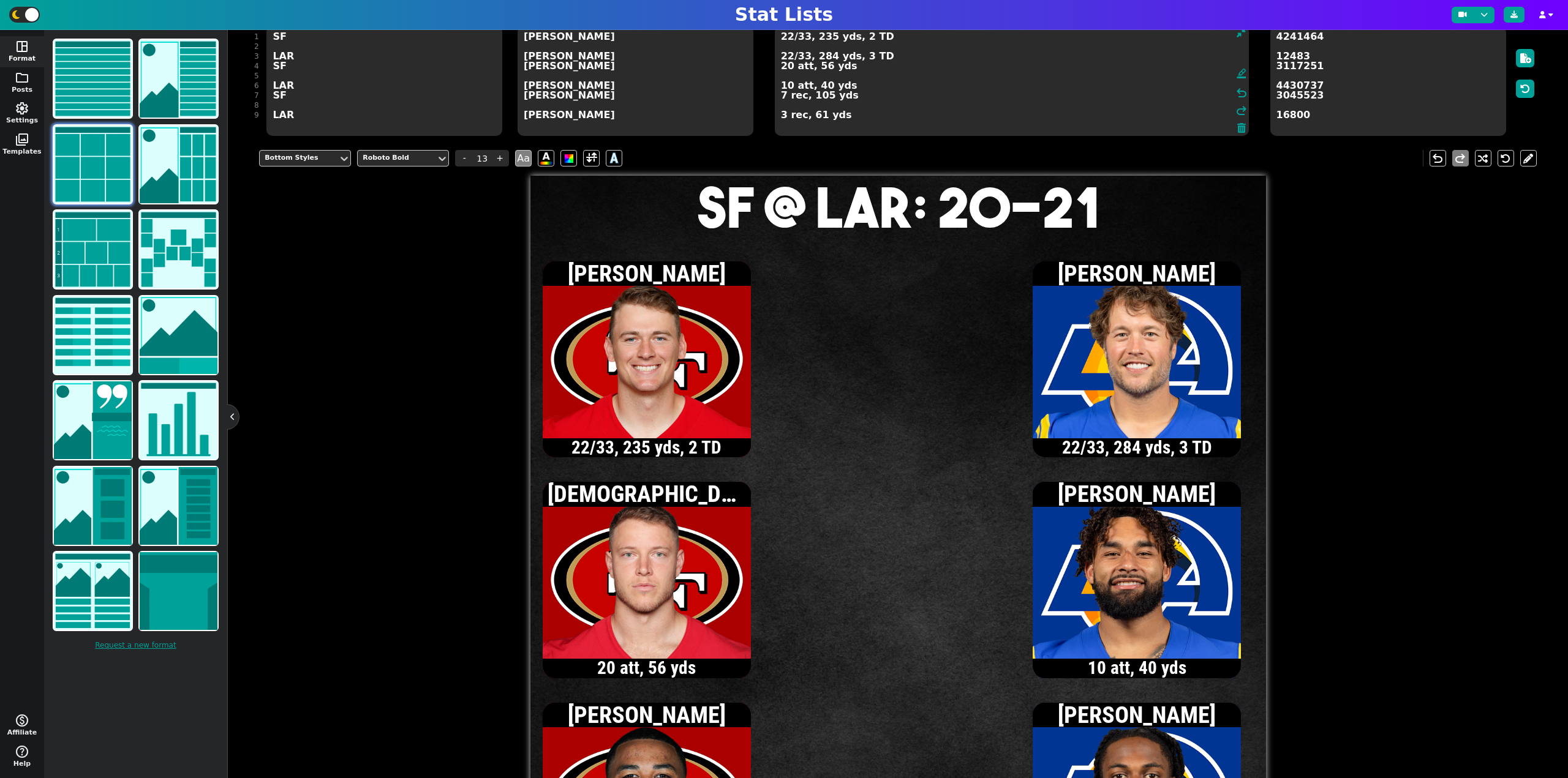
click at [781, 116] on textarea "22/33, 235 yds, 2 TD 22/33, 284 yds, 3 TD 20 att, 56 yds 10 att, 40 yds 7 rec, …" at bounding box center [1012, 80] width 474 height 110
click at [803, 59] on textarea "22/33, 235 yds, 2 TD 22/33, 284 yds, 3 TD 20 att, 56 yds 10 att, 40 yds 7 rec, …" at bounding box center [1012, 80] width 474 height 110
click at [787, 37] on textarea "22/33, 235 yds, 2 TD 22/34, 284 yds, 3 TD 20 att, 56 yds 10 att, 40 yds 7 rec, …" at bounding box center [1012, 80] width 474 height 110
click at [783, 96] on textarea "23/35, 244 yds, 2 TD 22/34, 284 yds, 3 TD 20 att, 56 yds 10 att, 40 yds 7 rec, …" at bounding box center [1012, 80] width 474 height 110
click at [787, 39] on textarea "23/35, 244 yds, 2 TD 22/34, 284 yds, 3 TD 20 att, 56 yds 10 att, 40 yds 8 rec, …" at bounding box center [1012, 80] width 474 height 110
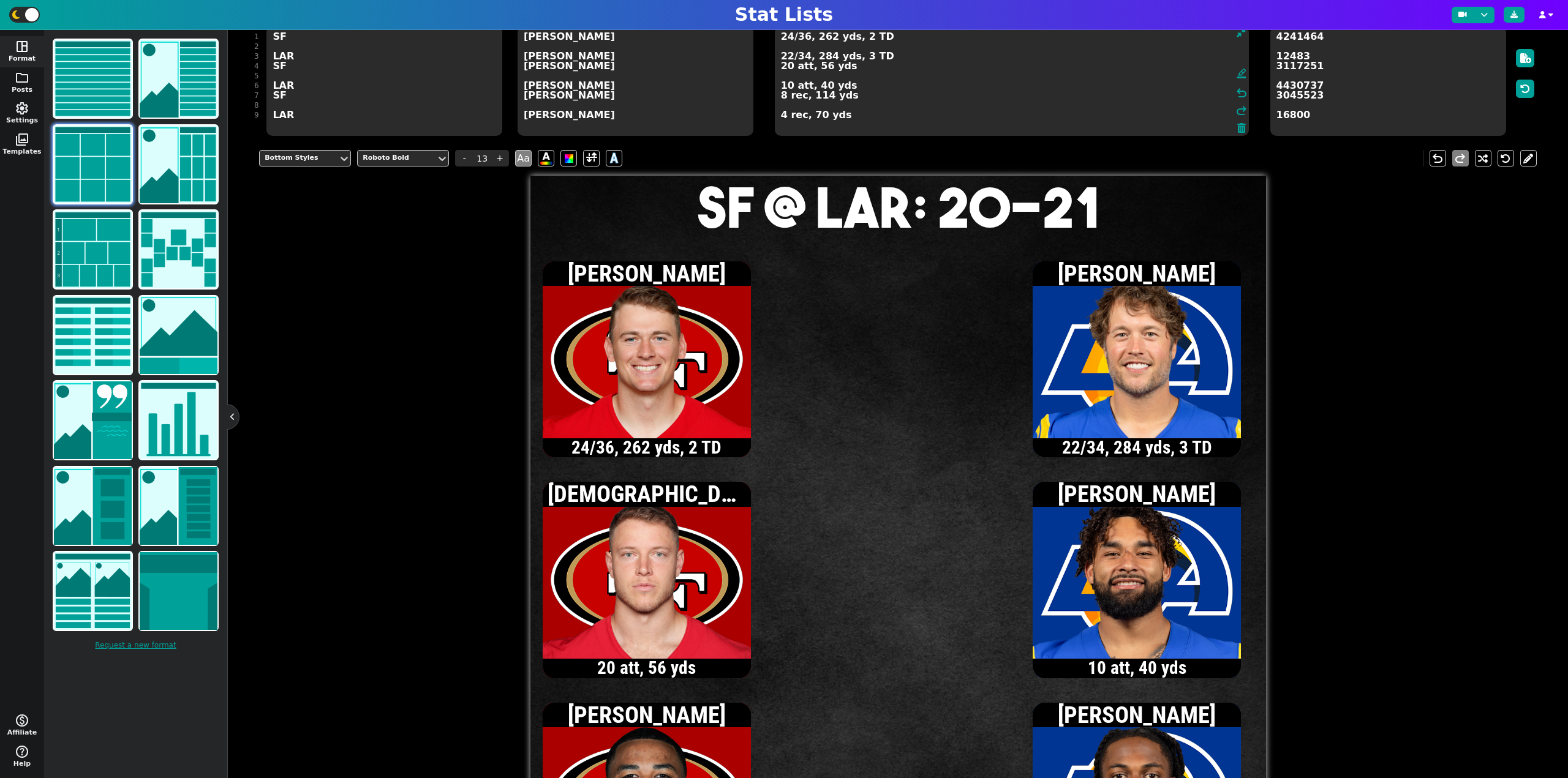
click at [783, 96] on textarea "24/36, 262 yds, 2 TD 22/34, 284 yds, 3 TD 20 att, 56 yds 10 att, 40 yds 8 rec, …" at bounding box center [1012, 80] width 474 height 110
click at [787, 39] on textarea "24/36, 262 yds, 2 TD 22/34, 284 yds, 3 TD 20 att, 56 yds 10 att, 40 yds 9 rec, …" at bounding box center [1012, 80] width 474 height 110
click at [787, 37] on textarea "25/37, 266 yds, 2 TD 22/34, 284 yds, 3 TD 20 att, 56 yds 10 att, 40 yds 9 rec, …" at bounding box center [1012, 80] width 474 height 110
click at [788, 39] on textarea "26/38, 282 yds, 2 TD 22/34, 284 yds, 3 TD 20 att, 56 yds 10 att, 40 yds 9 rec, …" at bounding box center [1012, 80] width 474 height 110
click at [782, 97] on textarea "27/40, 292 yds, 2 TD 22/34, 284 yds, 3 TD 20 att, 56 yds 10 att, 40 yds 9 rec, …" at bounding box center [1012, 80] width 474 height 110
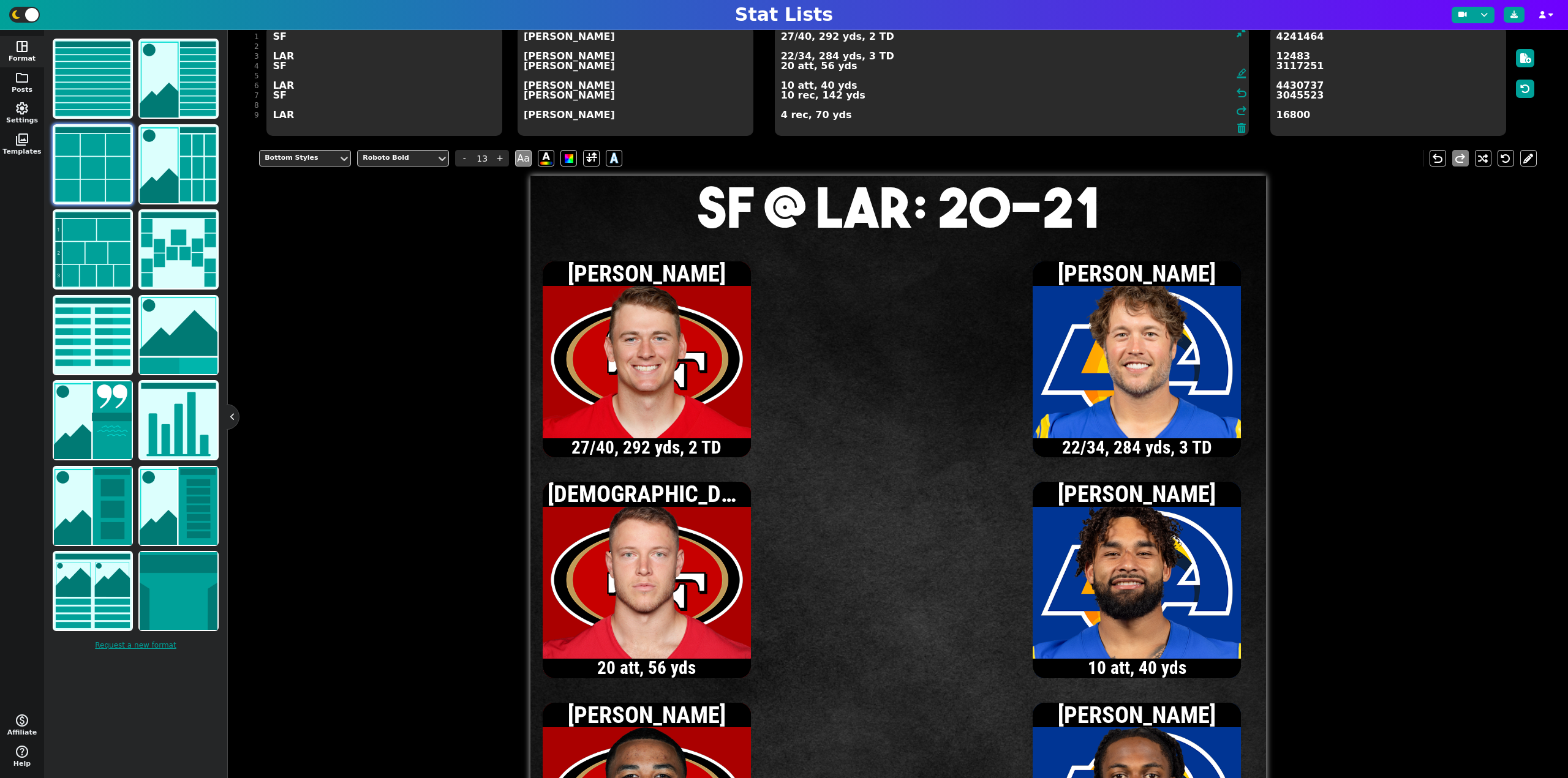
click at [786, 39] on textarea "27/40, 292 yds, 2 TD 22/34, 284 yds, 3 TD 20 att, 56 yds 10 att, 40 yds 10 rec,…" at bounding box center [1012, 80] width 474 height 110
click at [803, 39] on textarea "28/42, 296 yds, 2 TD 22/34, 284 yds, 3 TD 20 att, 56 yds 10 att, 40 yds 10 rec,…" at bounding box center [1012, 80] width 474 height 110
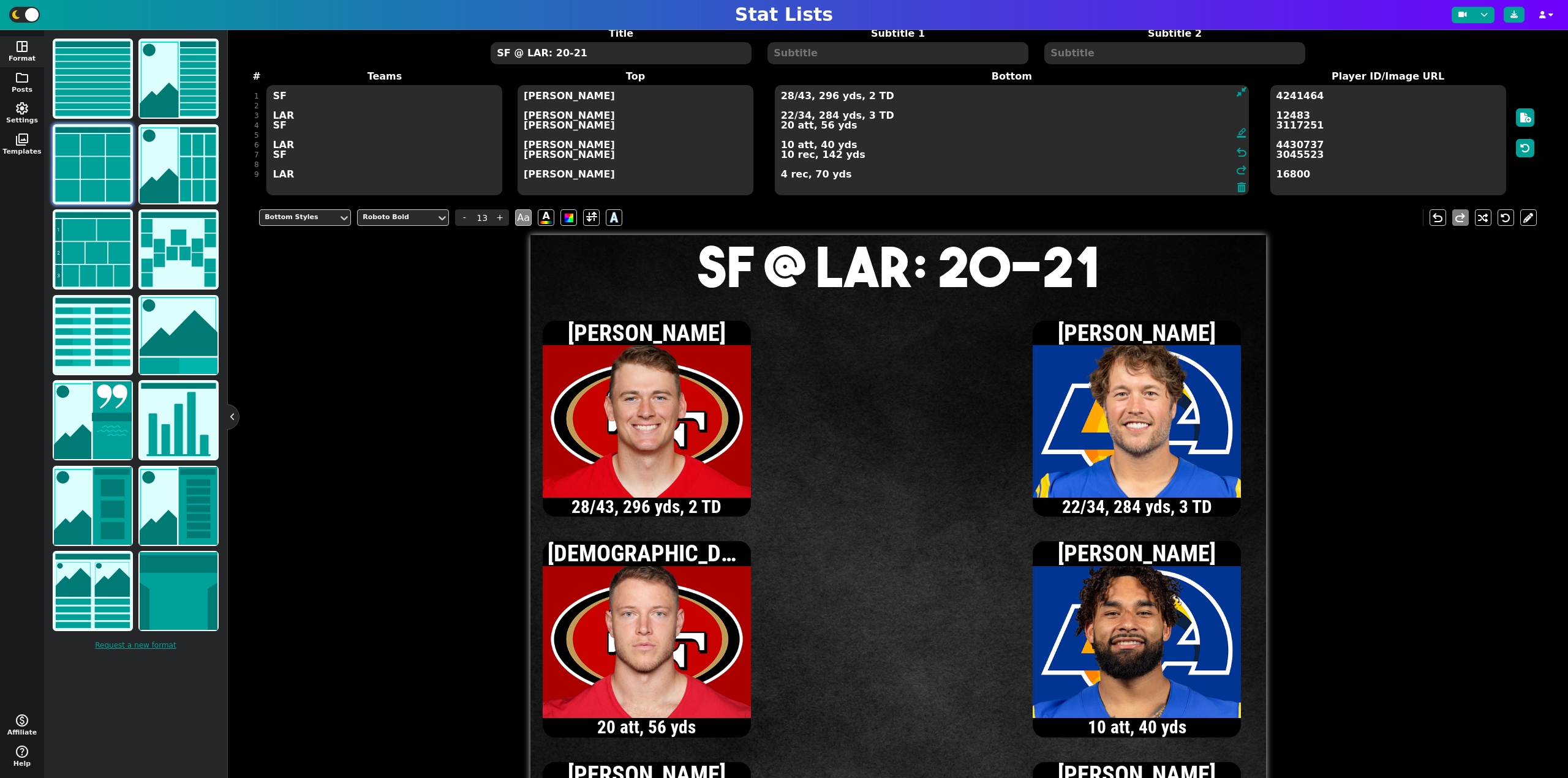
scroll to position [52, 0]
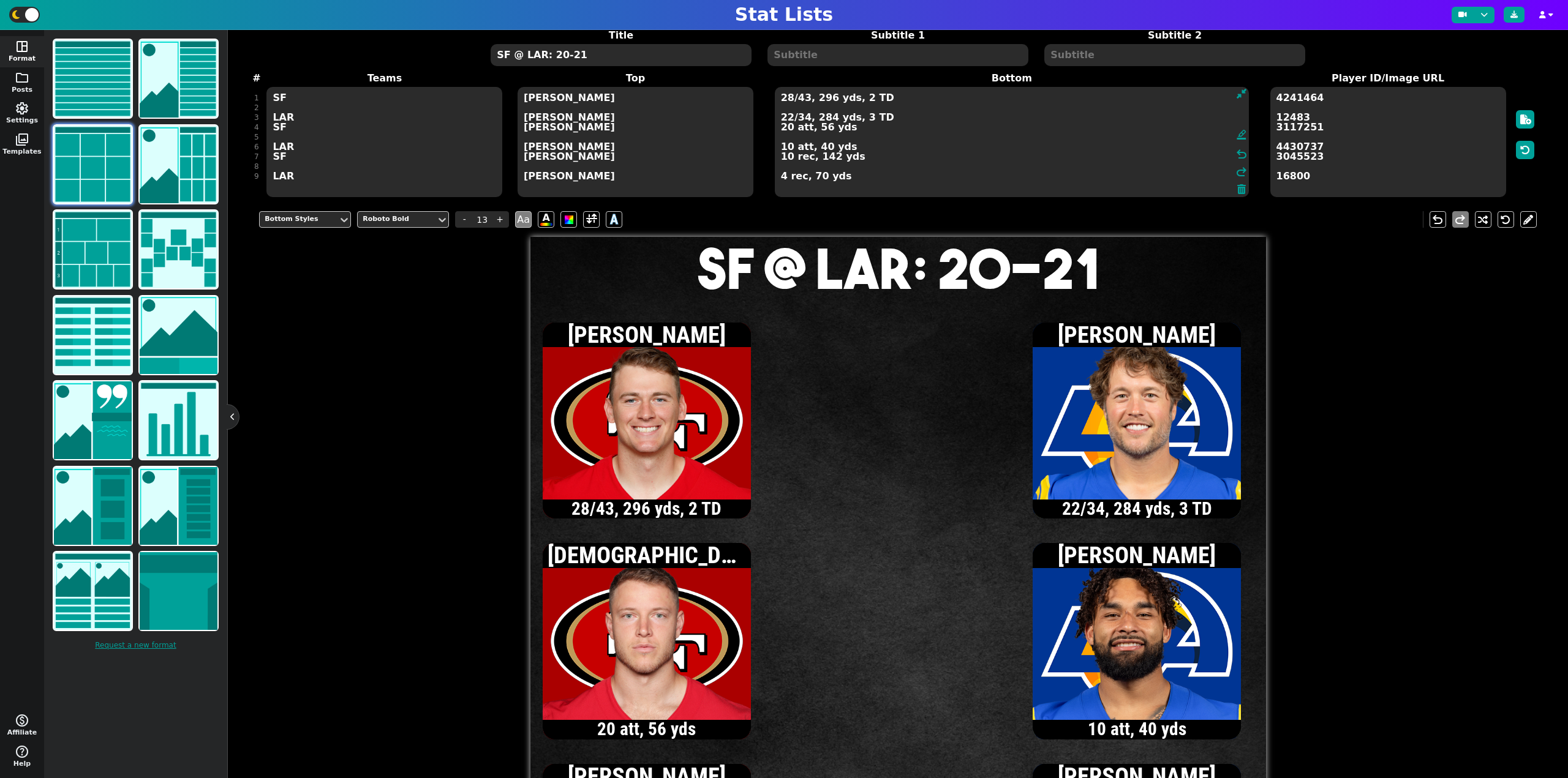
type textarea "28/43, 296 yds, 2 TD 22/34, 284 yds, 3 TD 20 att, 56 yds 10 att, 40 yds 10 rec,…"
click at [559, 58] on textarea "SF @ LAR: 20-21" at bounding box center [620, 55] width 260 height 22
type input "20"
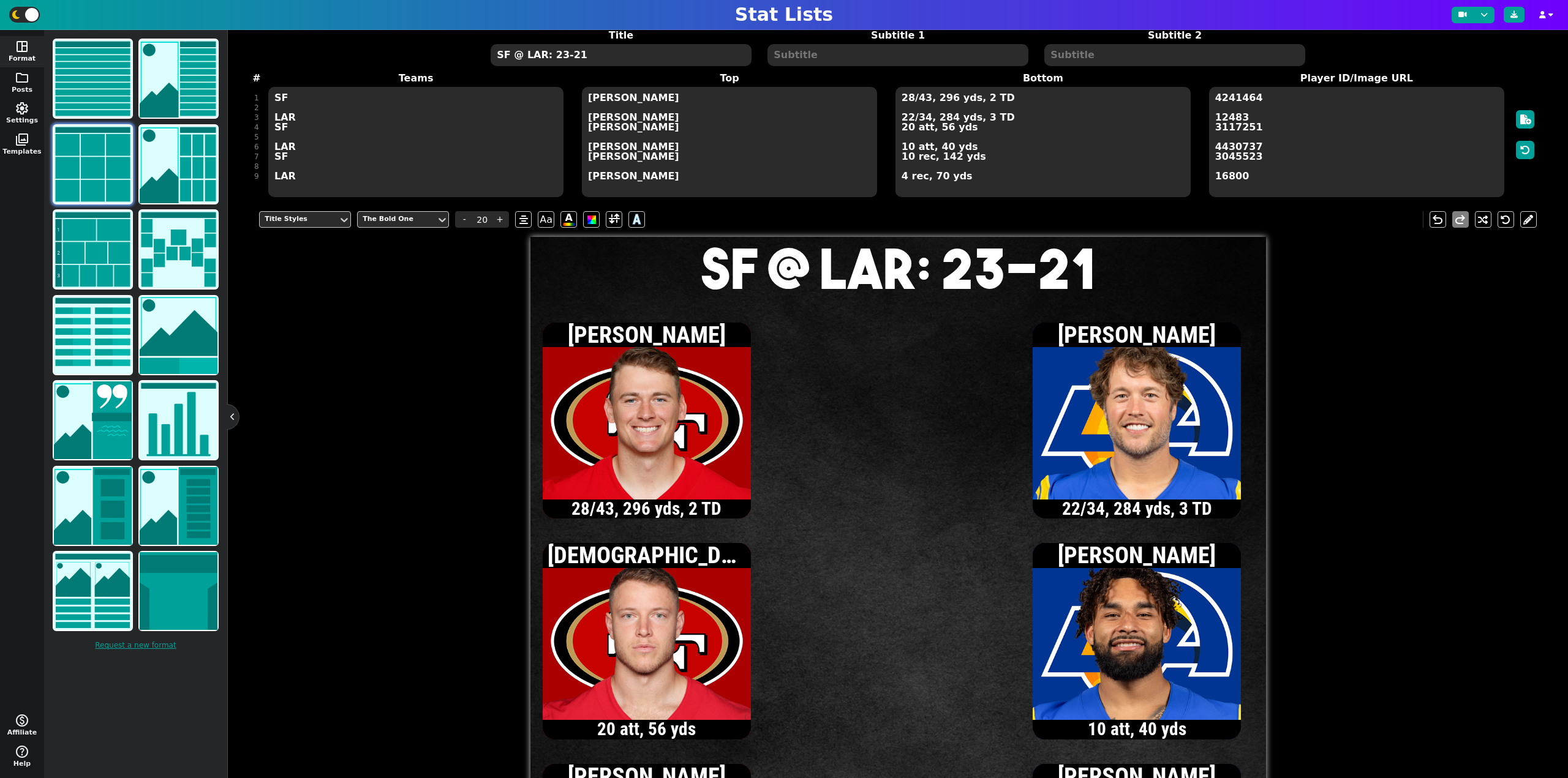
click at [612, 59] on textarea "SF @ LAR: 23-21" at bounding box center [620, 55] width 260 height 22
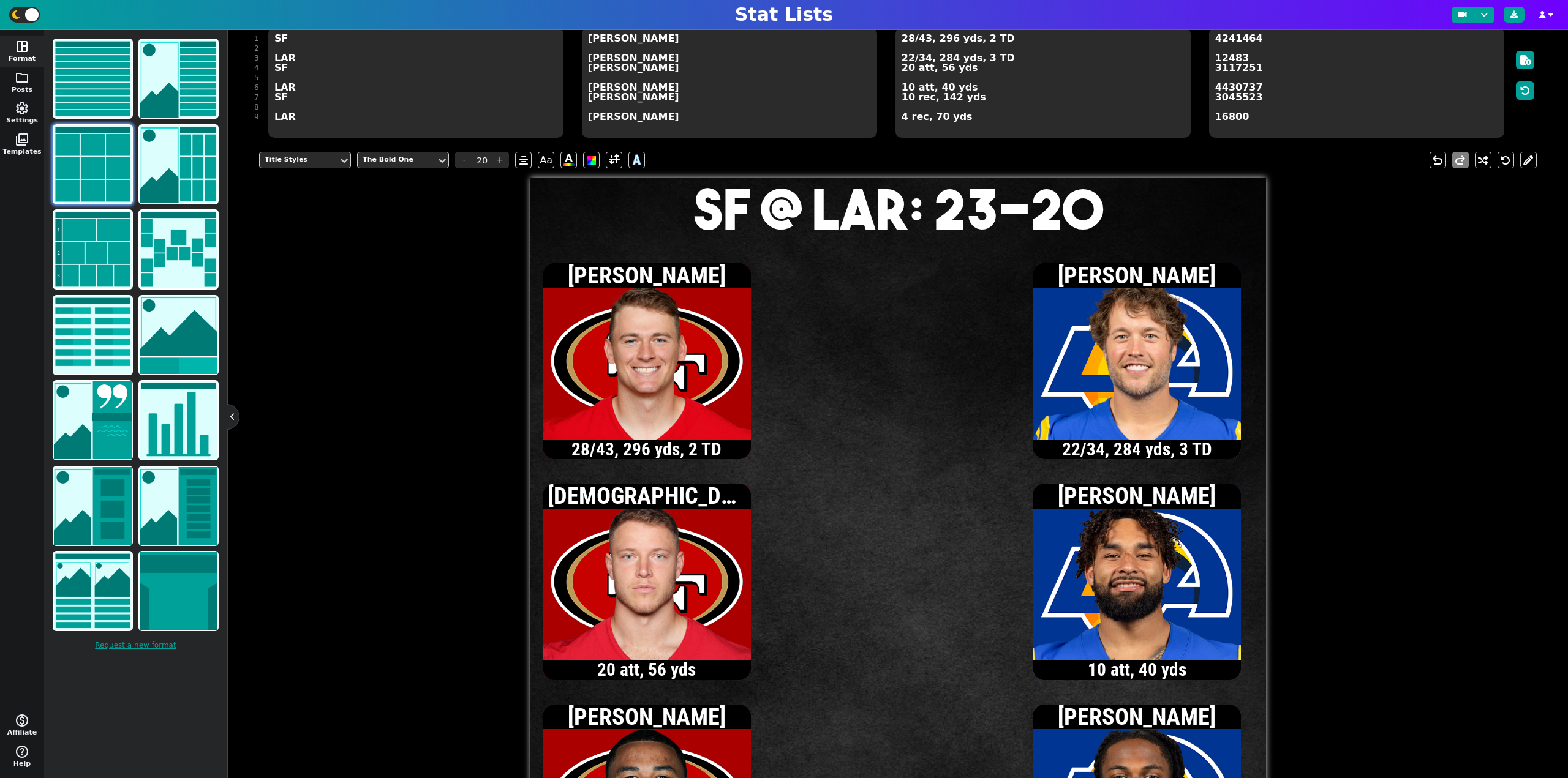
scroll to position [113, 0]
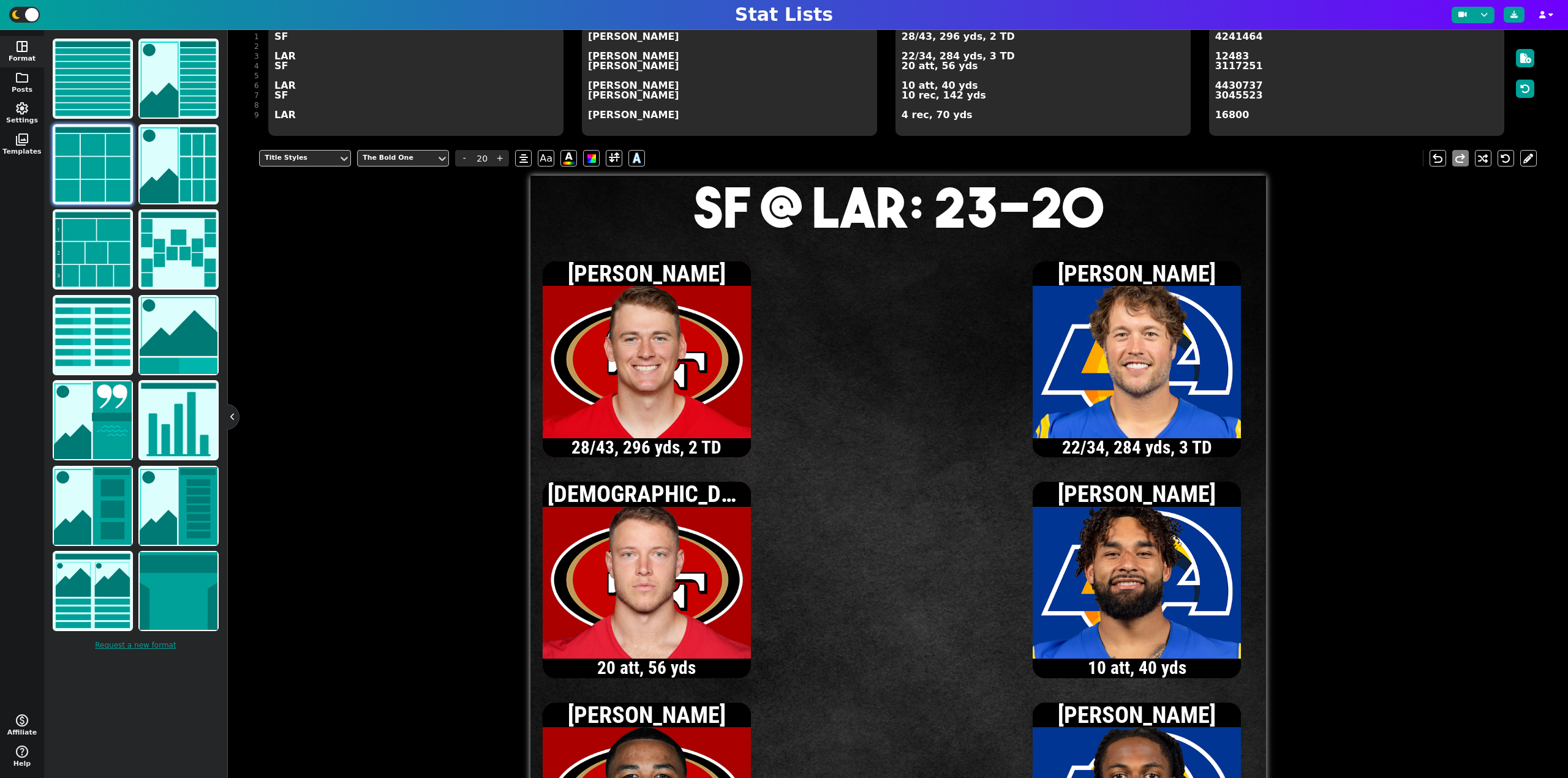
type textarea "SF @ LAR: 23-20"
click at [907, 57] on textarea "28/43, 296 yds, 2 TD 22/34, 284 yds, 3 TD 20 att, 56 yds 10 att, 40 yds 10 rec,…" at bounding box center [1043, 80] width 295 height 110
type input "13"
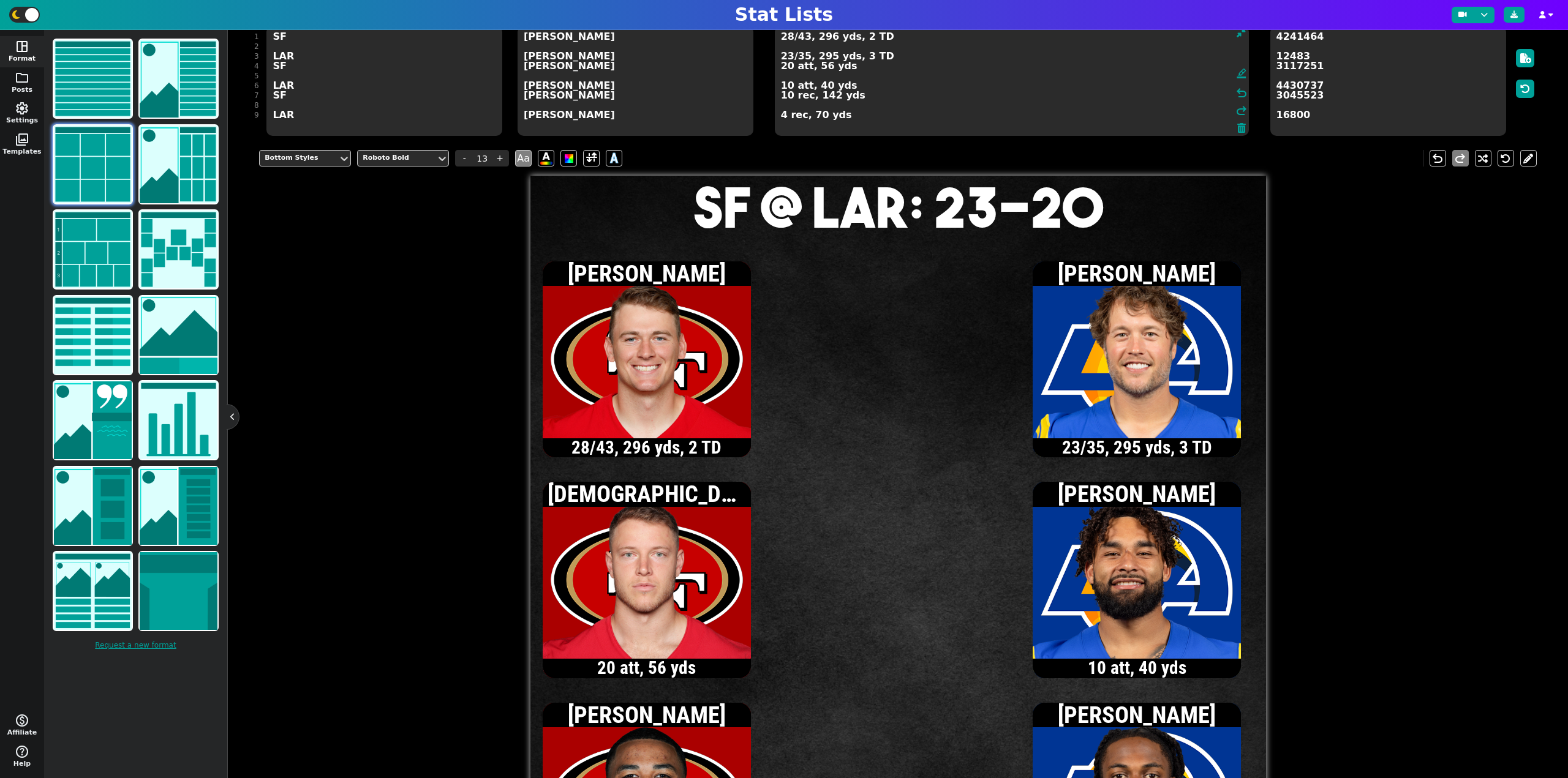
click at [788, 58] on textarea "28/43, 296 yds, 2 TD 23/35, 295 yds, 3 TD 20 att, 56 yds 10 att, 40 yds 10 rec,…" at bounding box center [1012, 80] width 474 height 110
click at [781, 114] on textarea "28/43, 296 yds, 2 TD 24/36, 313 yds, 3 TD 20 att, 56 yds 10 att, 40 yds 10 rec,…" at bounding box center [1012, 80] width 474 height 110
click at [788, 87] on textarea "28/43, 296 yds, 2 TD 24/36, 313 yds, 3 TD 20 att, 56 yds 10 att, 40 yds 10 rec,…" at bounding box center [1012, 80] width 474 height 110
click at [787, 67] on textarea "28/43, 296 yds, 2 TD 24/36, 313 yds, 3 TD 20 att, 56 yds 13 att, 65 yds 10 rec,…" at bounding box center [1012, 80] width 474 height 110
click at [789, 59] on textarea "28/43, 296 yds, 2 TD 24/36, 313 yds, 3 TD 22 att, 57 yds 13 att, 65 yds 10 rec,…" at bounding box center [1012, 80] width 474 height 110
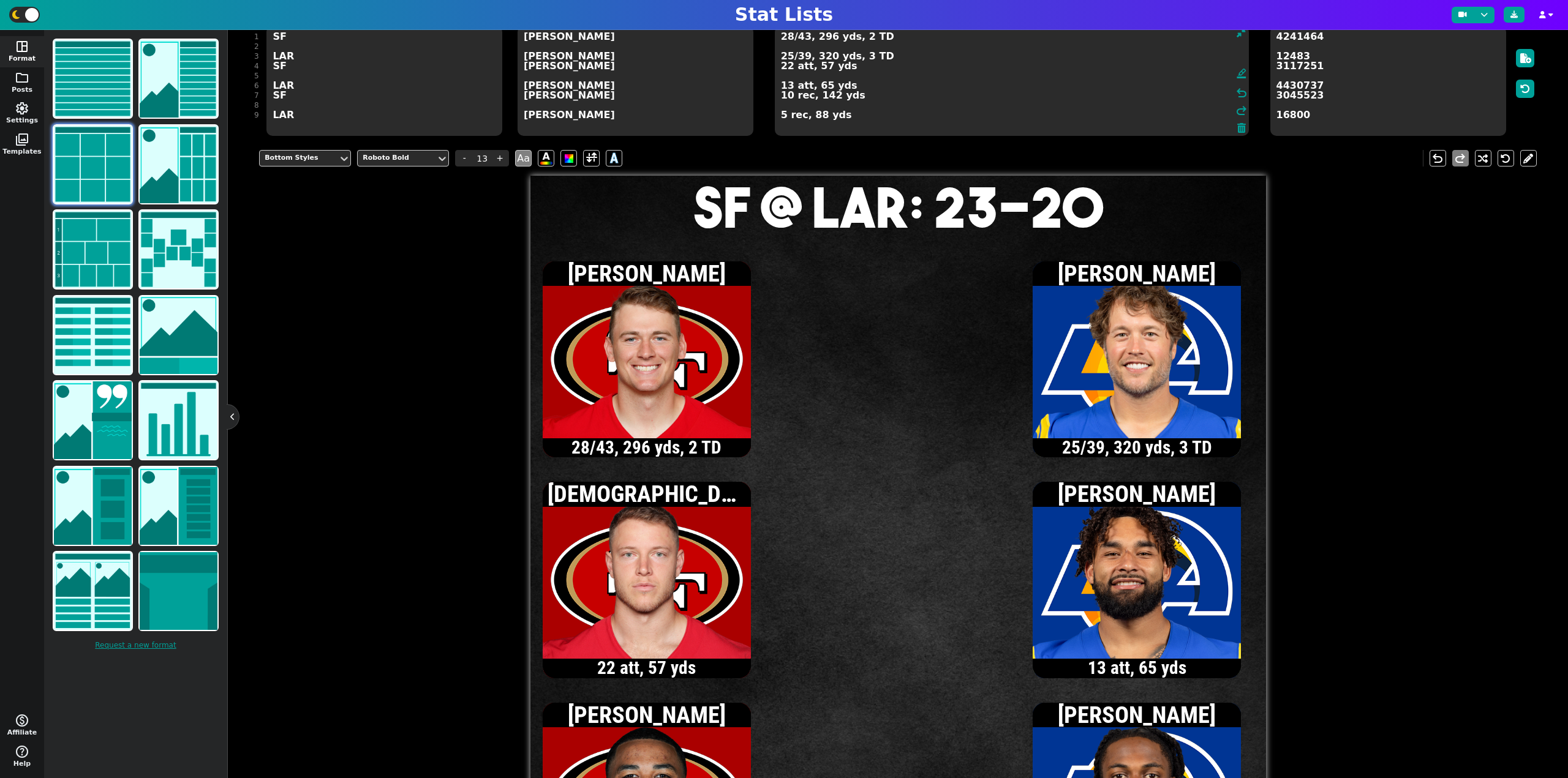
click at [788, 55] on textarea "28/43, 296 yds, 2 TD 25/39, 320 yds, 3 TD 22 att, 57 yds 13 att, 65 yds 10 rec,…" at bounding box center [1012, 80] width 474 height 110
click at [803, 58] on textarea "28/43, 296 yds, 2 TD 26/40, 333 yds, 3 TD 22 att, 57 yds 13 att, 65 yds 10 rec,…" at bounding box center [1012, 80] width 474 height 110
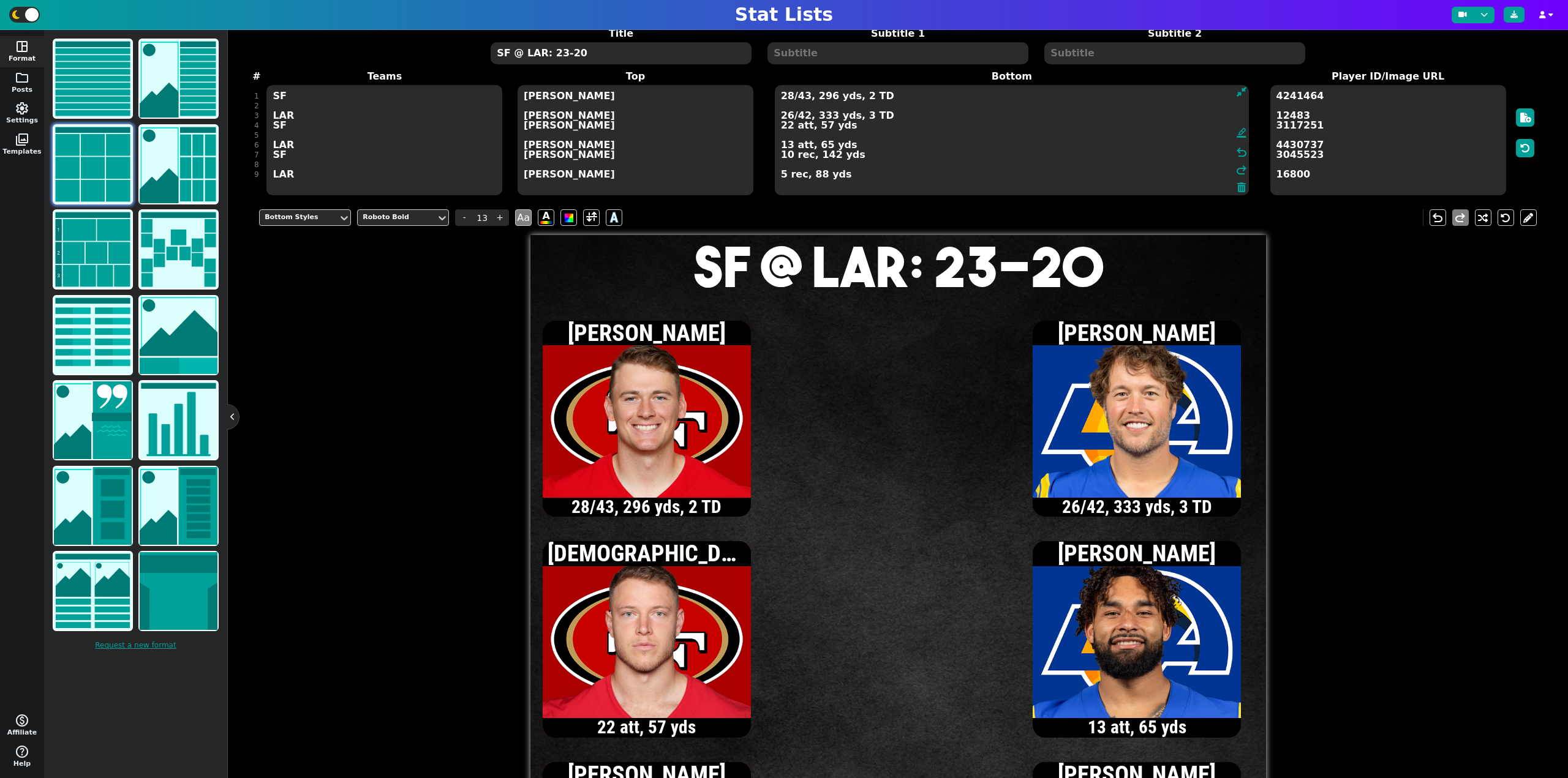
scroll to position [52, 0]
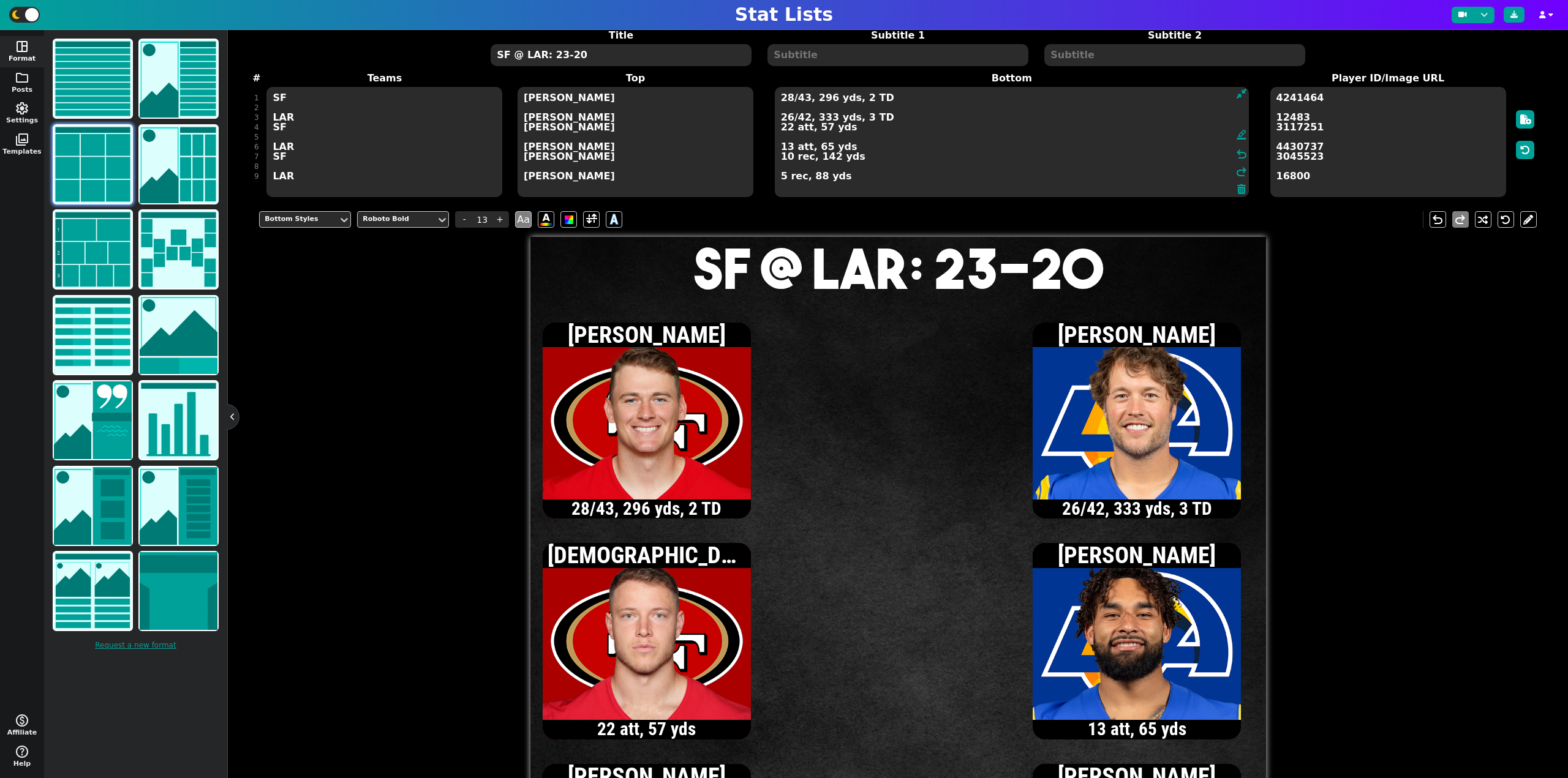
type textarea "28/43, 296 yds, 2 TD 26/42, 333 yds, 3 TD 22 att, 57 yds 13 att, 65 yds 10 rec,…"
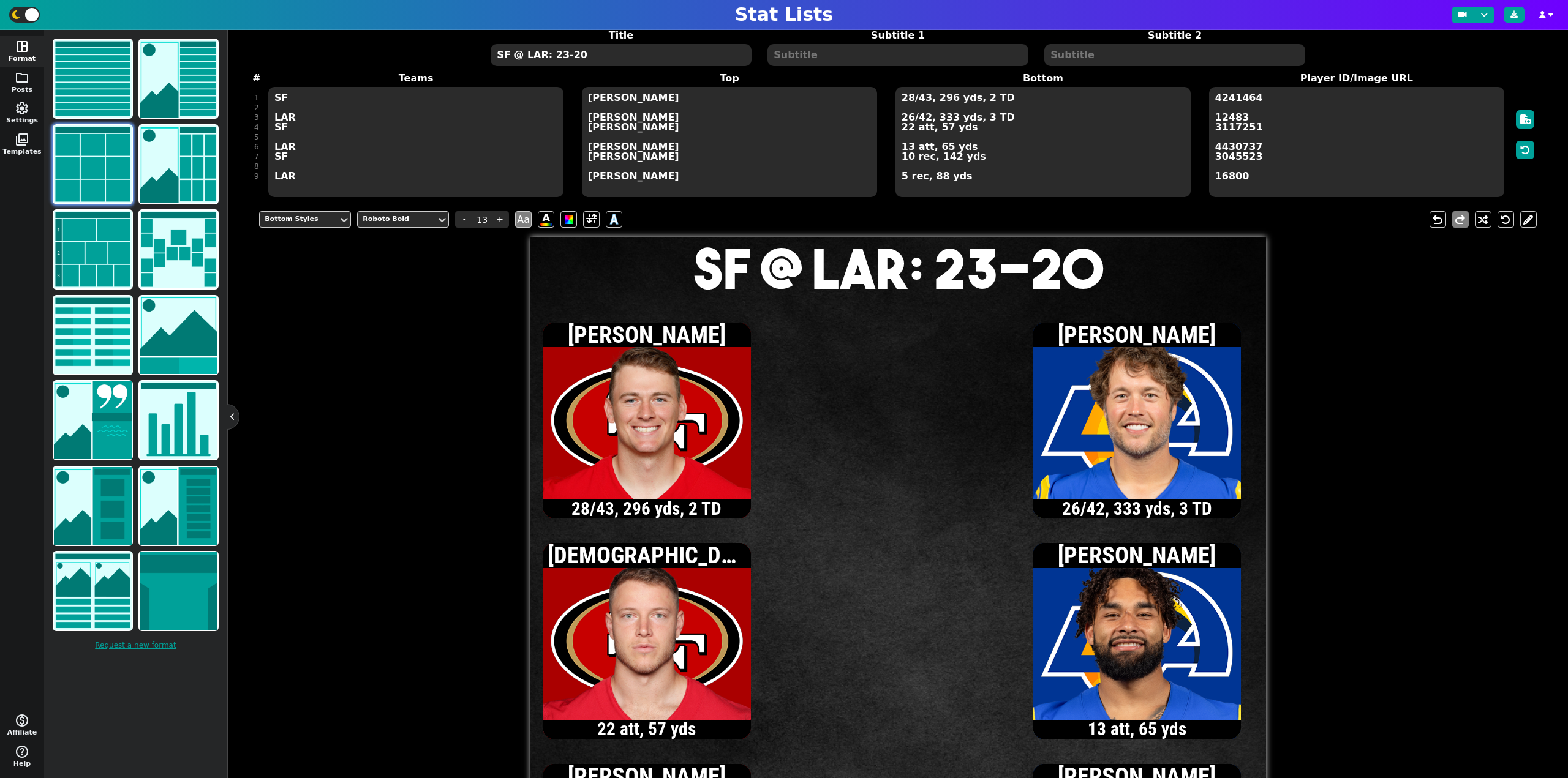
click at [622, 55] on textarea "SF @ LAR: 23-20" at bounding box center [620, 55] width 260 height 22
type input "20"
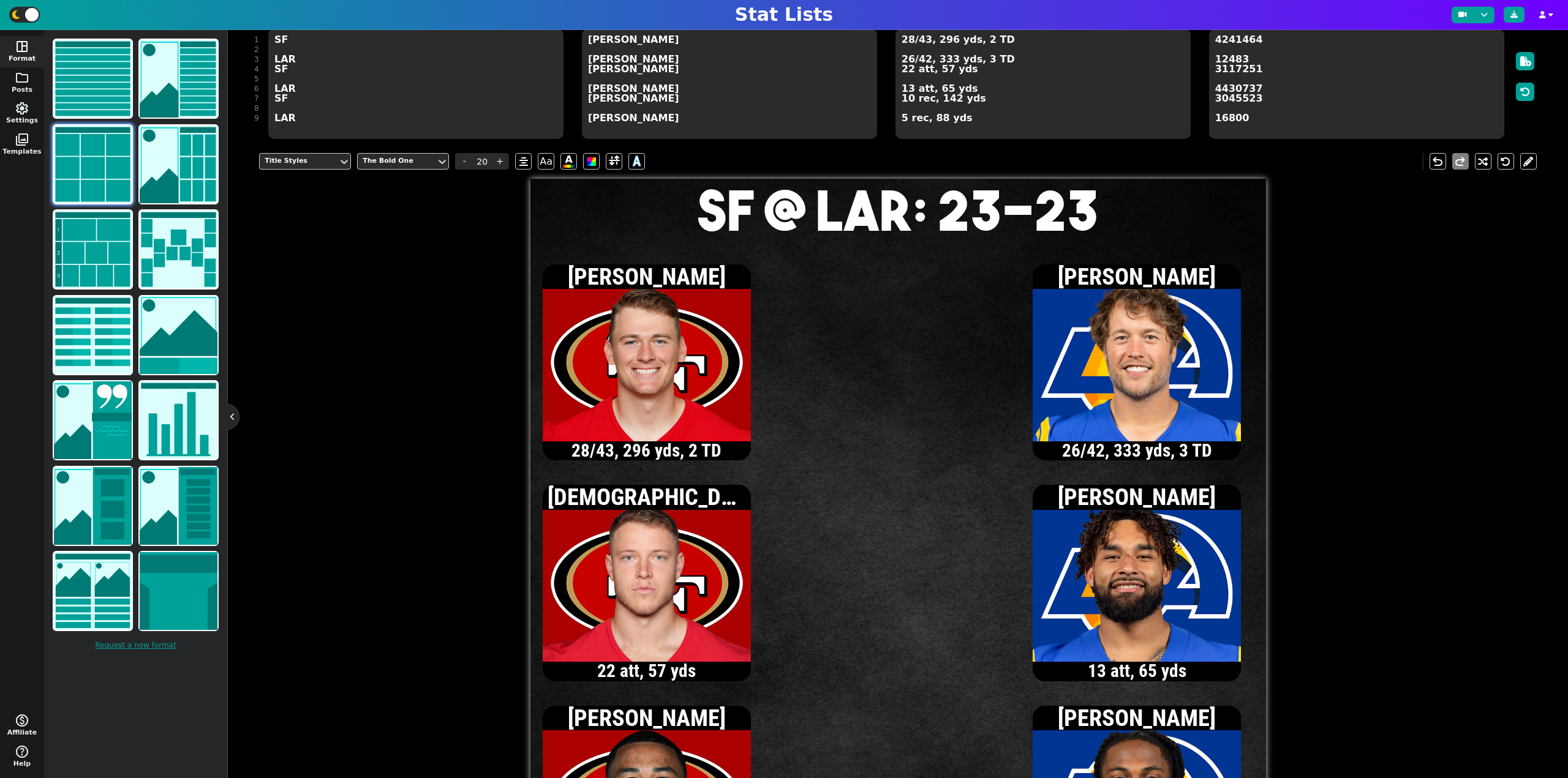
scroll to position [113, 0]
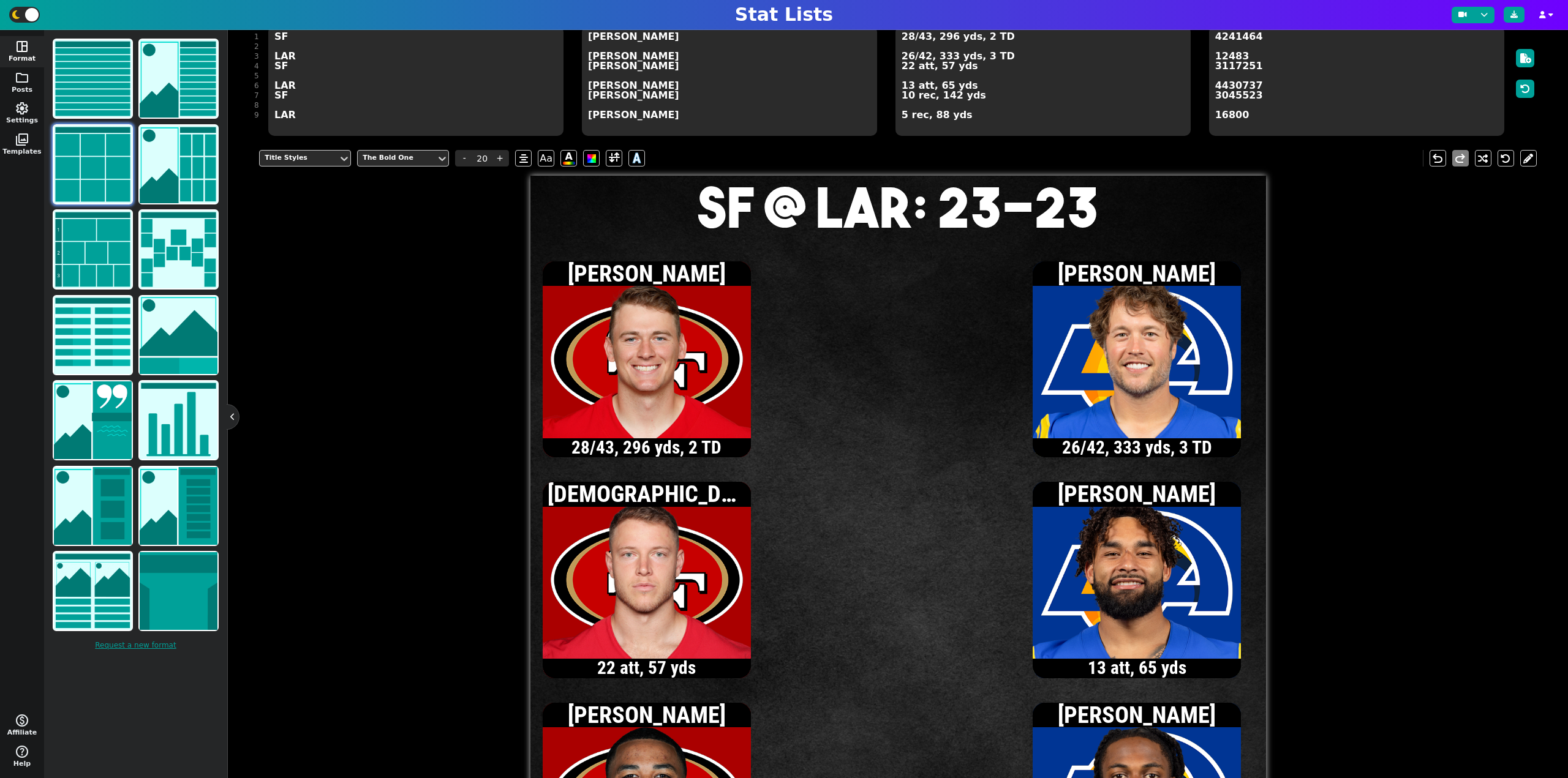
type textarea "SF @ LAR: 23-23"
click at [909, 38] on textarea "28/43, 296 yds, 2 TD 26/42, 333 yds, 3 TD 22 att, 57 yds 13 att, 65 yds 10 rec,…" at bounding box center [1043, 80] width 295 height 110
type input "13"
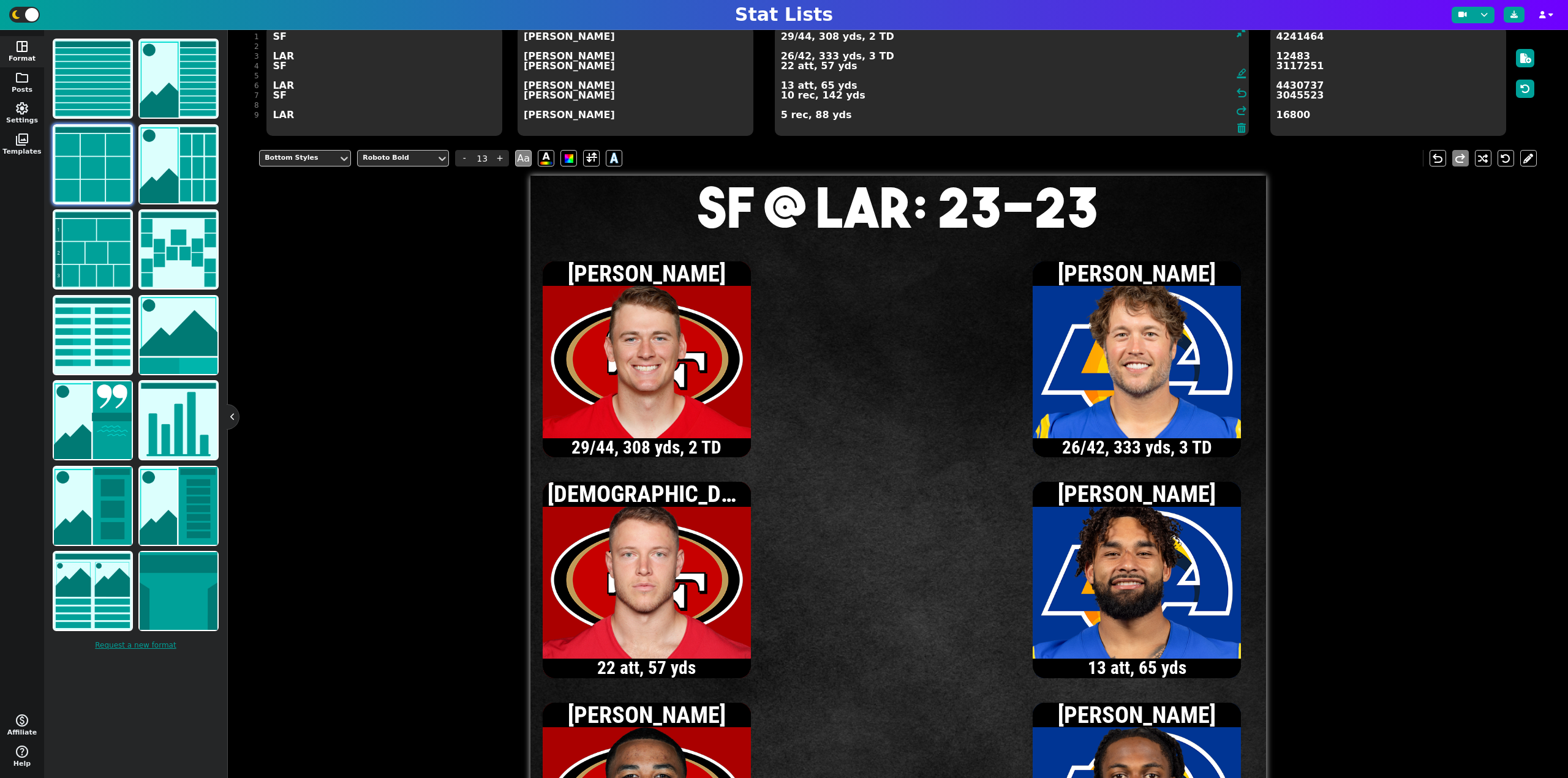
click at [787, 39] on textarea "29/44, 308 yds, 2 TD 26/42, 333 yds, 3 TD 22 att, 57 yds 13 att, 65 yds 10 rec,…" at bounding box center [1012, 80] width 474 height 110
click at [788, 39] on textarea "30/45, 323 yds, 2 TD 26/42, 333 yds, 3 TD 22 att, 57 yds 13 att, 65 yds 10 rec,…" at bounding box center [1012, 80] width 474 height 110
click at [788, 38] on textarea "31/46, 329 yds, 2 TD 26/42, 333 yds, 3 TD 22 att, 57 yds 13 att, 65 yds 10 rec,…" at bounding box center [1012, 80] width 474 height 110
click at [786, 39] on textarea "32/47, 335 yds, 2 TD 26/42, 333 yds, 3 TD 22 att, 57 yds 13 att, 65 yds 10 rec,…" at bounding box center [1012, 80] width 474 height 110
click at [803, 39] on textarea "33/48, 342 yds, 2 TD 26/42, 333 yds, 3 TD 22 att, 57 yds 13 att, 65 yds 10 rec,…" at bounding box center [1012, 80] width 474 height 110
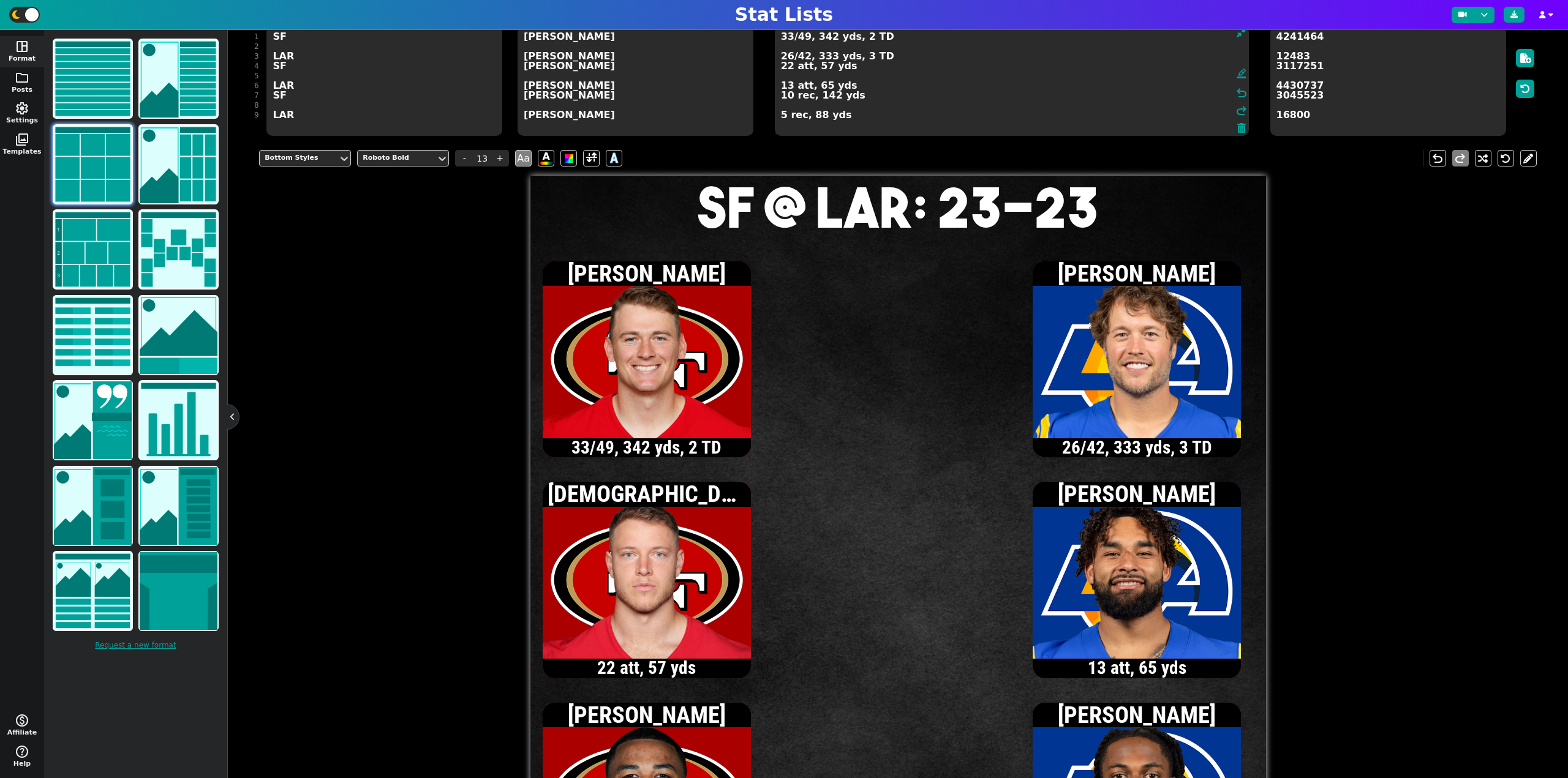
click at [789, 58] on textarea "33/49, 342 yds, 2 TD 26/42, 333 yds, 3 TD 22 att, 57 yds 13 att, 65 yds 10 rec,…" at bounding box center [1012, 80] width 474 height 110
click at [789, 58] on textarea "33/49, 342 yds, 2 TD 27/43, 342 yds, 3 TD 22 att, 57 yds 13 att, 65 yds 10 rec,…" at bounding box center [1012, 80] width 474 height 110
click at [787, 55] on textarea "33/49, 342 yds, 2 TD 28/44, 380 yds, 3 TD 22 att, 57 yds 13 att, 65 yds 10 rec,…" at bounding box center [1012, 80] width 474 height 110
click at [788, 58] on textarea "33/49, 342 yds, 2 TD 29/46, 384 yds, 3 TD 22 att, 57 yds 13 att, 65 yds 10 rec,…" at bounding box center [1012, 80] width 474 height 110
click at [787, 87] on textarea "33/49, 342 yds, 2 TD 30/47, 389 yds, 3 TD 22 att, 57 yds 13 att, 65 yds 10 rec,…" at bounding box center [1012, 80] width 474 height 110
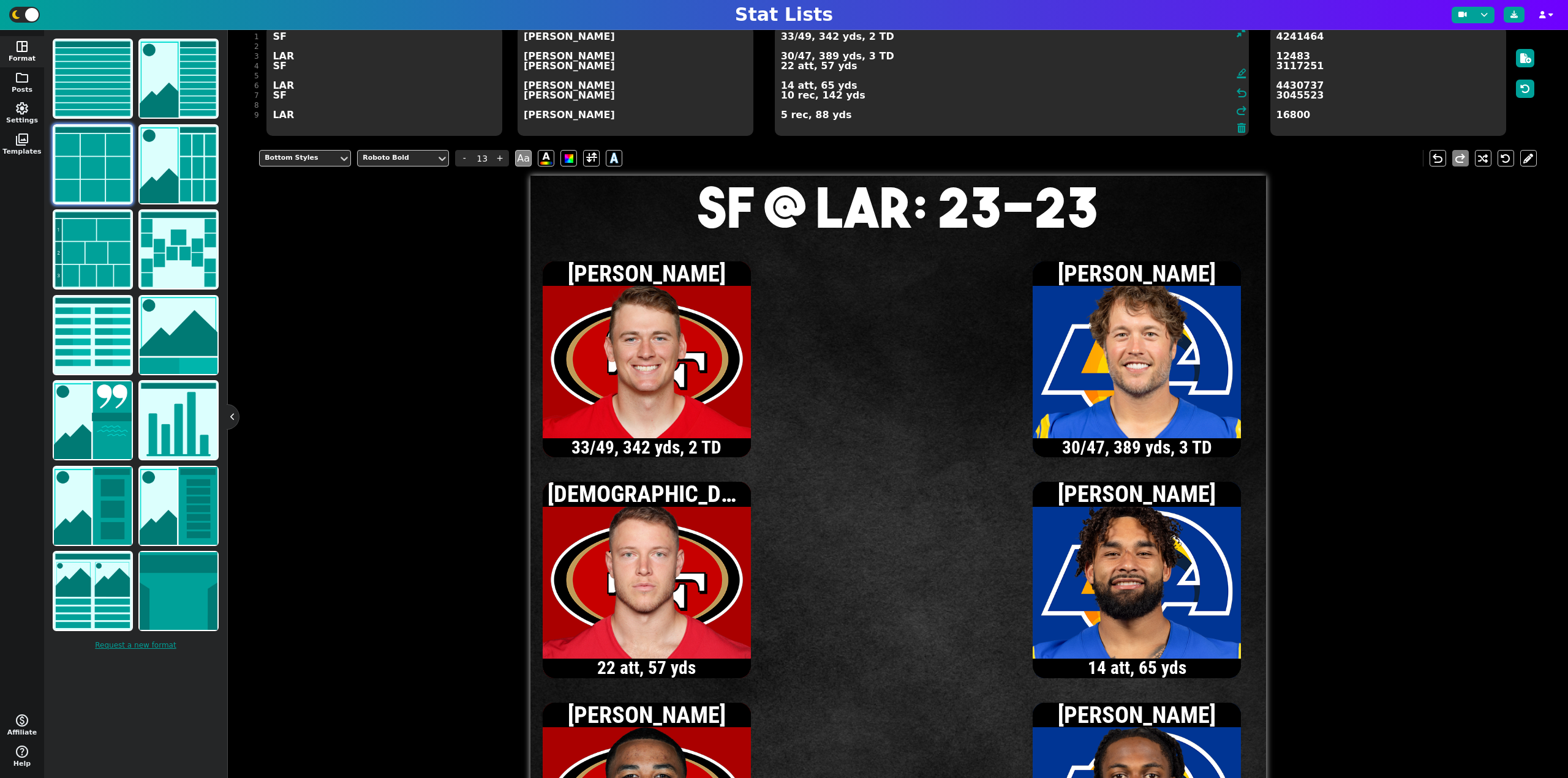
type textarea "33/49, 342 yds, 2 TD 30/47, 389 yds, 3 TD 22 att, 57 yds 14 att, 65 yds 10 rec,…"
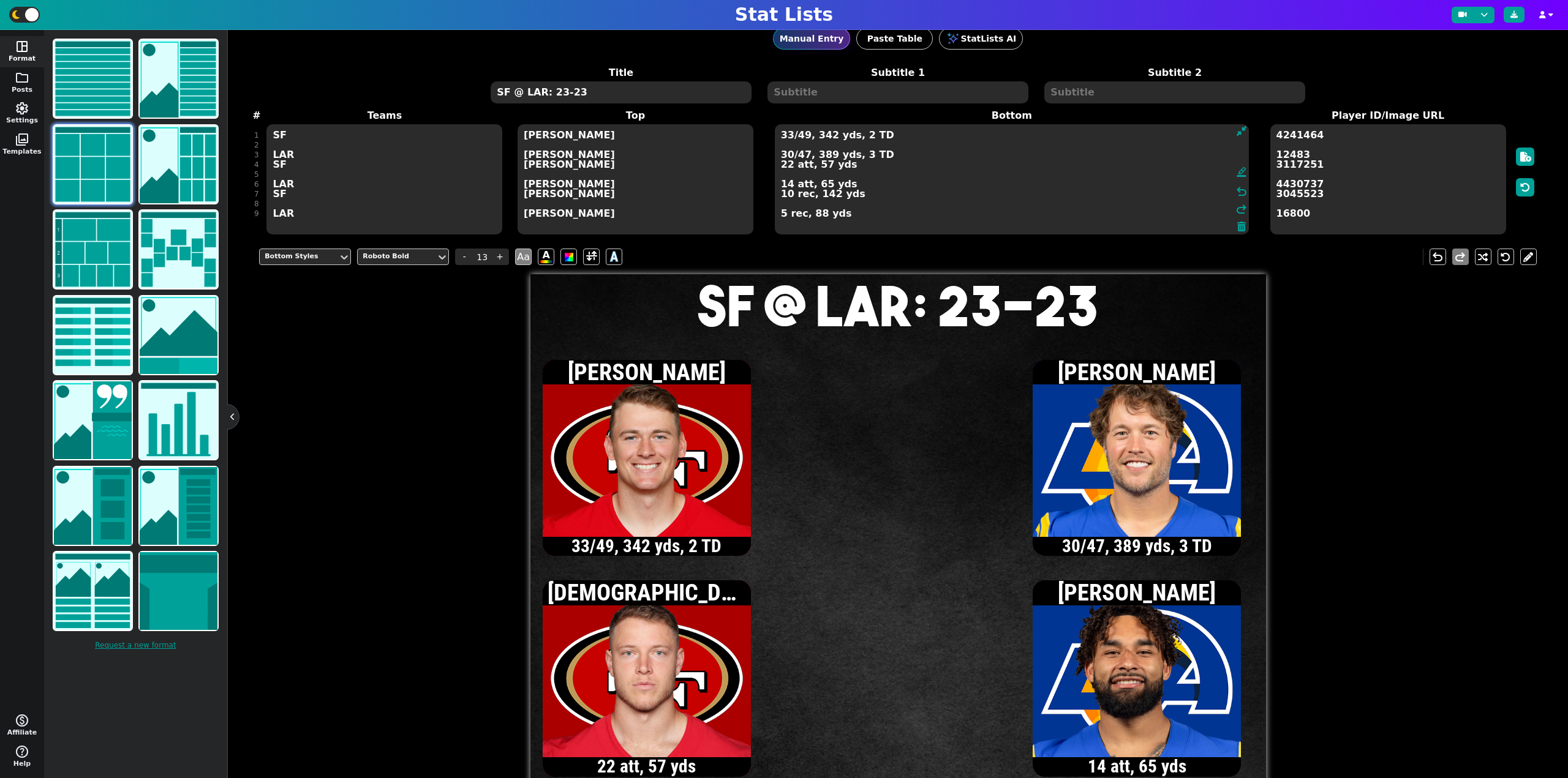
scroll to position [0, 0]
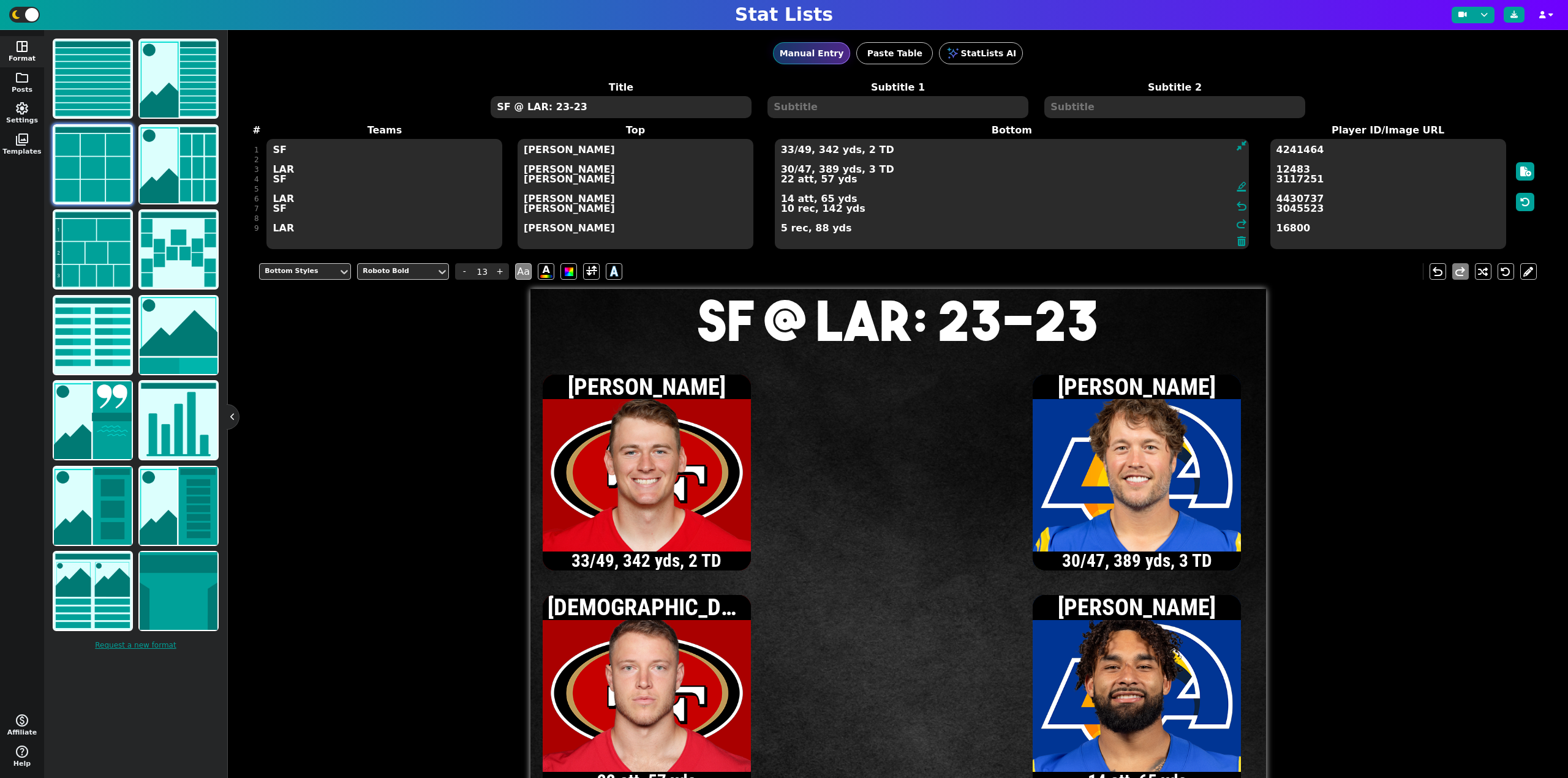
click at [560, 112] on textarea "SF @ LAR: 23-23" at bounding box center [620, 107] width 260 height 22
type input "20"
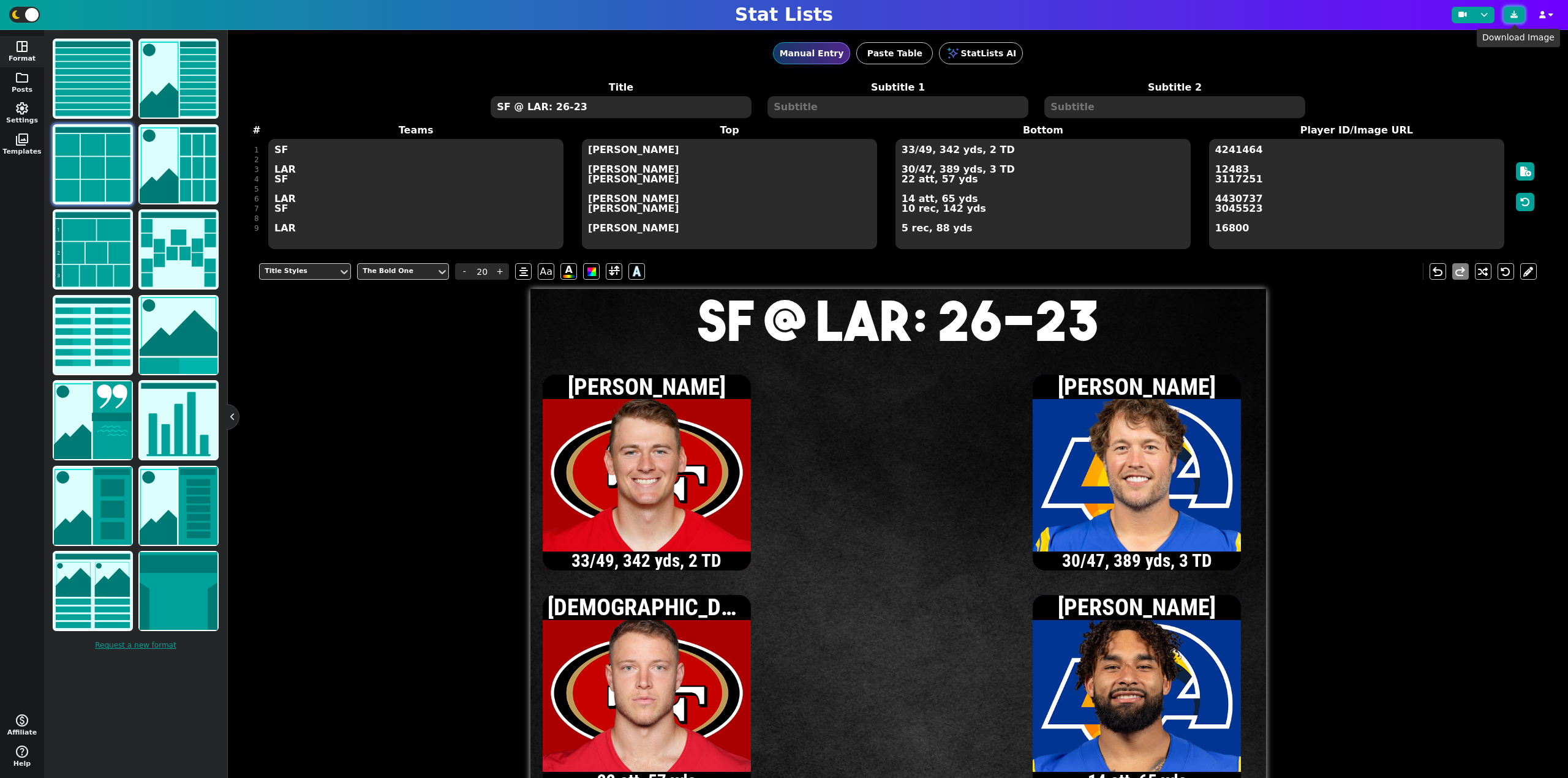
type textarea "SF @ LAR: 26-23"
click at [1510, 13] on icon at bounding box center [1513, 15] width 8 height 8
